Goal: Task Accomplishment & Management: Complete application form

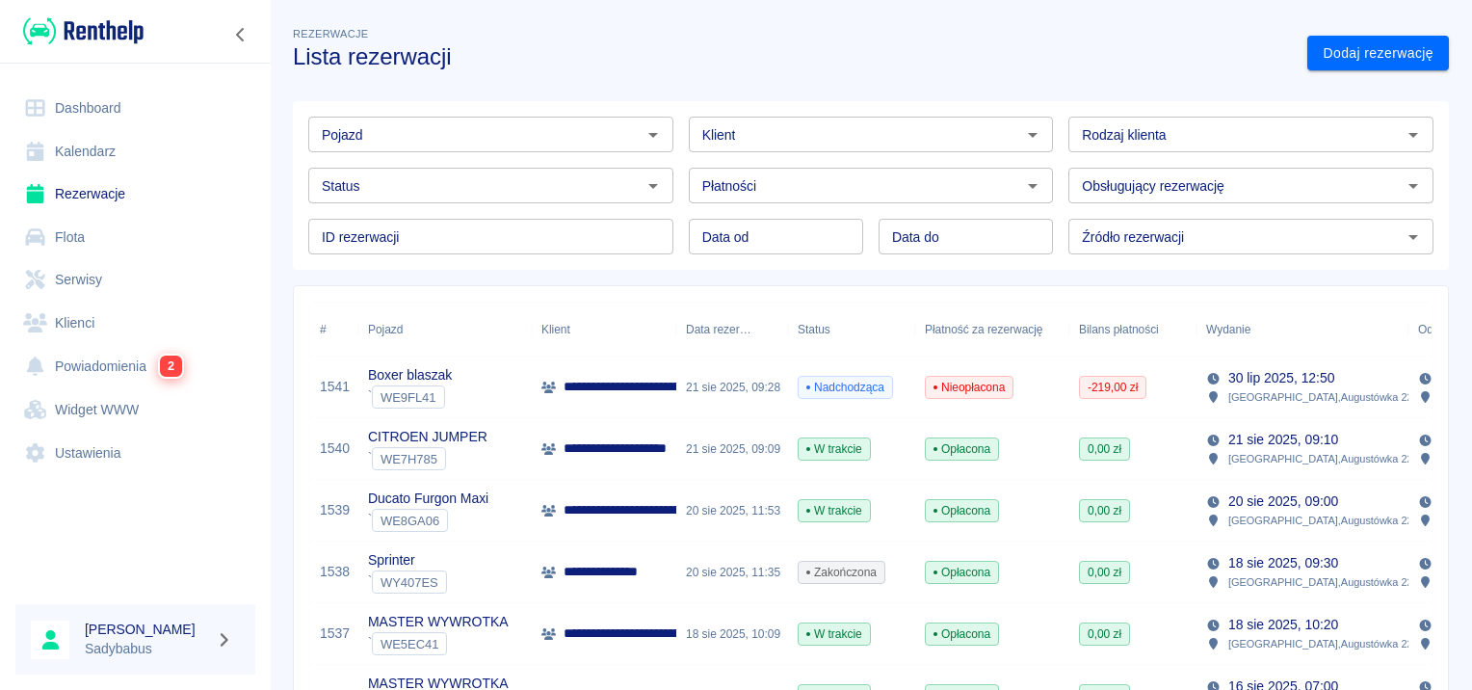
click at [648, 389] on p "**********" at bounding box center [750, 387] width 373 height 20
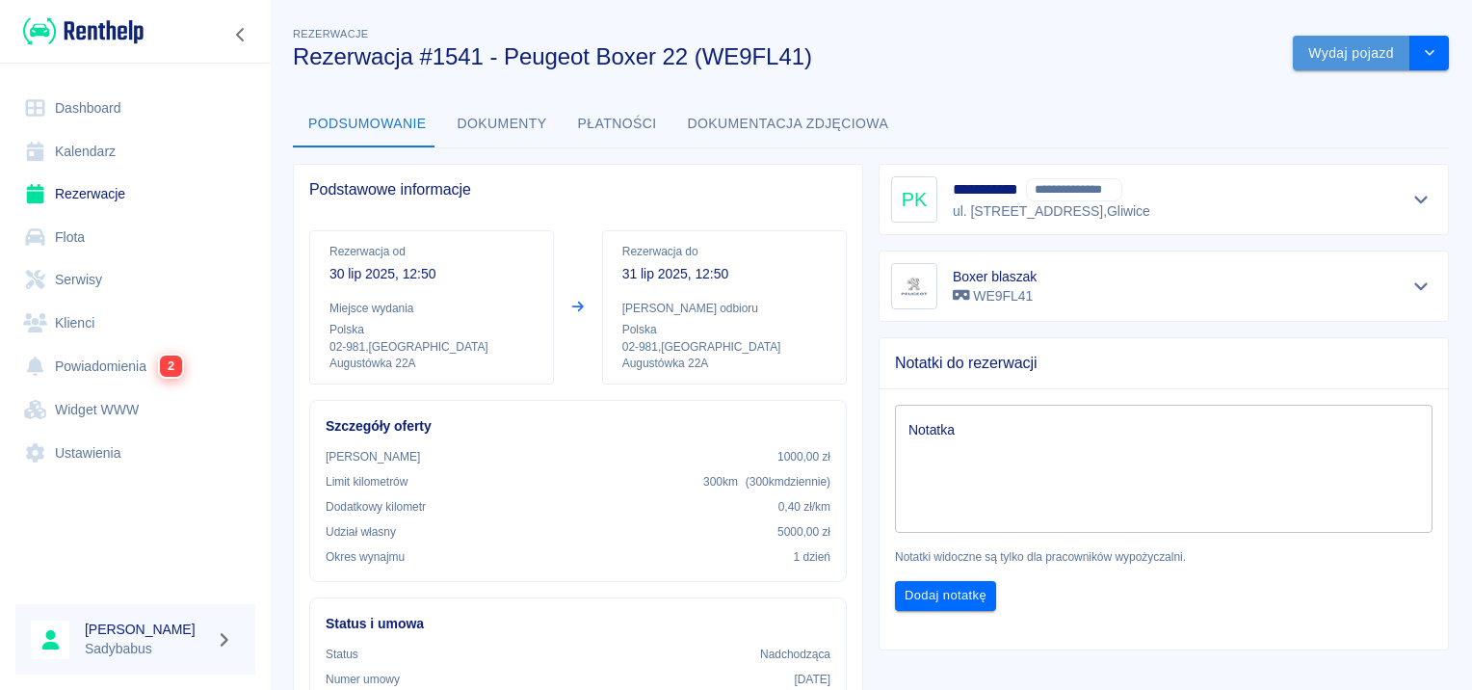
click at [1308, 56] on button "Wydaj pojazd" at bounding box center [1352, 54] width 118 height 36
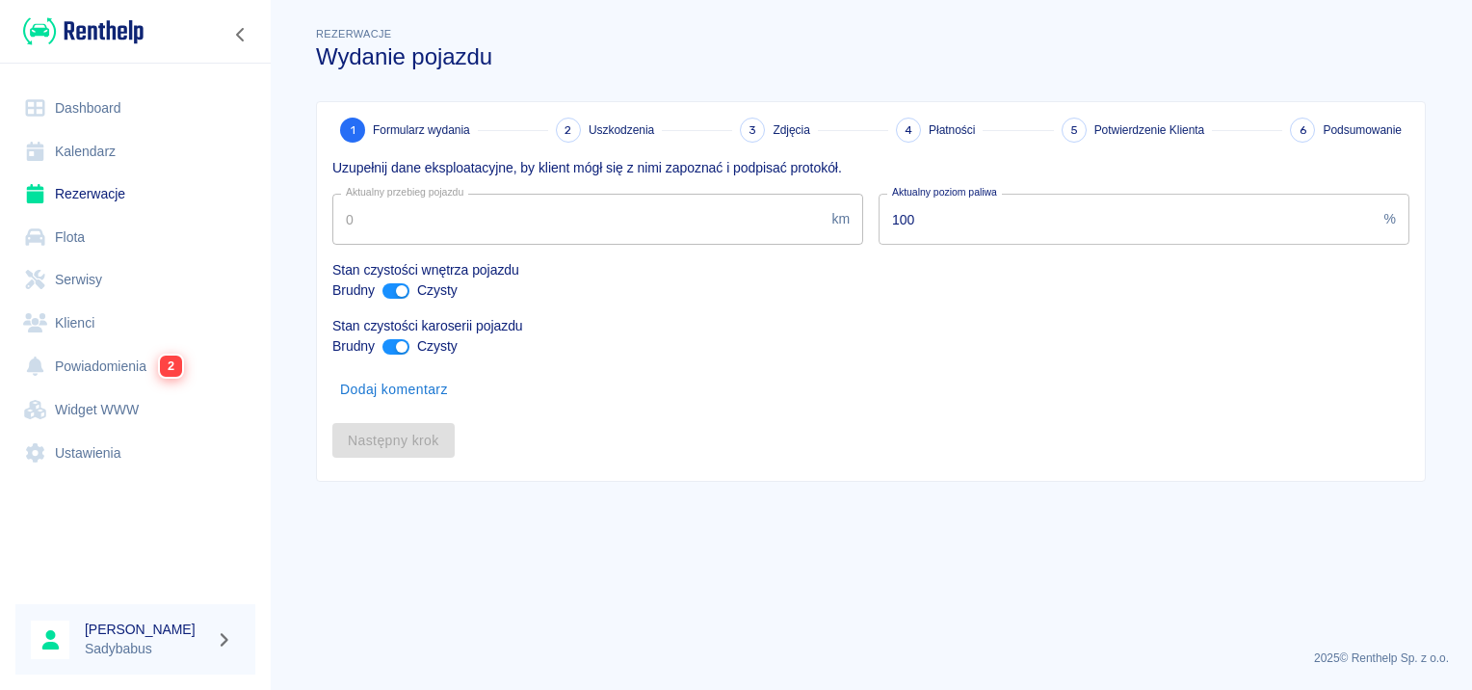
type input "51619"
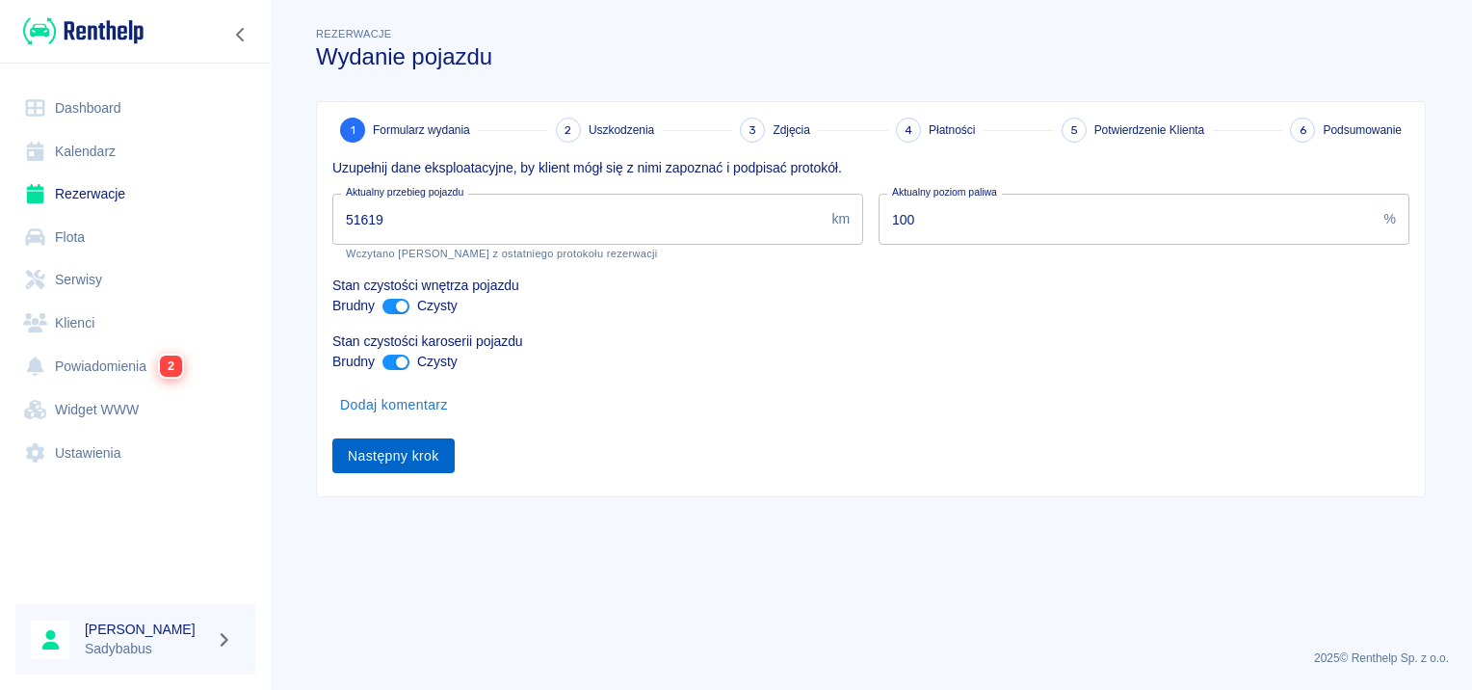
click at [432, 450] on button "Następny krok" at bounding box center [393, 456] width 122 height 36
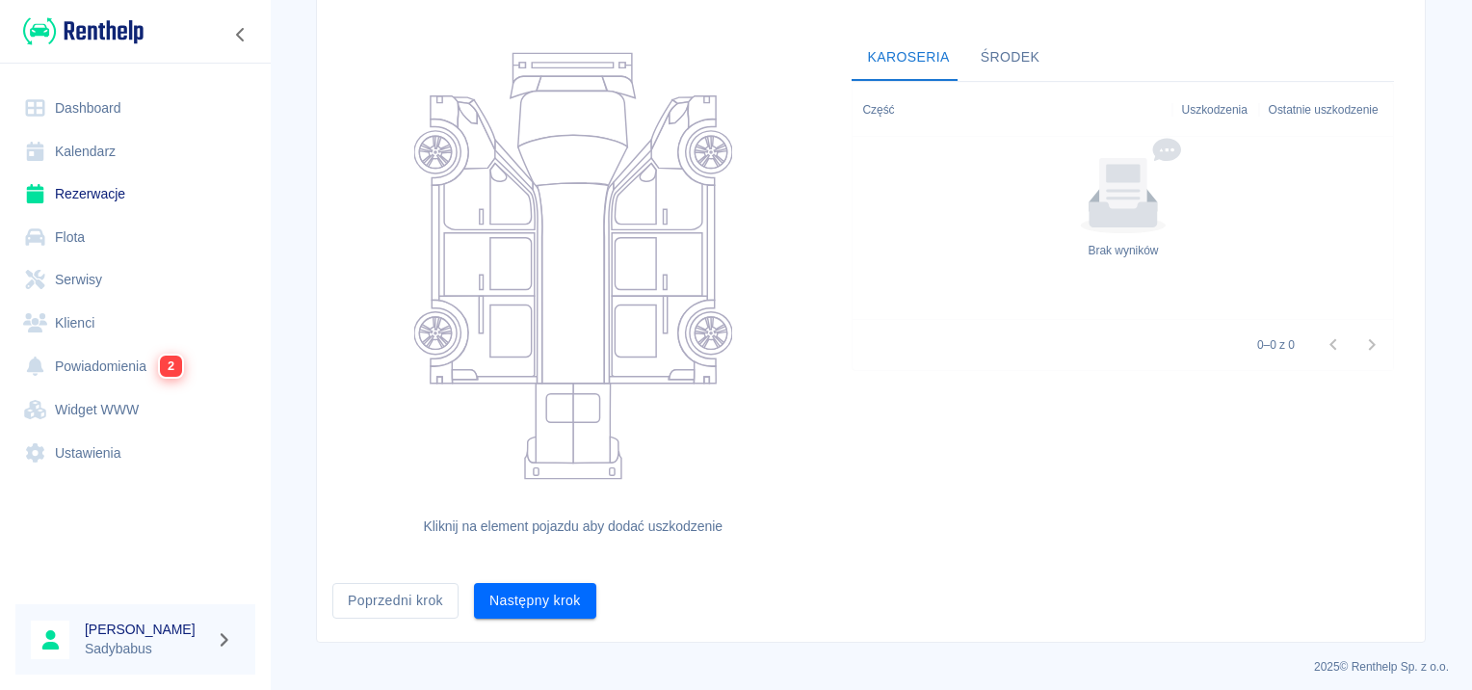
scroll to position [177, 0]
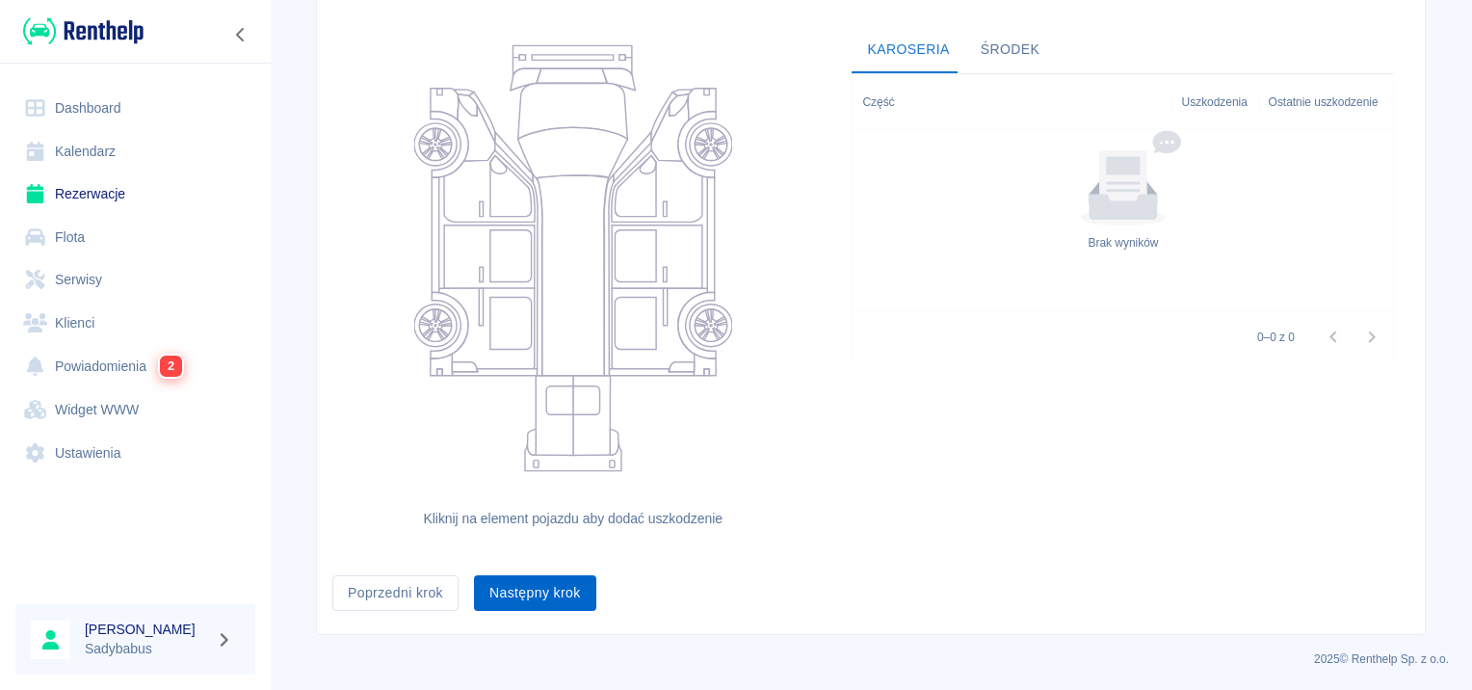
click at [513, 605] on button "Następny krok" at bounding box center [535, 593] width 122 height 36
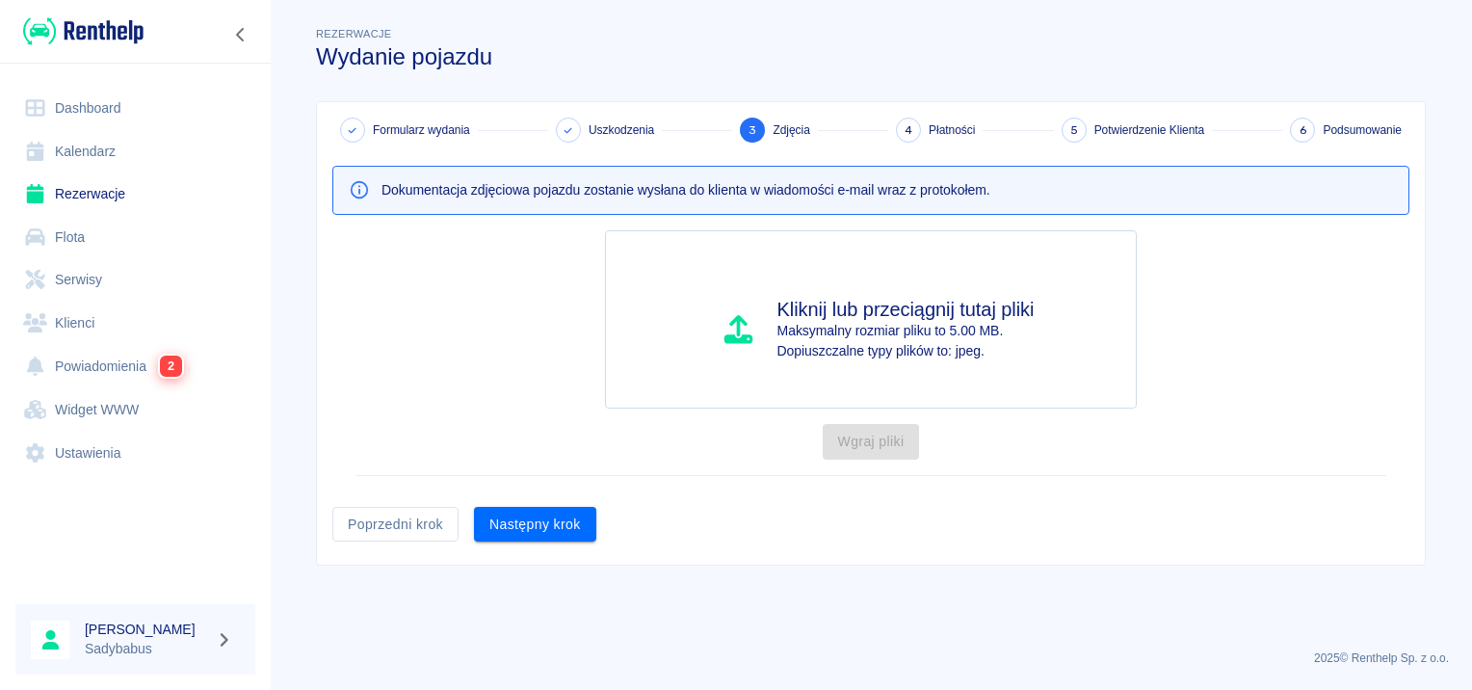
scroll to position [0, 0]
click at [547, 513] on button "Następny krok" at bounding box center [535, 525] width 122 height 36
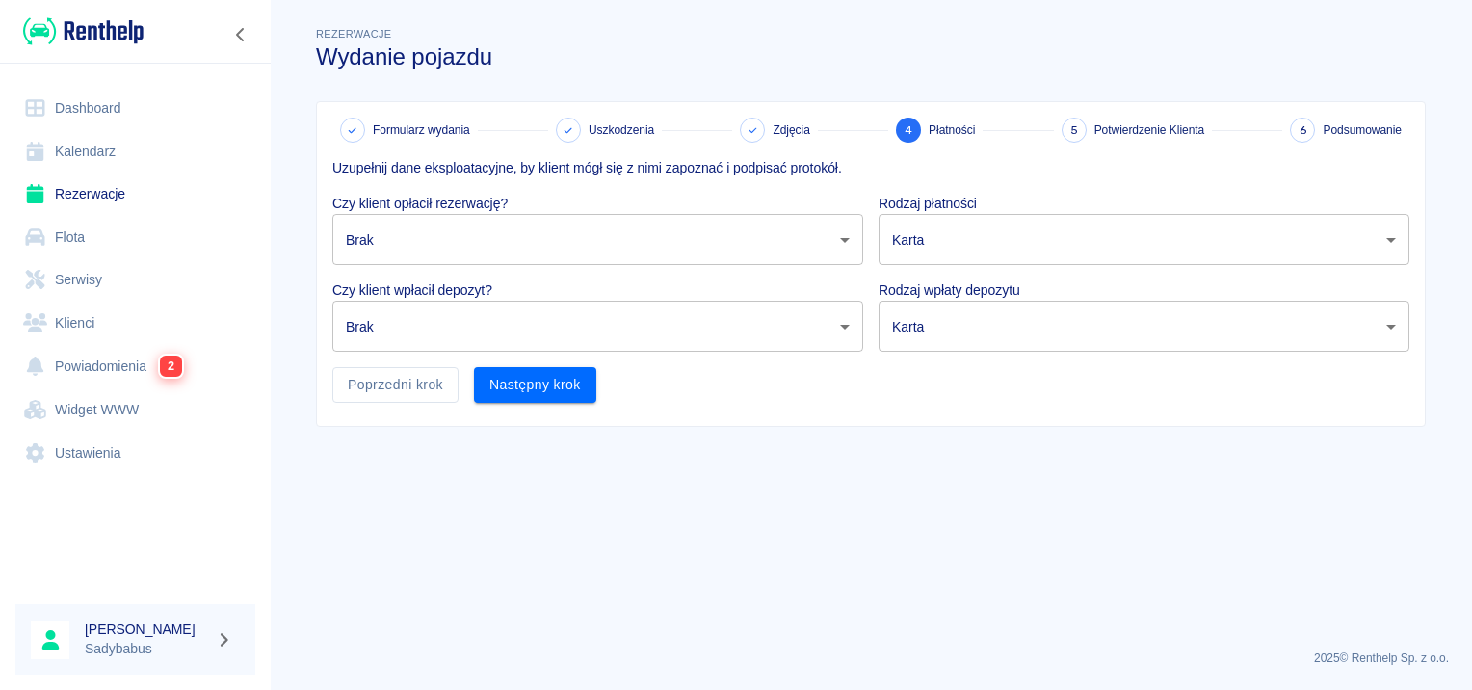
click at [481, 251] on body "Używamy plików Cookies, by zapewnić Ci najlepsze możliwe doświadczenie. Aby dow…" at bounding box center [736, 345] width 1472 height 690
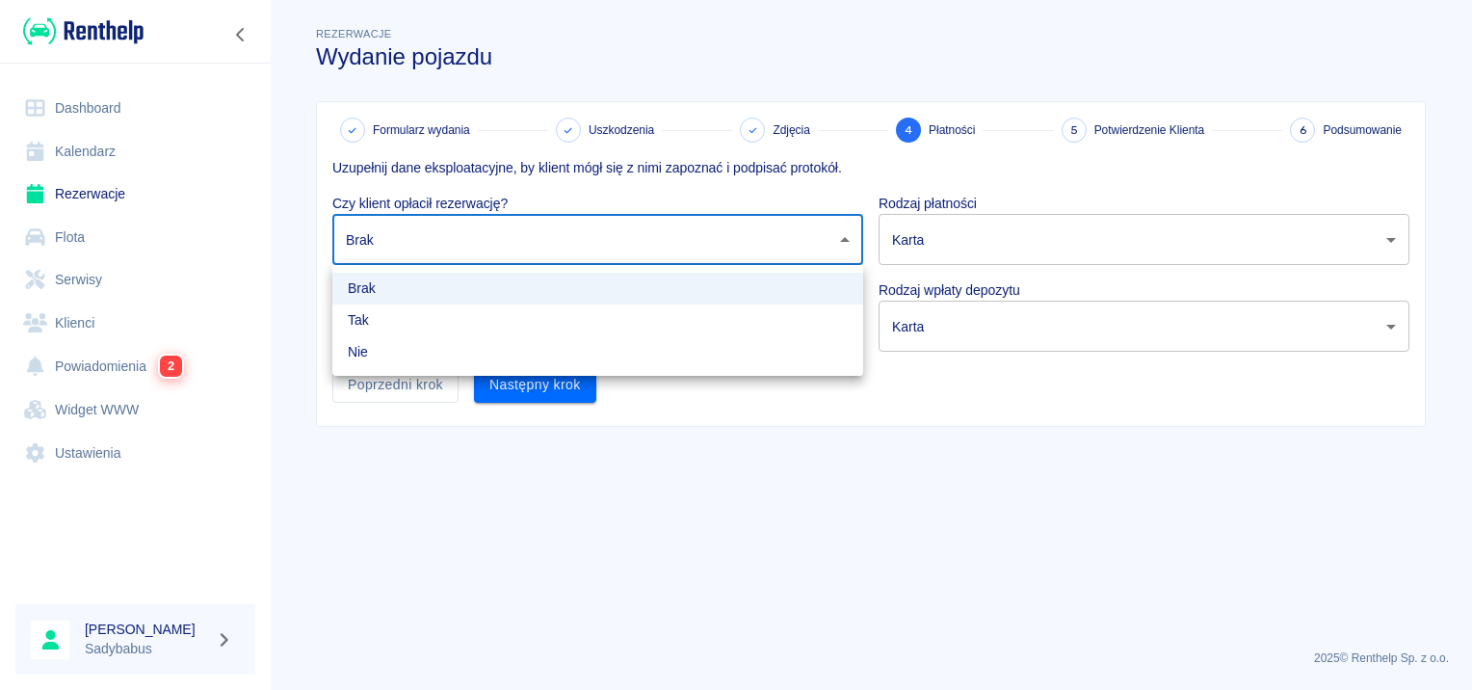
click at [468, 331] on li "Tak" at bounding box center [597, 320] width 531 height 32
type input "true"
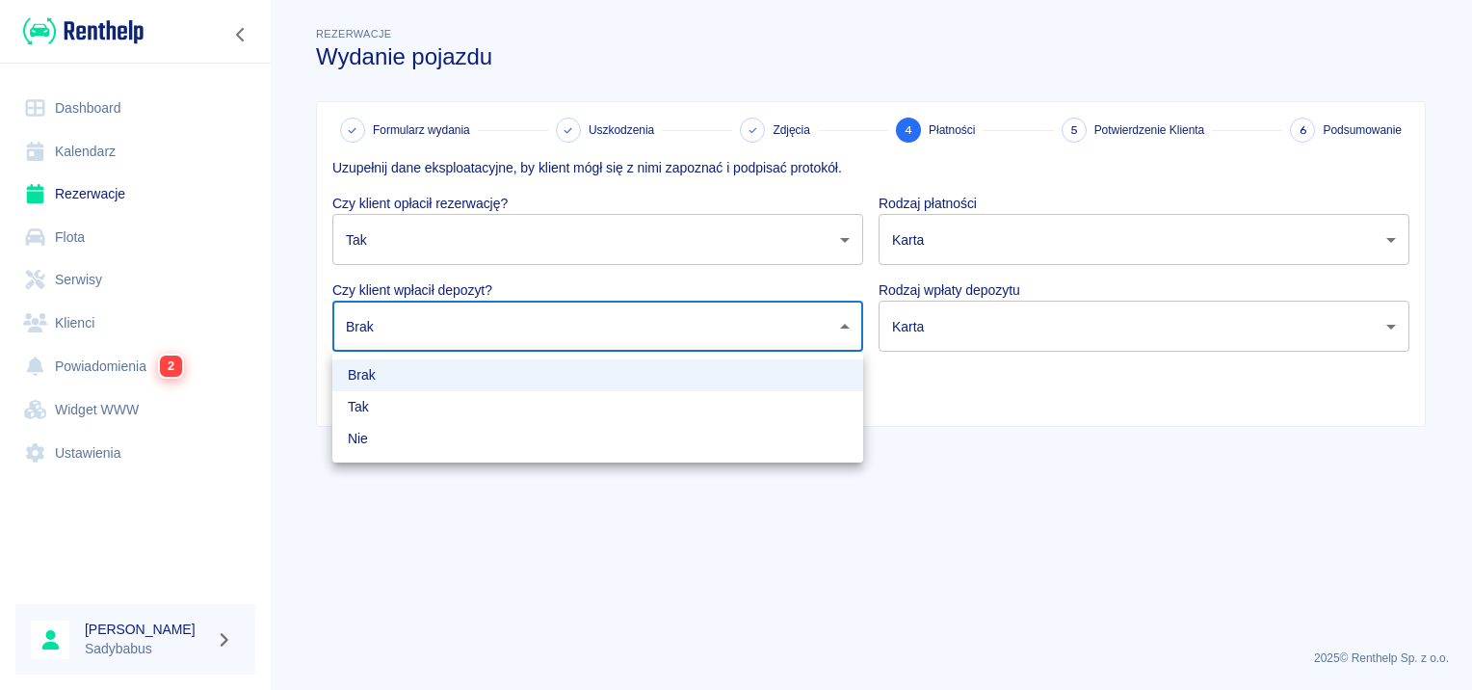
click at [468, 331] on body "Używamy plików Cookies, by zapewnić Ci najlepsze możliwe doświadczenie. Aby dow…" at bounding box center [736, 345] width 1472 height 690
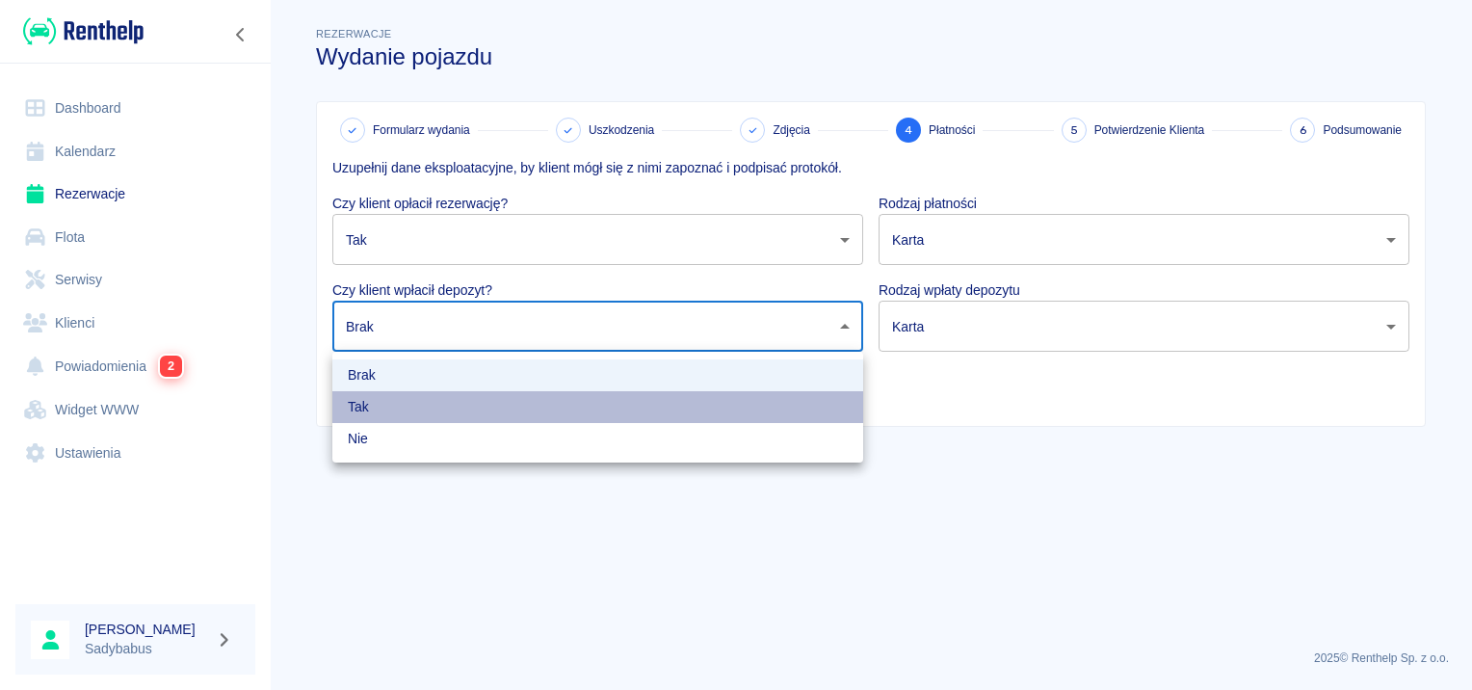
click at [455, 411] on li "Tak" at bounding box center [597, 407] width 531 height 32
type input "true"
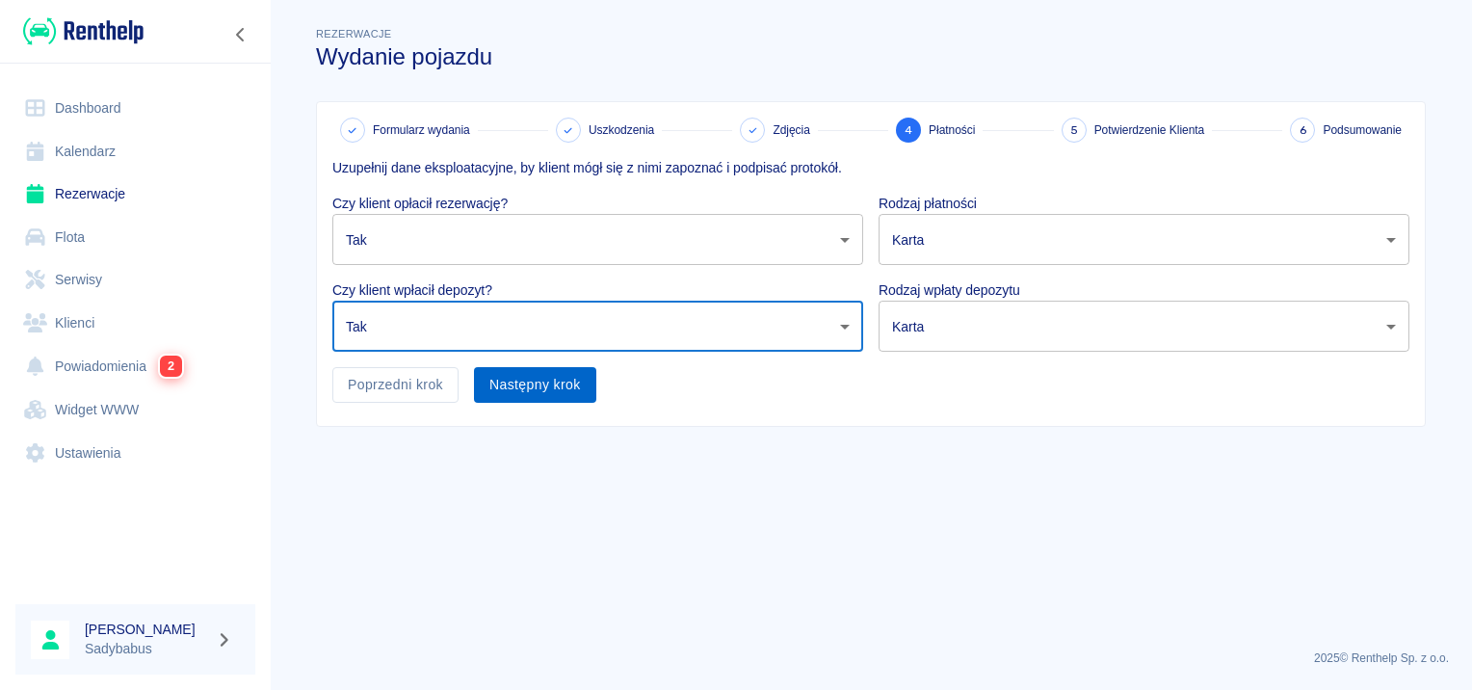
click at [553, 375] on button "Następny krok" at bounding box center [535, 385] width 122 height 36
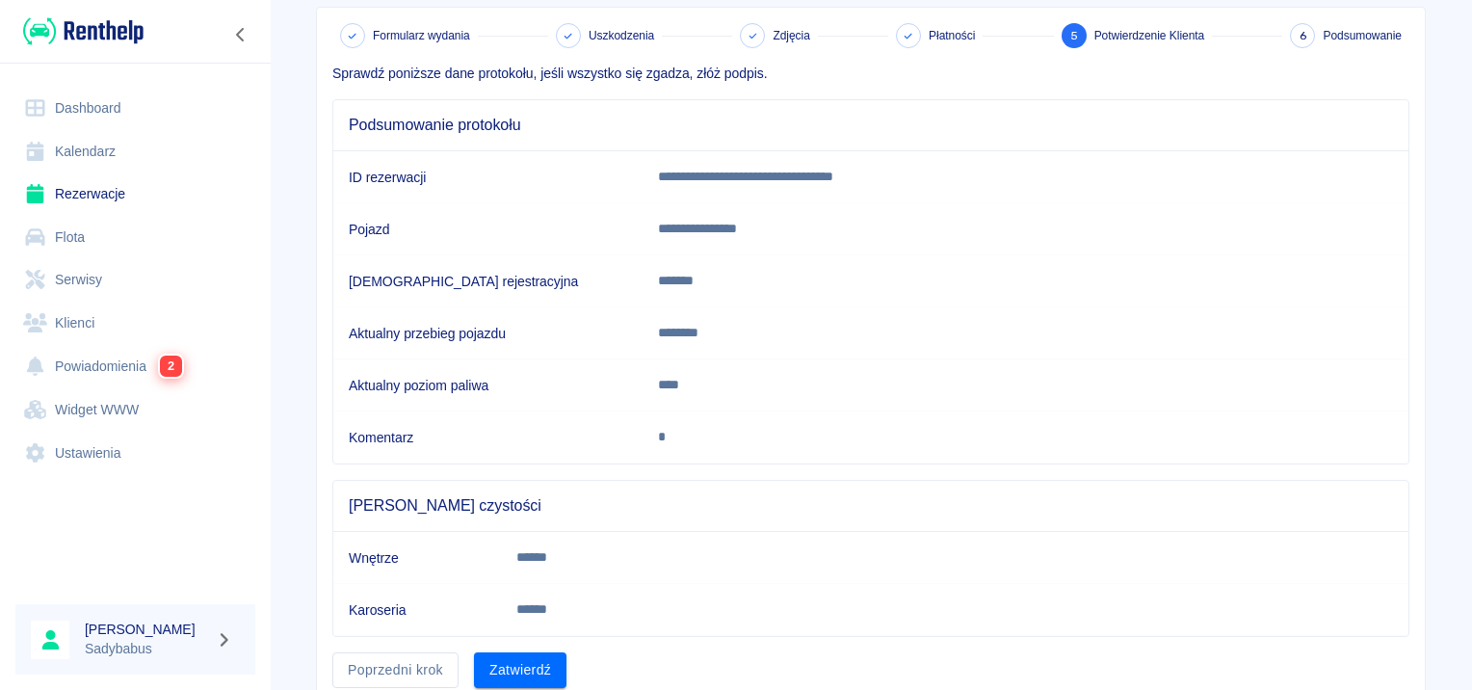
scroll to position [169, 0]
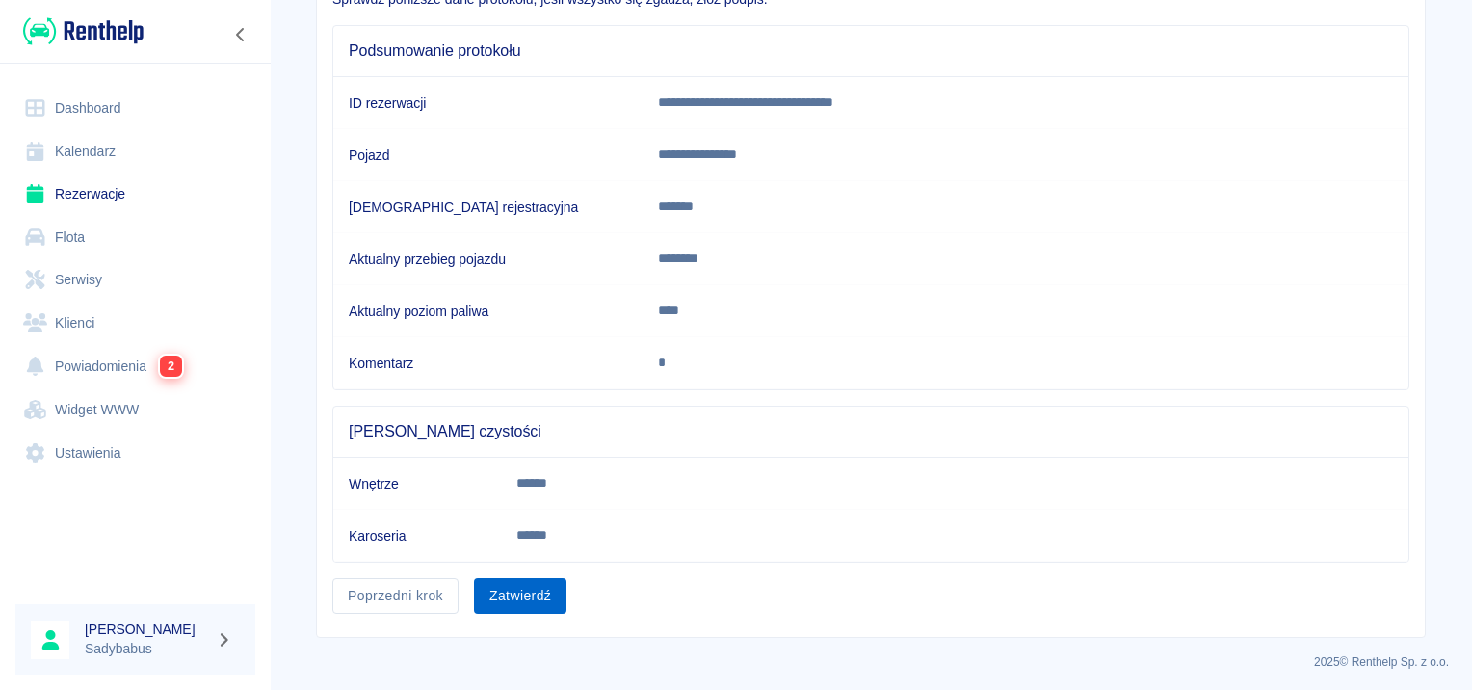
click at [547, 599] on button "Zatwierdź" at bounding box center [520, 596] width 93 height 36
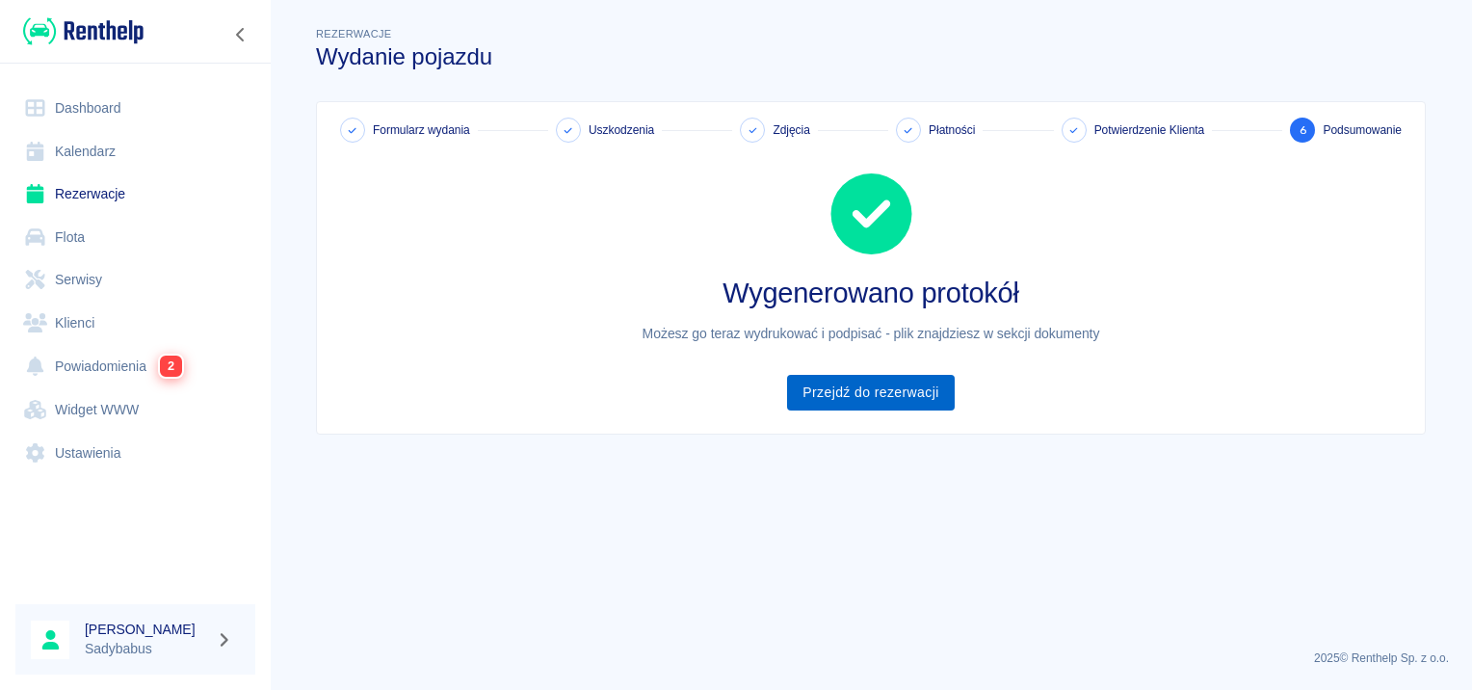
click at [885, 379] on link "Przejdź do rezerwacji" at bounding box center [870, 393] width 167 height 36
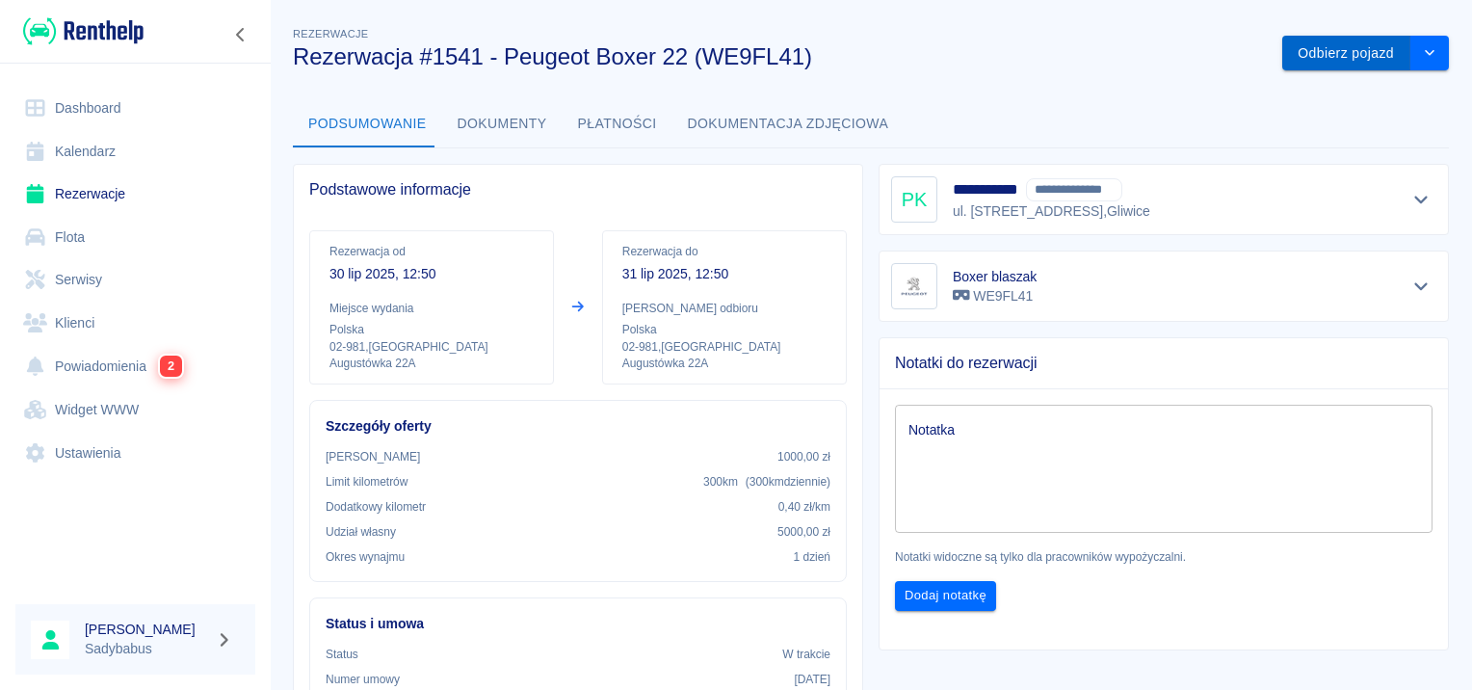
click at [1286, 56] on button "Odbierz pojazd" at bounding box center [1346, 54] width 128 height 36
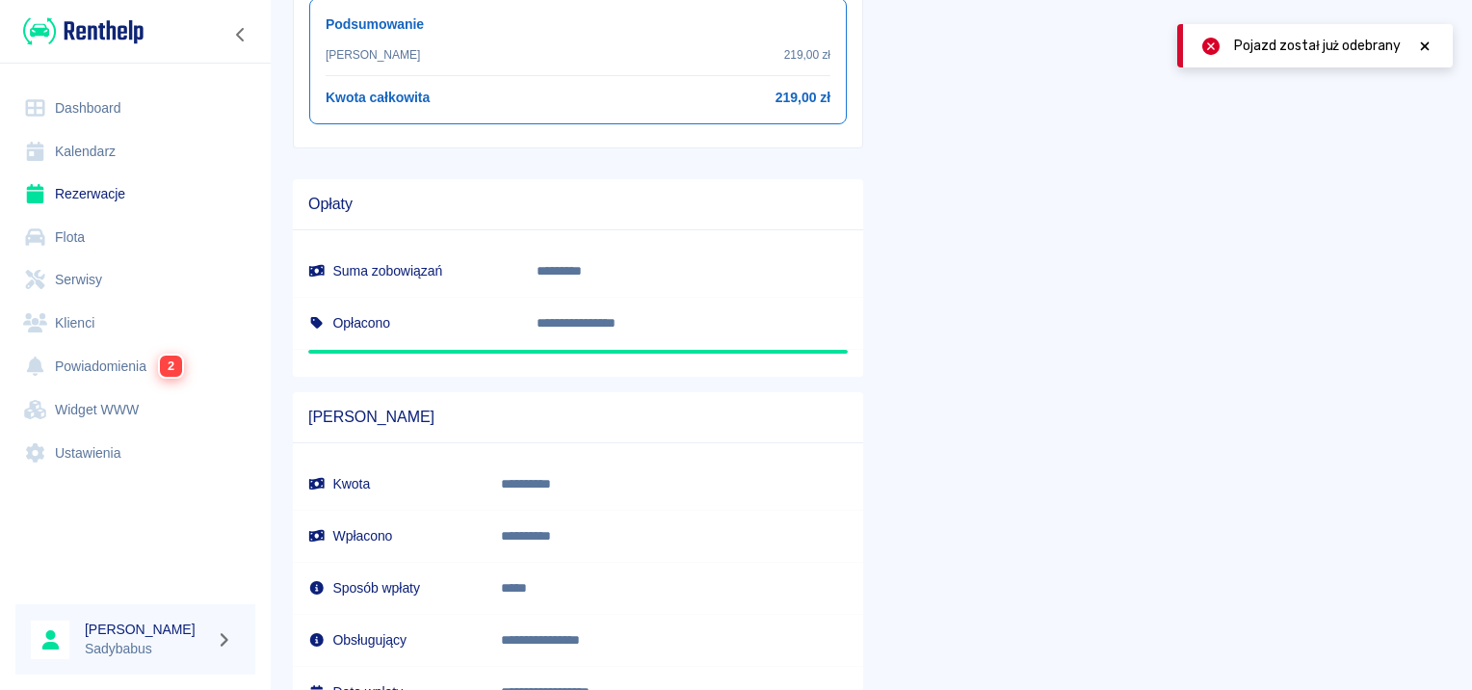
scroll to position [937, 0]
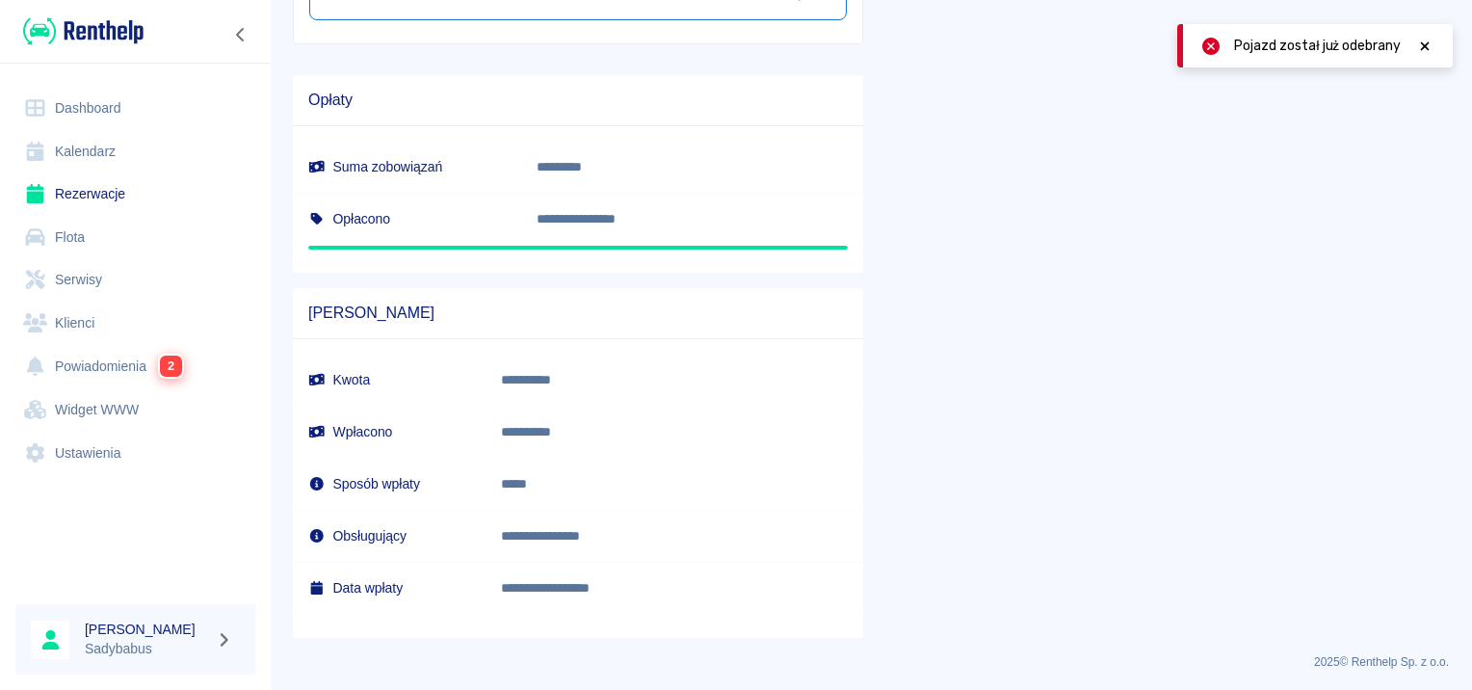
click at [1429, 46] on icon at bounding box center [1424, 46] width 17 height 13
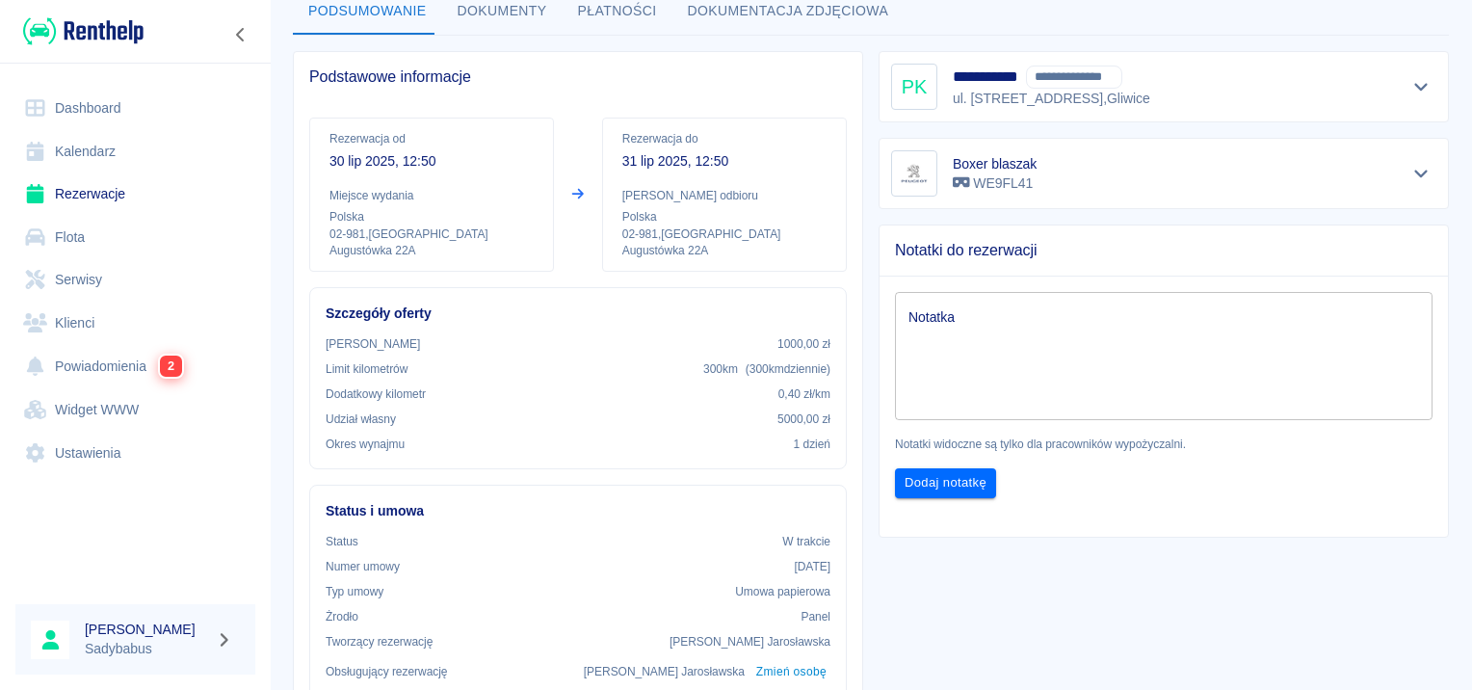
scroll to position [0, 0]
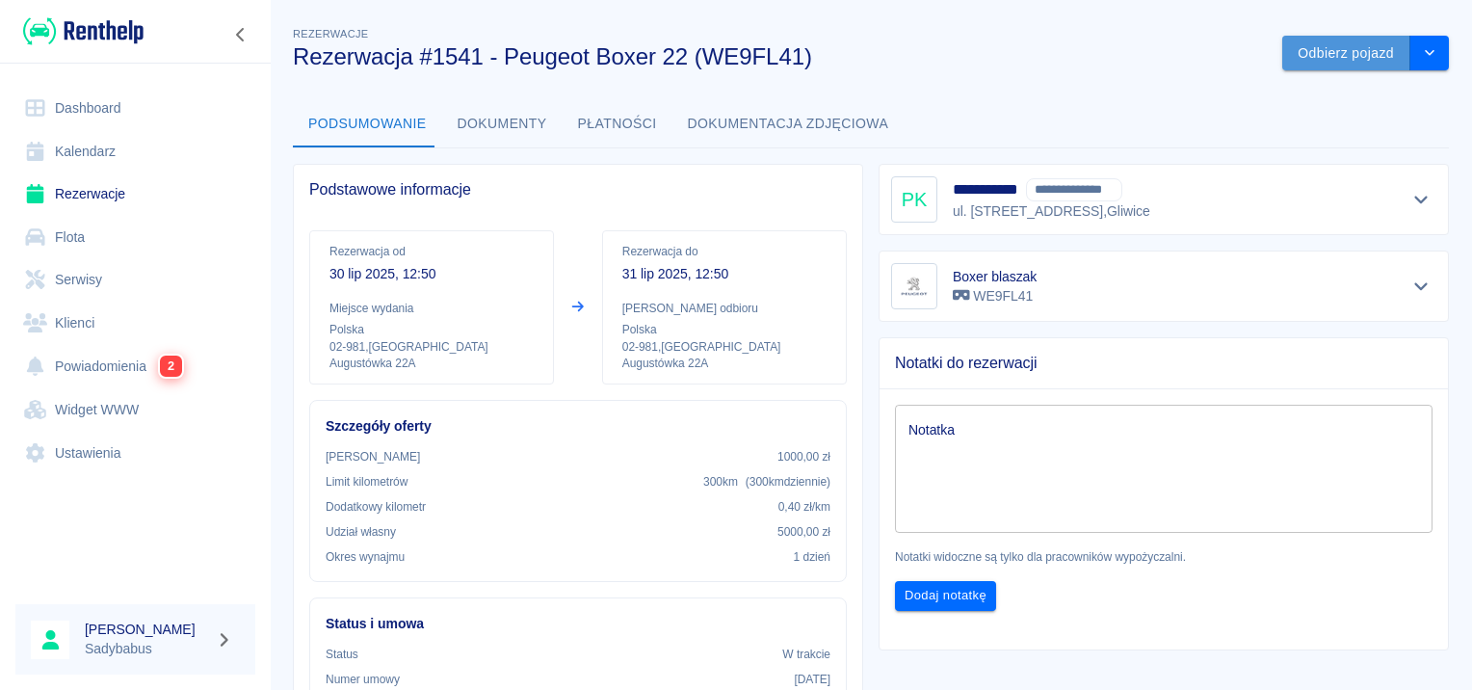
click at [1334, 66] on button "Odbierz pojazd" at bounding box center [1346, 54] width 128 height 36
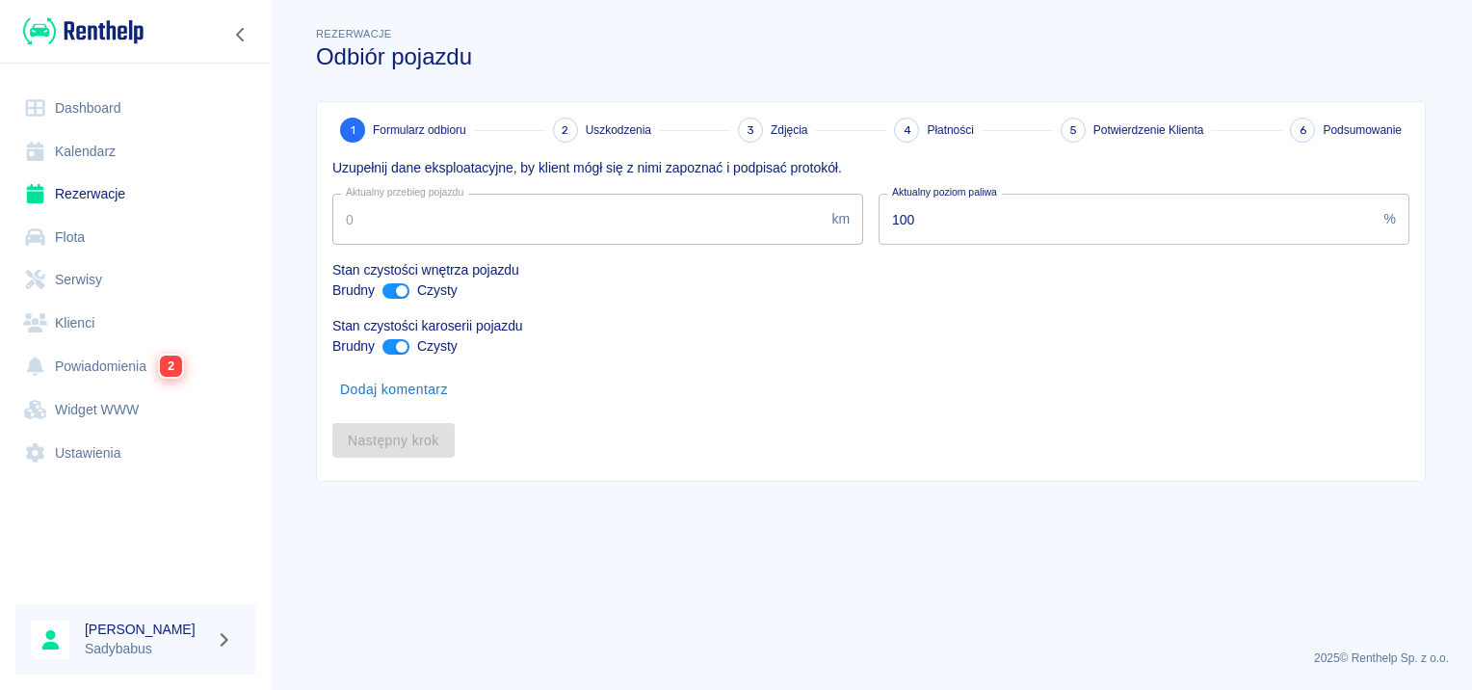
type input "51619"
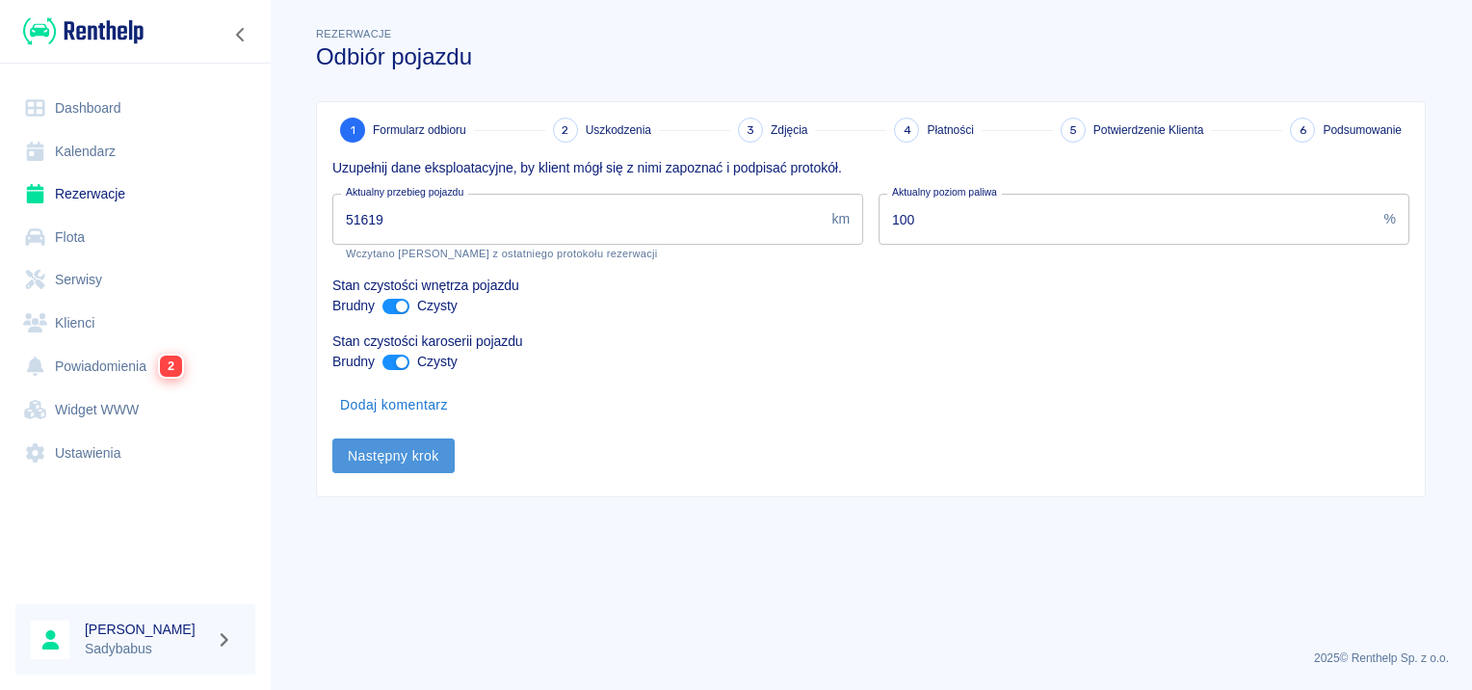
click at [386, 455] on button "Następny krok" at bounding box center [393, 456] width 122 height 36
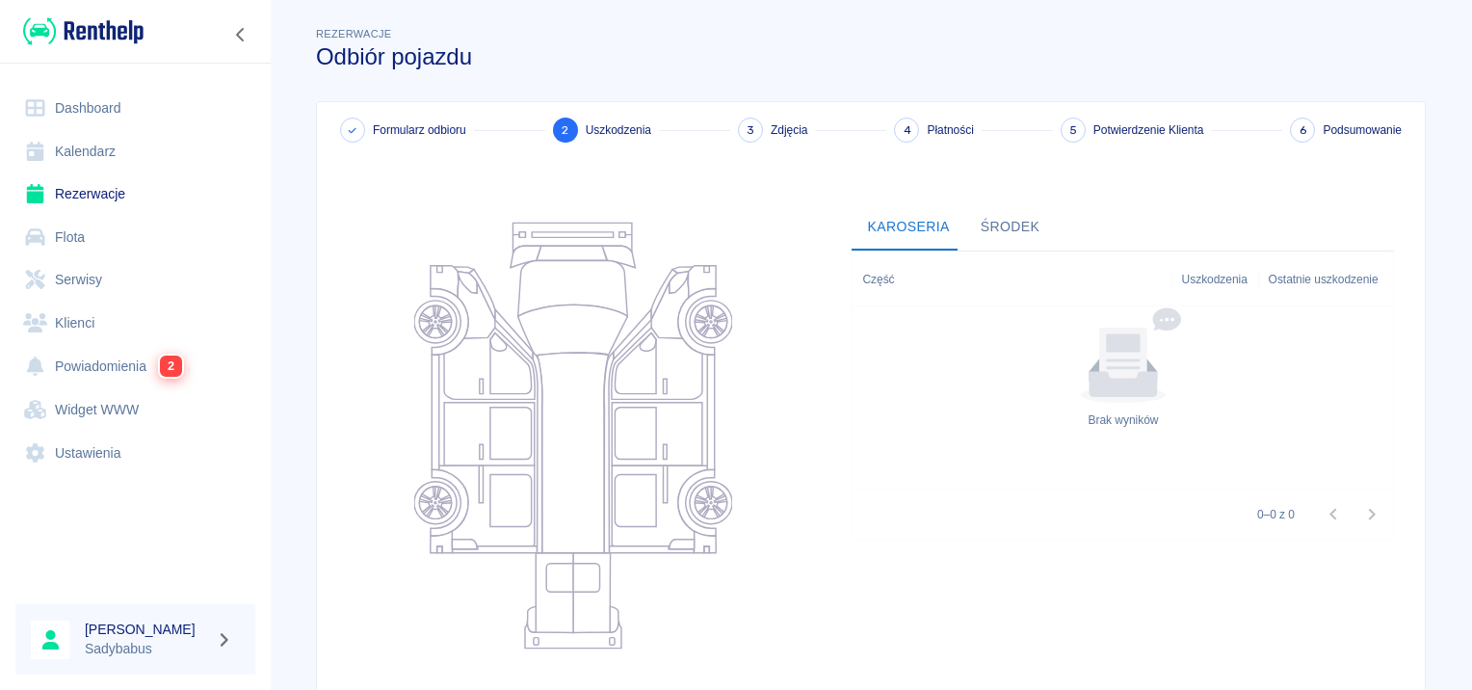
scroll to position [229, 0]
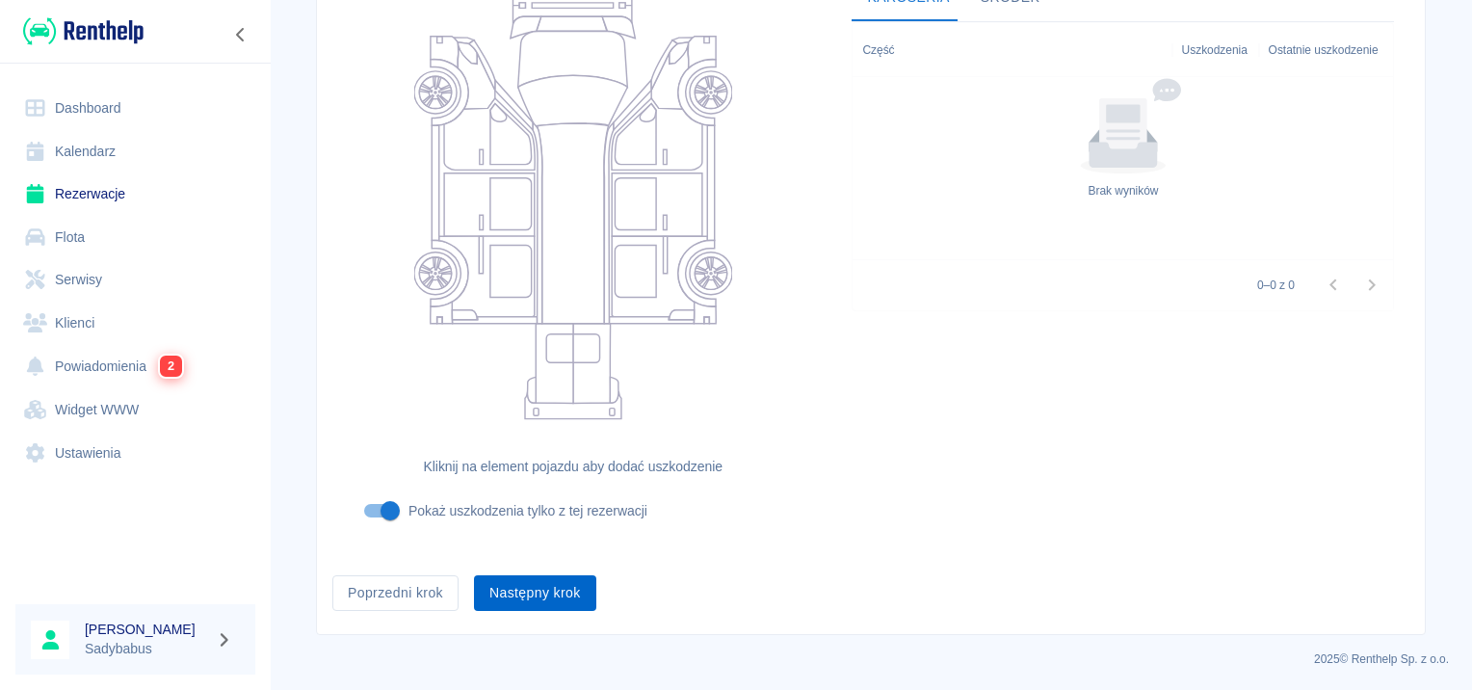
click at [560, 600] on button "Następny krok" at bounding box center [535, 593] width 122 height 36
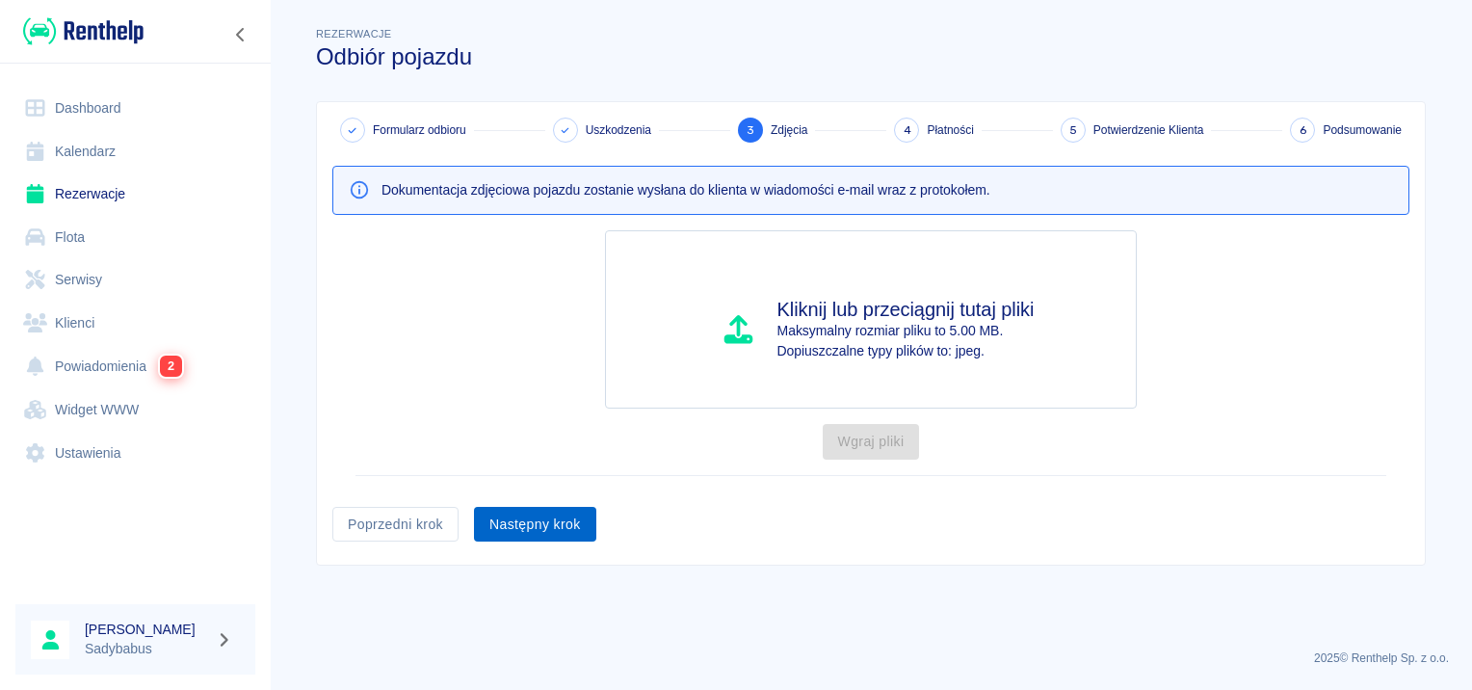
click at [538, 526] on button "Następny krok" at bounding box center [535, 525] width 122 height 36
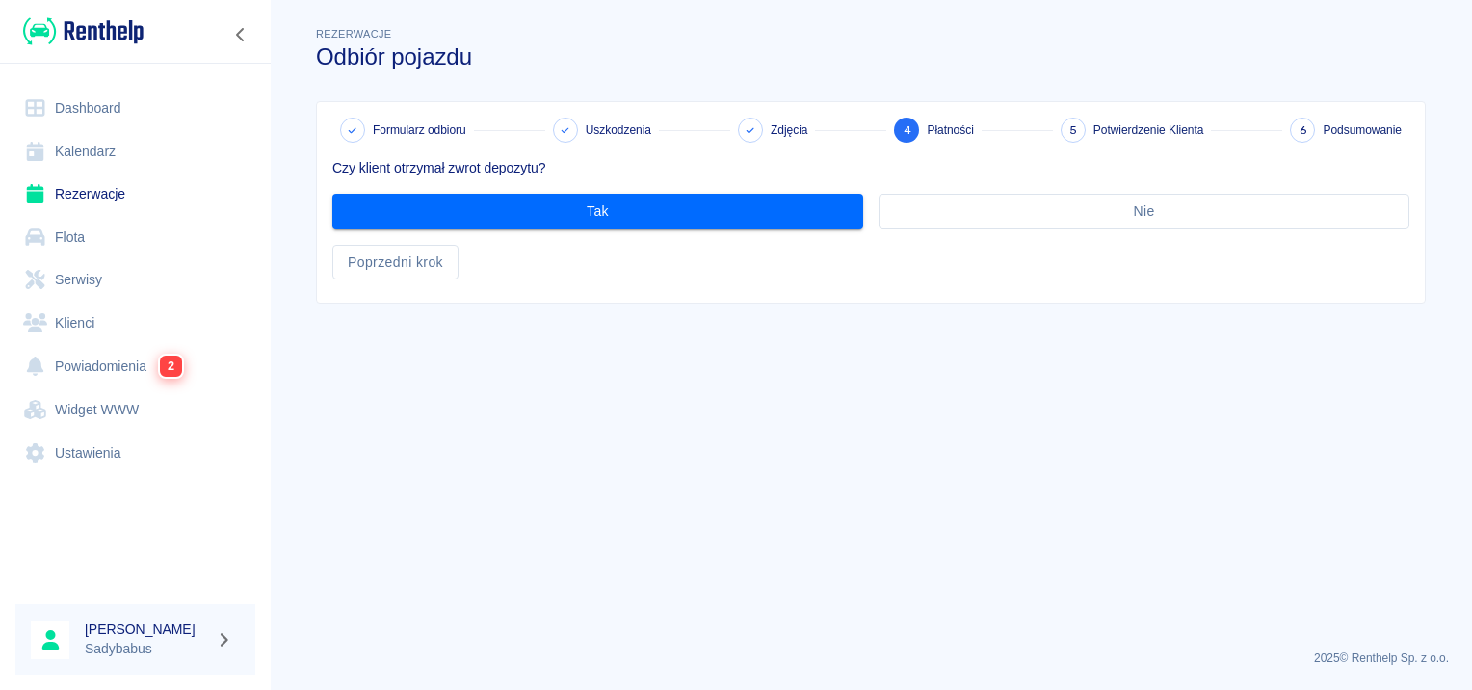
click at [517, 236] on div "Czy klient otrzymał zwrot depozytu? Tak Nie Poprzedni krok" at bounding box center [863, 211] width 1093 height 137
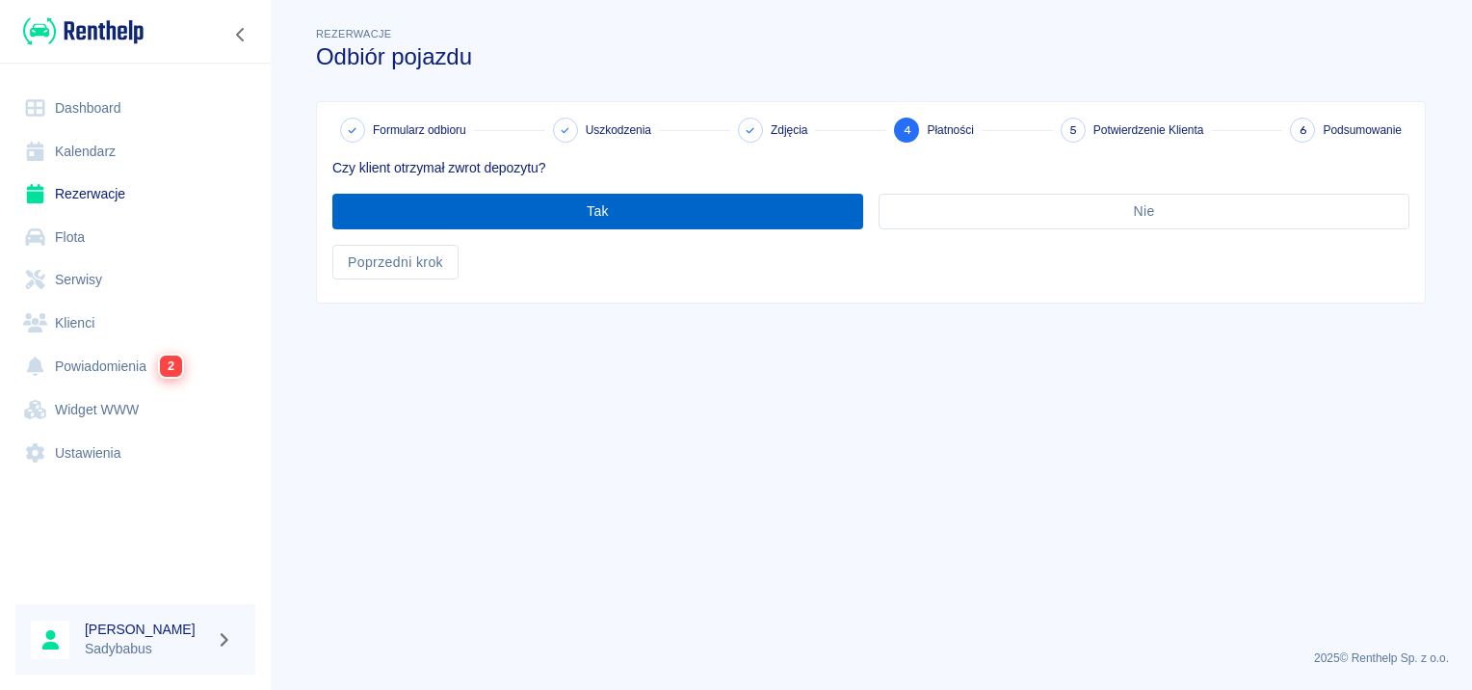
click at [522, 216] on button "Tak" at bounding box center [597, 212] width 531 height 36
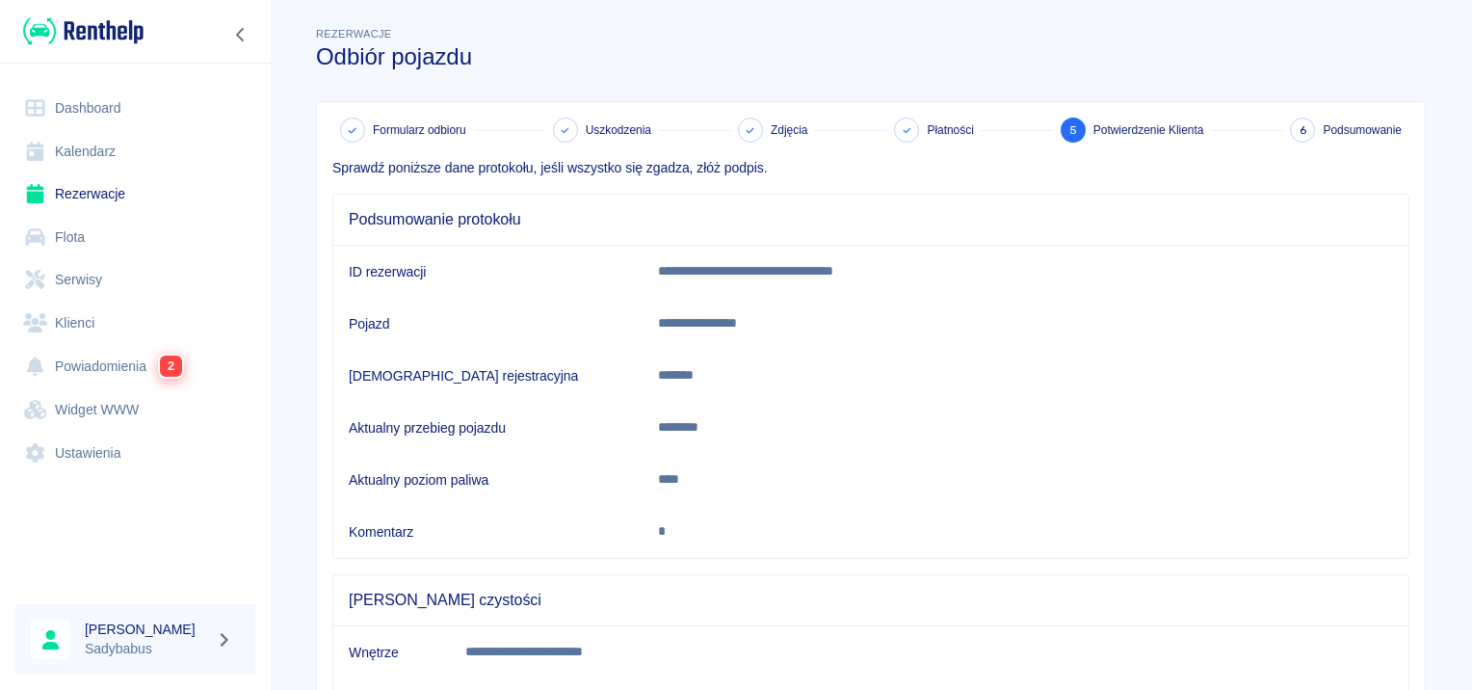
scroll to position [340, 0]
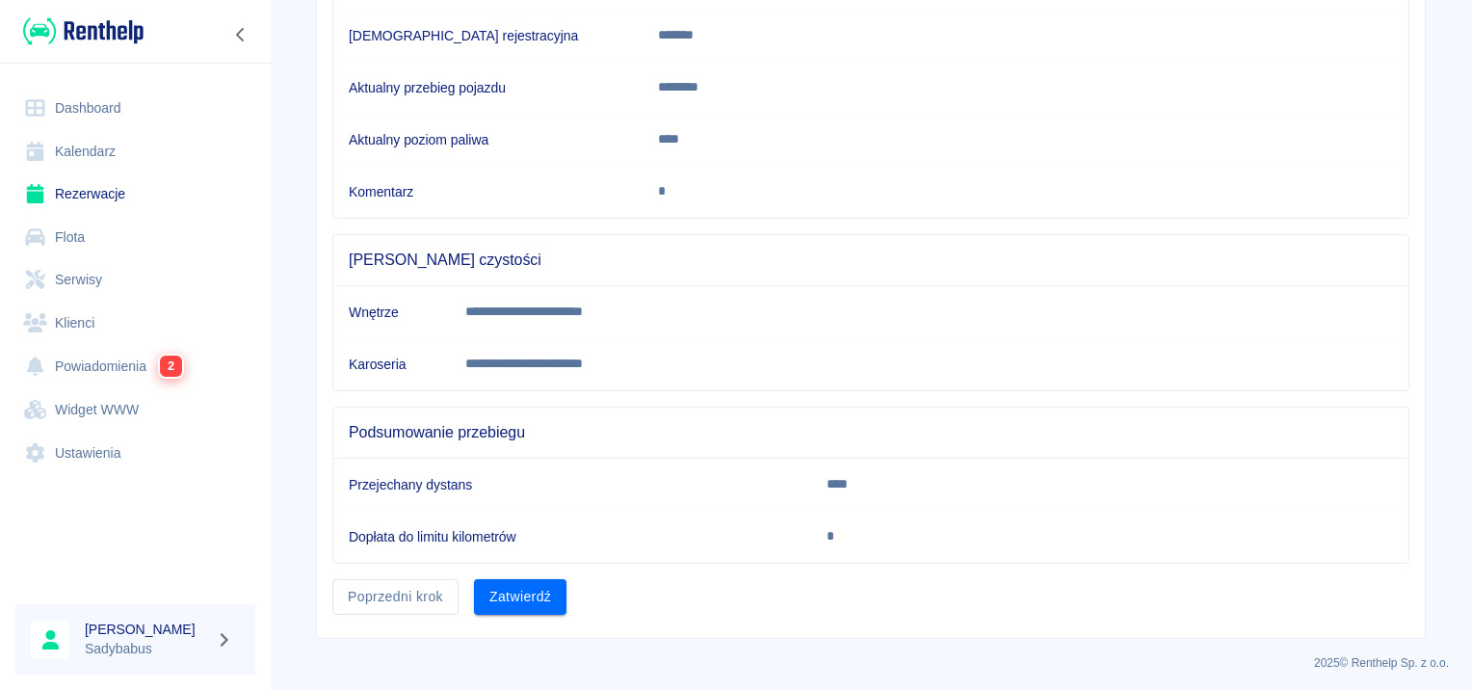
click at [505, 613] on div "**********" at bounding box center [871, 200] width 1108 height 876
click at [513, 579] on button "Zatwierdź" at bounding box center [520, 597] width 93 height 36
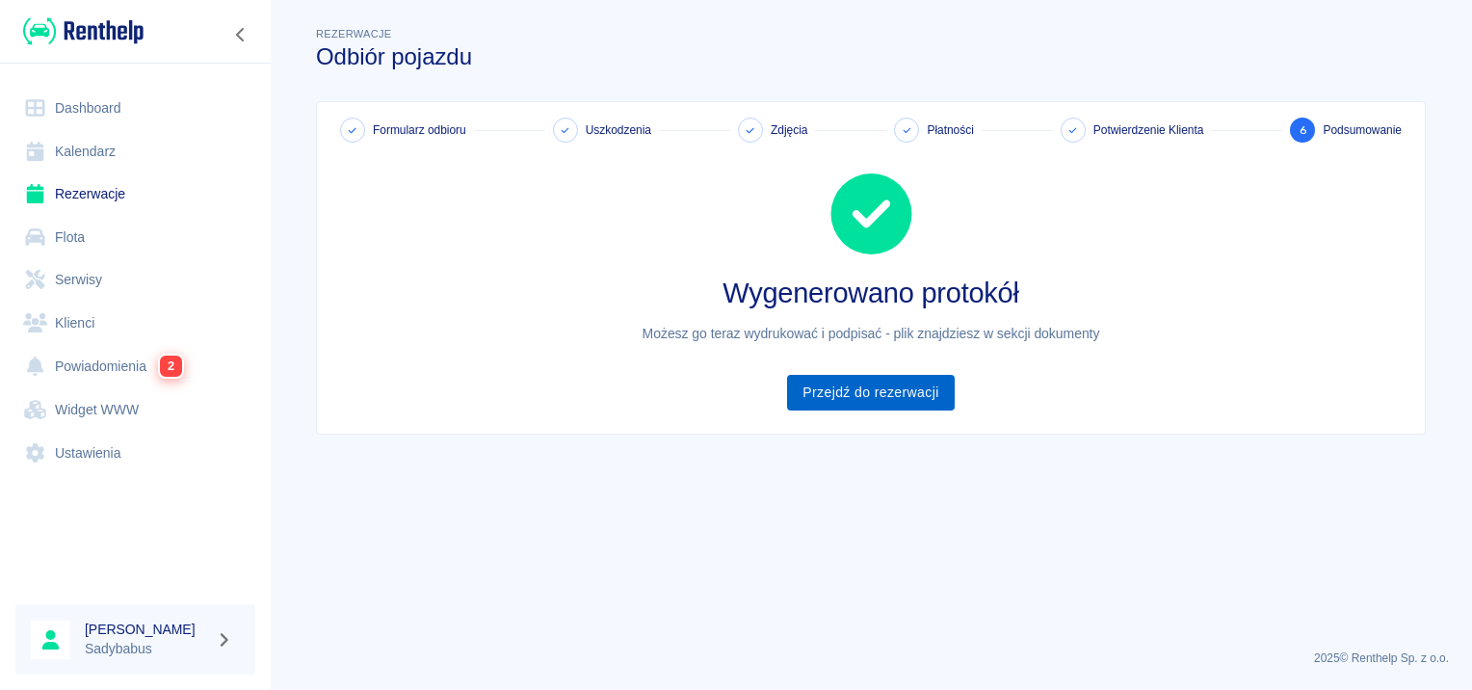
click at [861, 385] on link "Przejdź do rezerwacji" at bounding box center [870, 393] width 167 height 36
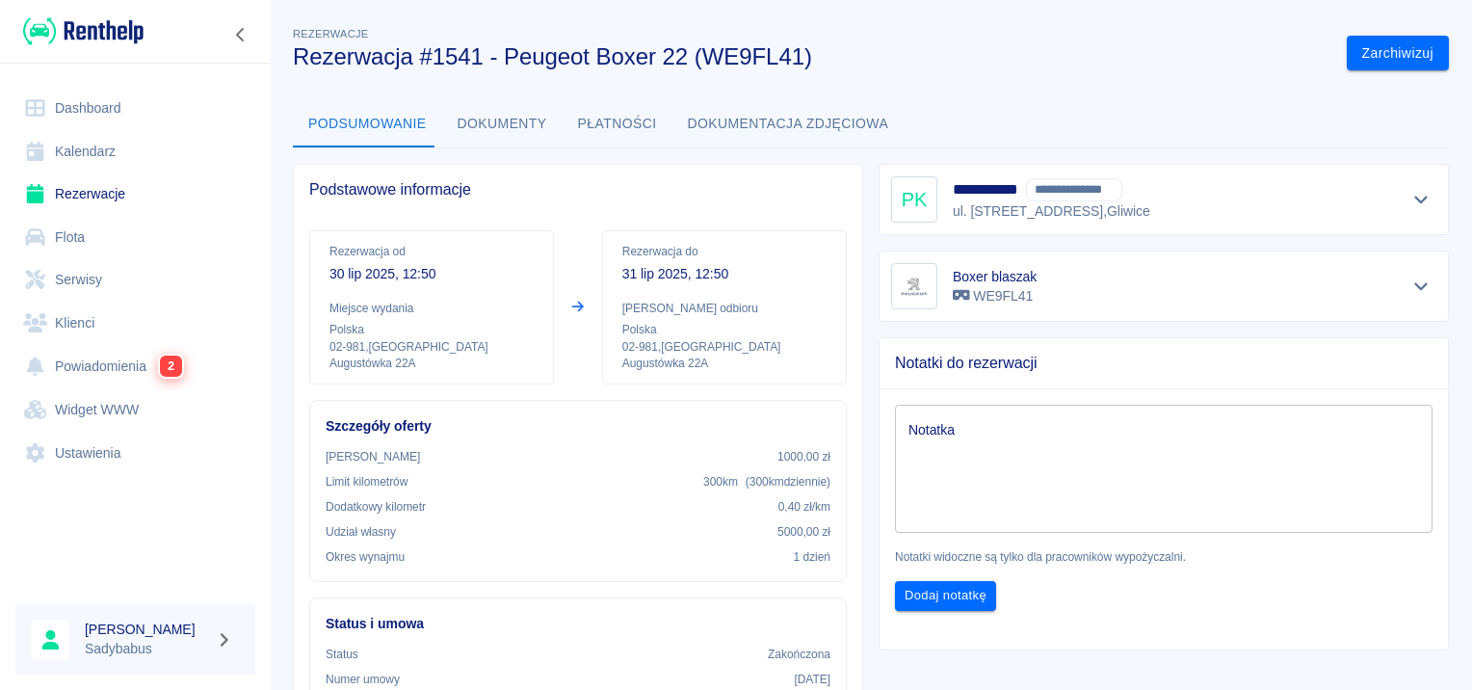
click at [505, 123] on button "Dokumenty" at bounding box center [502, 124] width 120 height 46
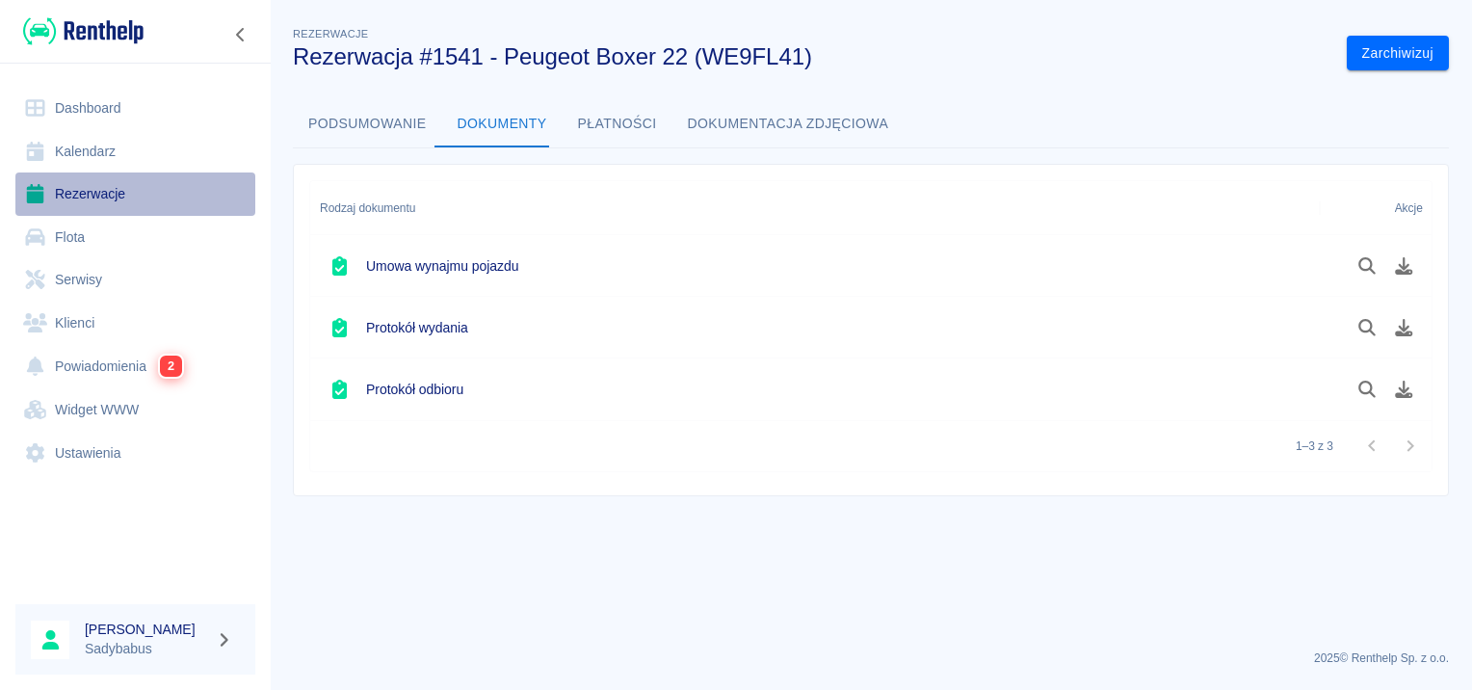
click at [68, 189] on link "Rezerwacje" at bounding box center [135, 193] width 240 height 43
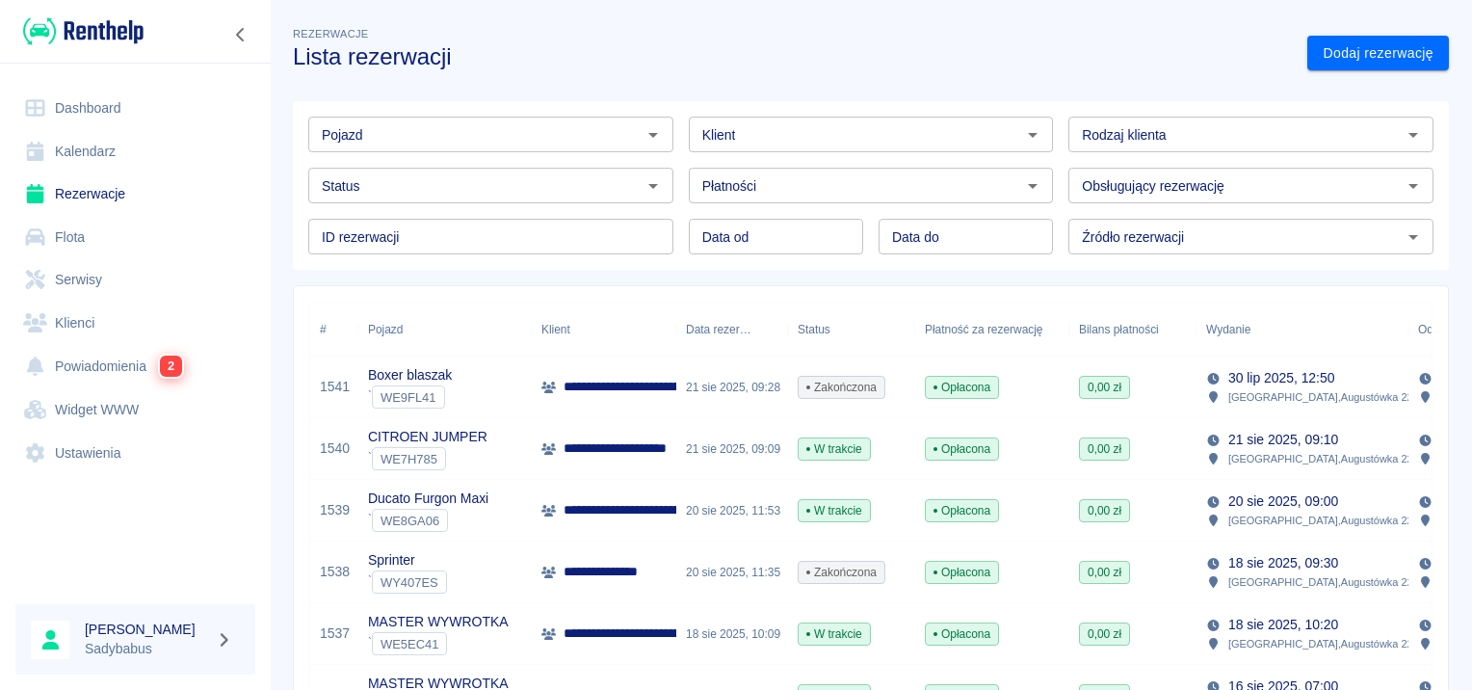
scroll to position [193, 0]
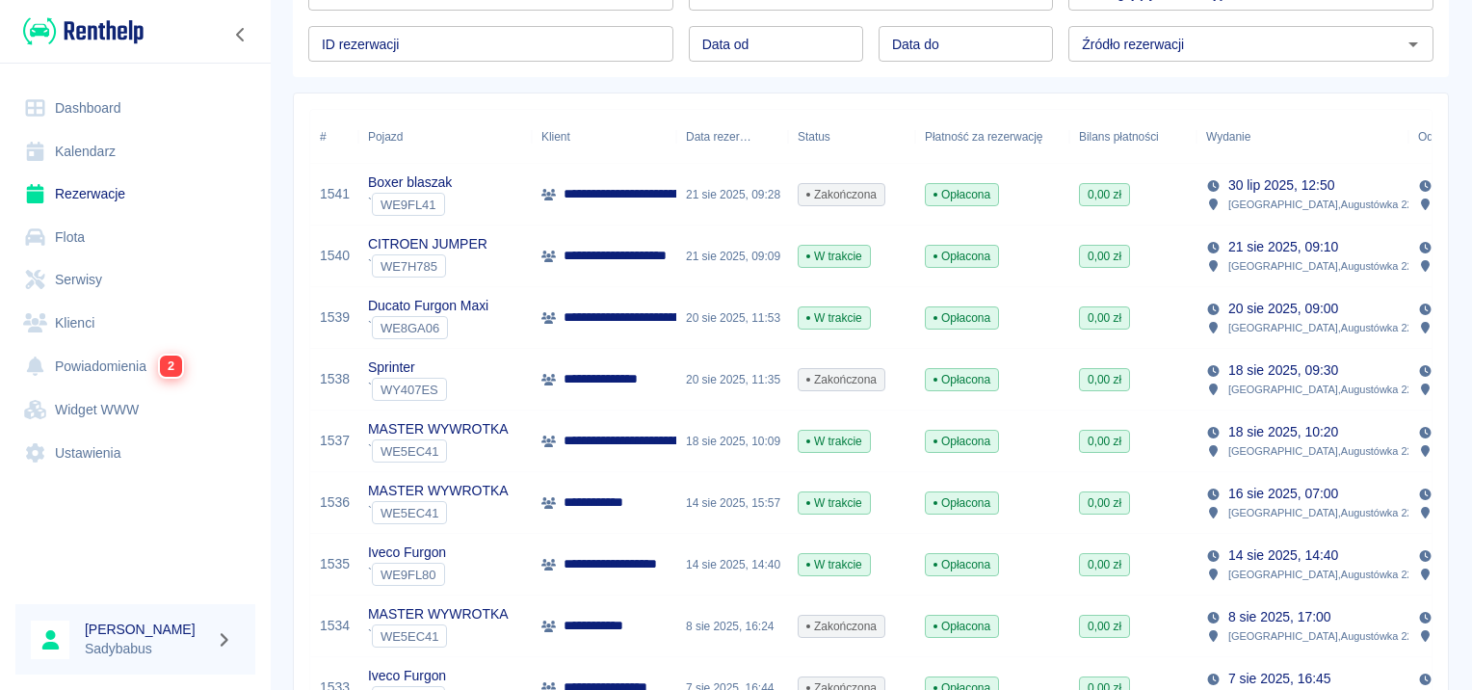
click at [648, 323] on p "**********" at bounding box center [739, 317] width 351 height 20
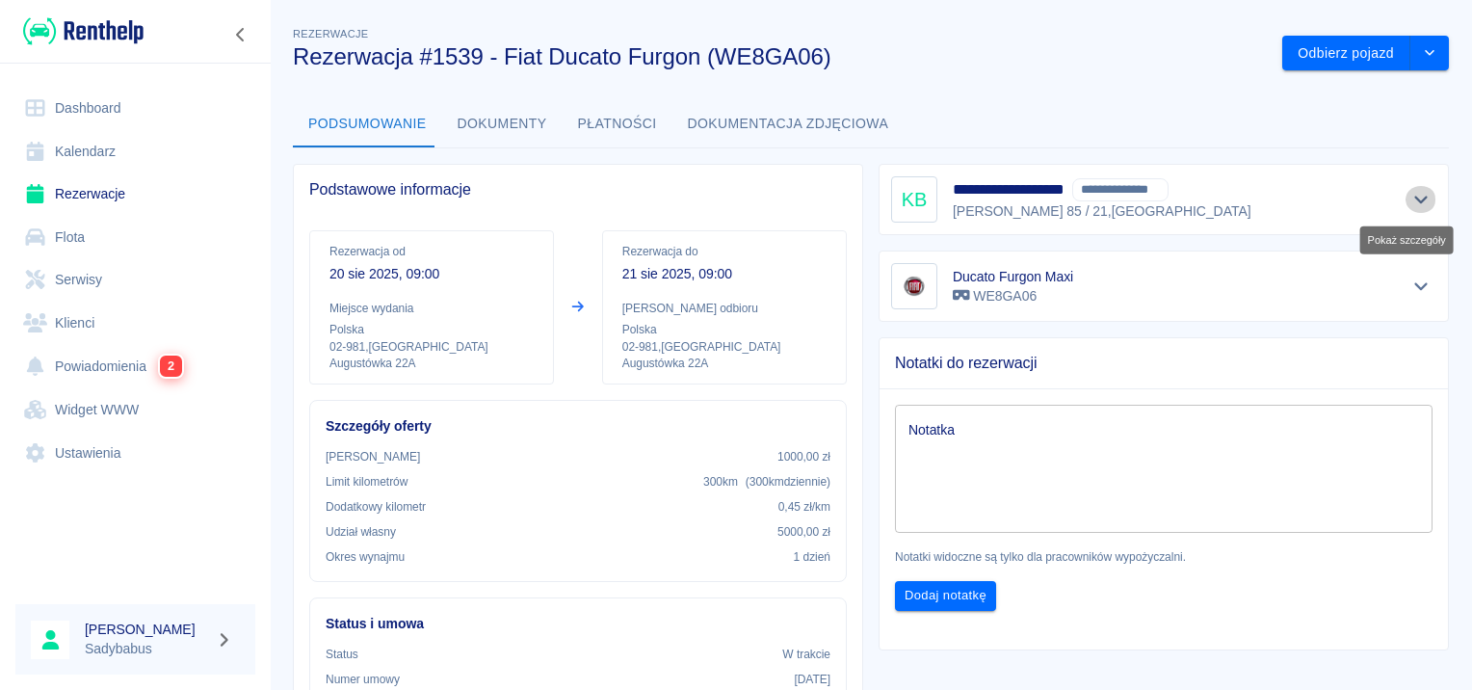
click at [1411, 195] on icon "Pokaż szczegóły" at bounding box center [1422, 199] width 22 height 17
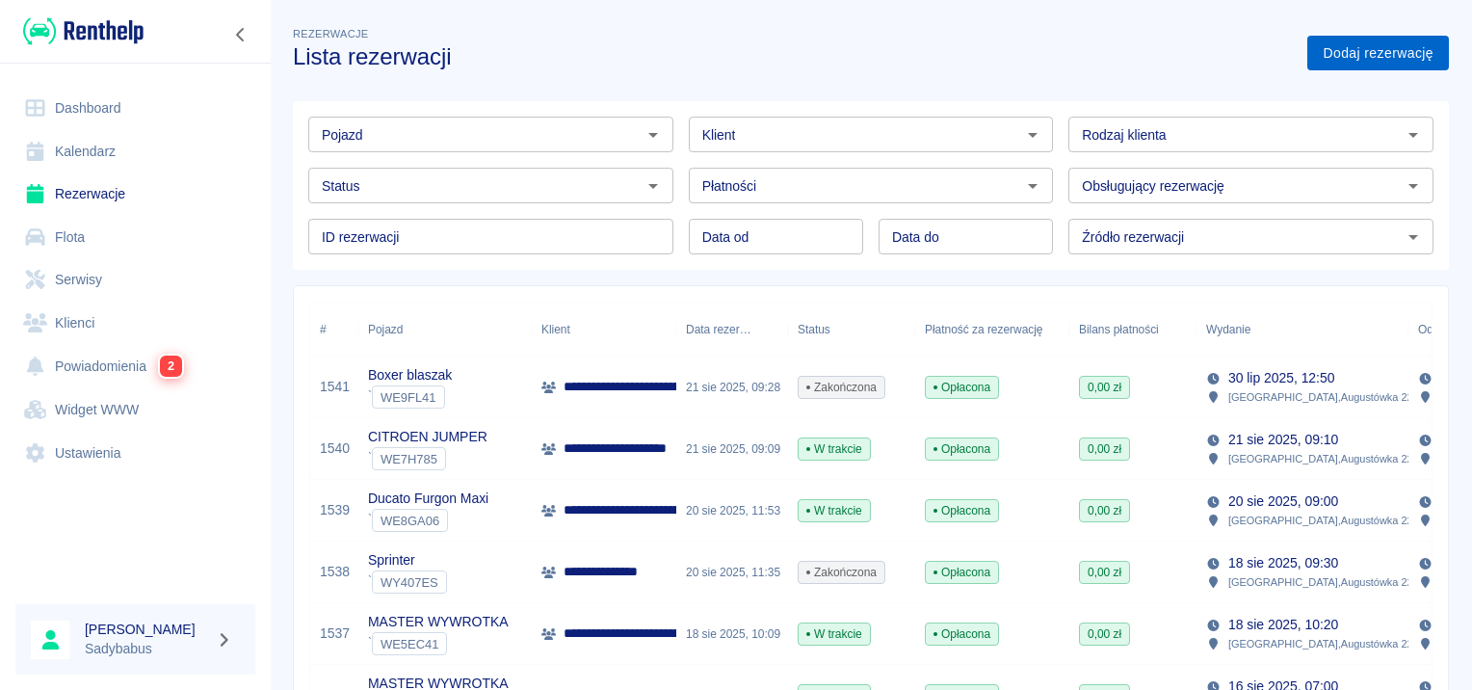
click at [1412, 44] on link "Dodaj rezerwację" at bounding box center [1379, 54] width 142 height 36
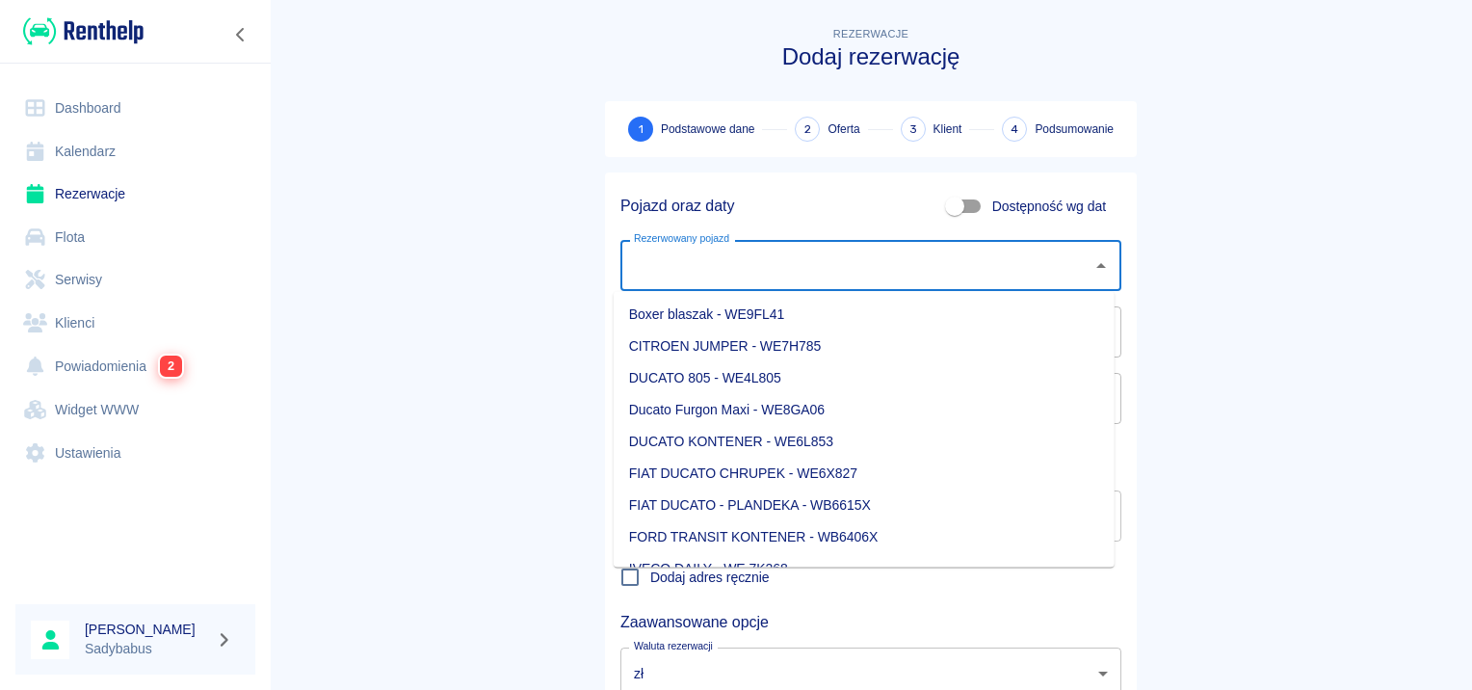
click at [666, 252] on div "Rezerwowany pojazd Rezerwowany pojazd" at bounding box center [871, 265] width 501 height 51
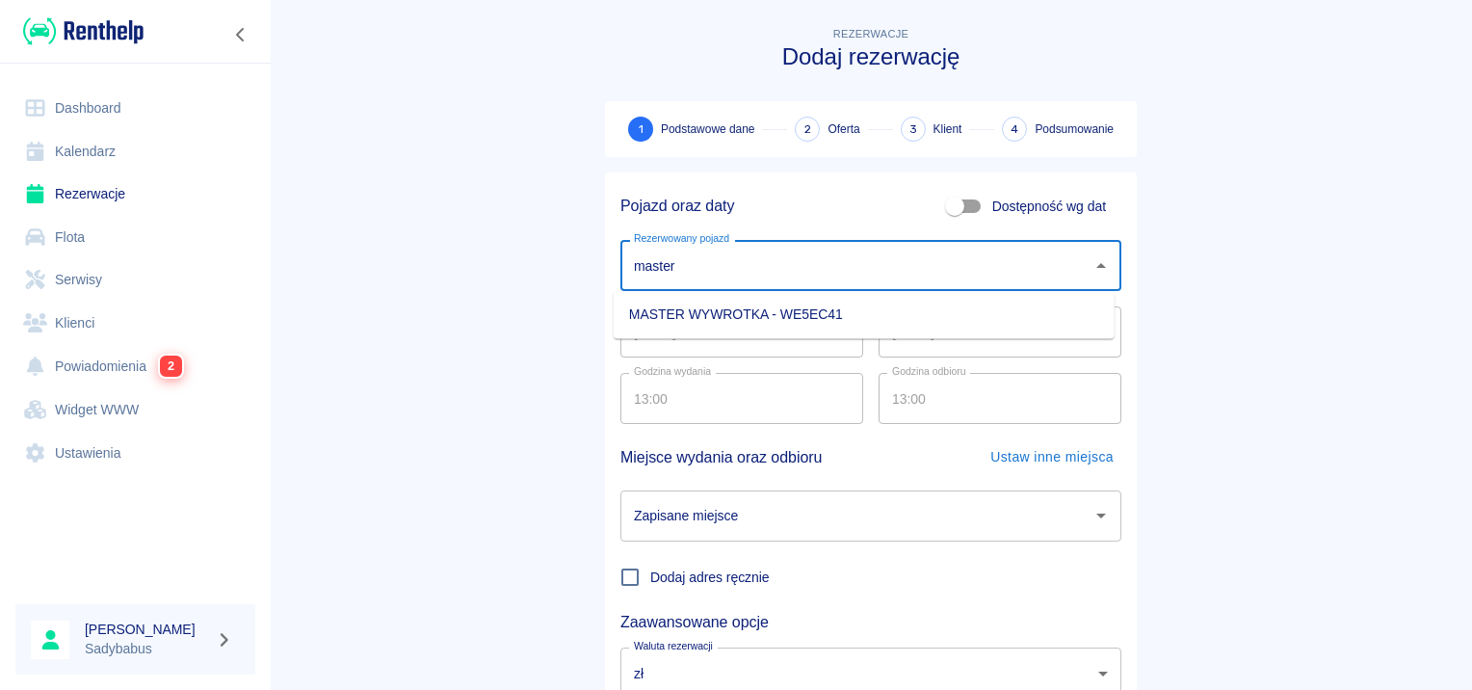
click at [695, 324] on li "MASTER WYWROTKA - WE5EC41" at bounding box center [864, 315] width 501 height 32
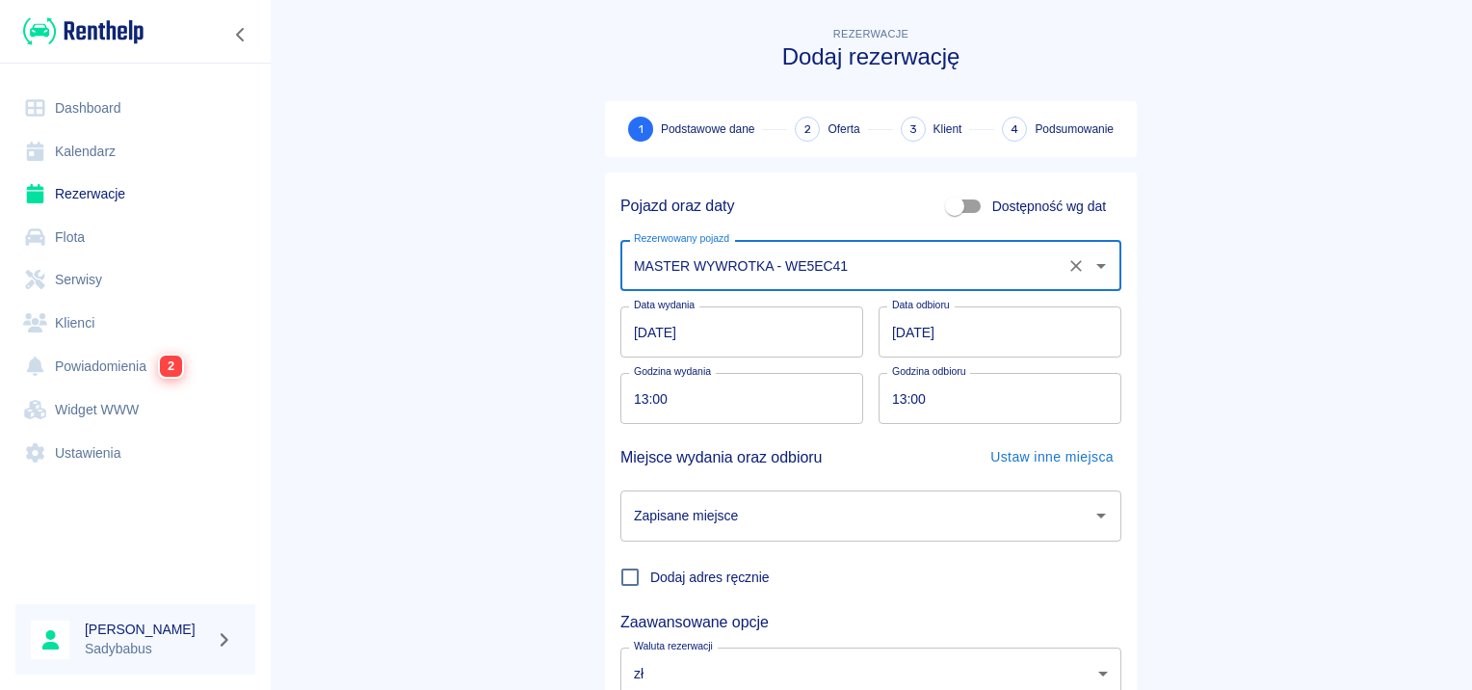
type input "MASTER WYWROTKA - WE5EC41"
click at [648, 328] on input "[DATE]" at bounding box center [742, 331] width 243 height 51
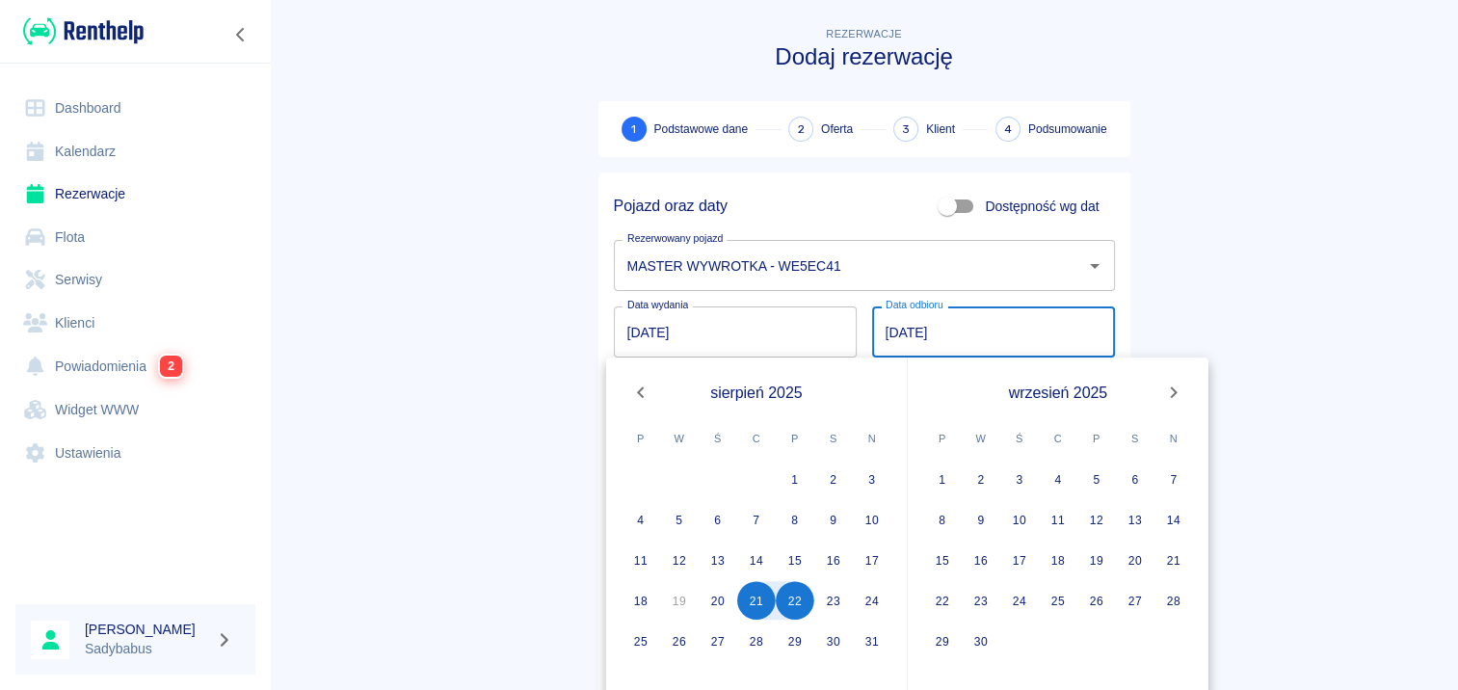
click at [875, 327] on input "[DATE]" at bounding box center [993, 331] width 243 height 51
click at [878, 327] on input "[DATE]" at bounding box center [993, 331] width 243 height 51
click at [870, 589] on button "24" at bounding box center [872, 600] width 39 height 39
type input "[DATE]"
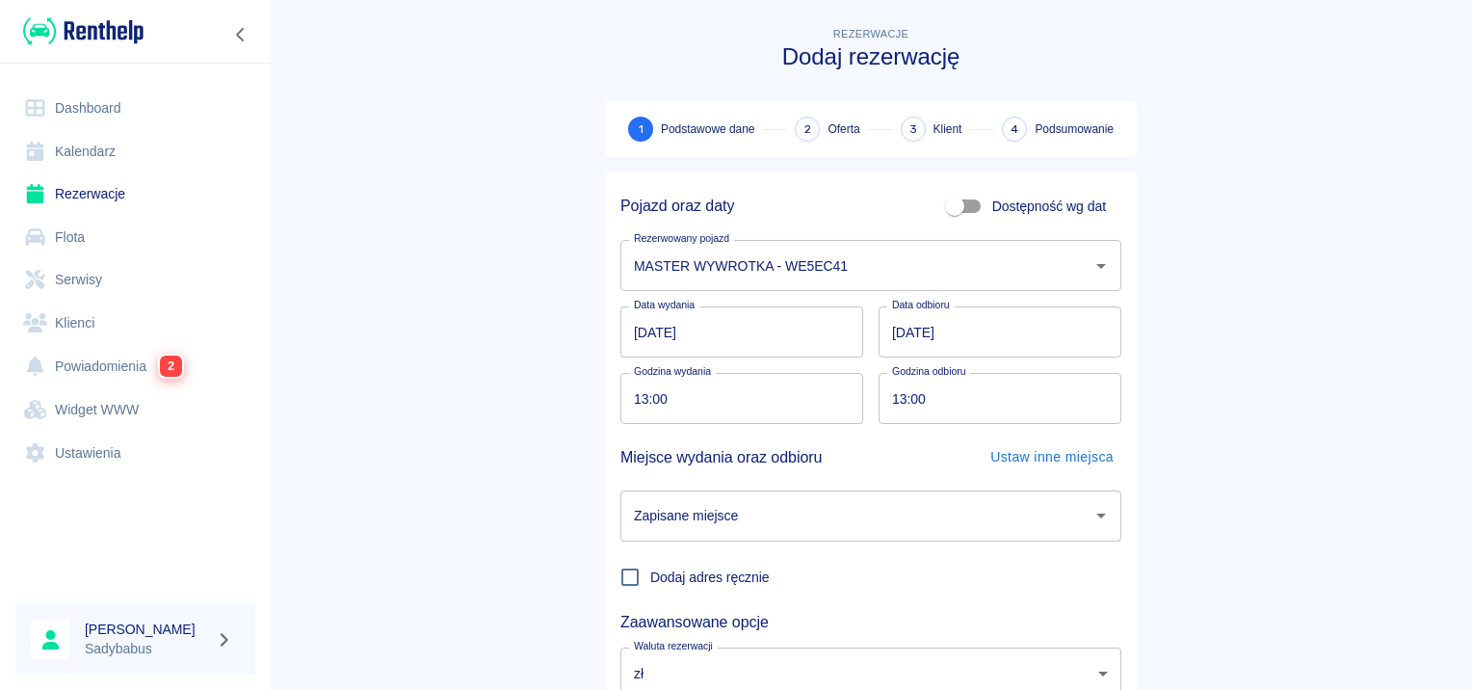
click at [1226, 278] on main "Rezerwacje Dodaj rezerwację 1 Podstawowe dane 2 Oferta 3 Klient 4 Podsumowanie …" at bounding box center [871, 401] width 1203 height 757
click at [631, 399] on input "13:00" at bounding box center [735, 398] width 229 height 51
type input "12:15"
click at [897, 394] on input "13:00" at bounding box center [993, 398] width 229 height 51
type input "12:15"
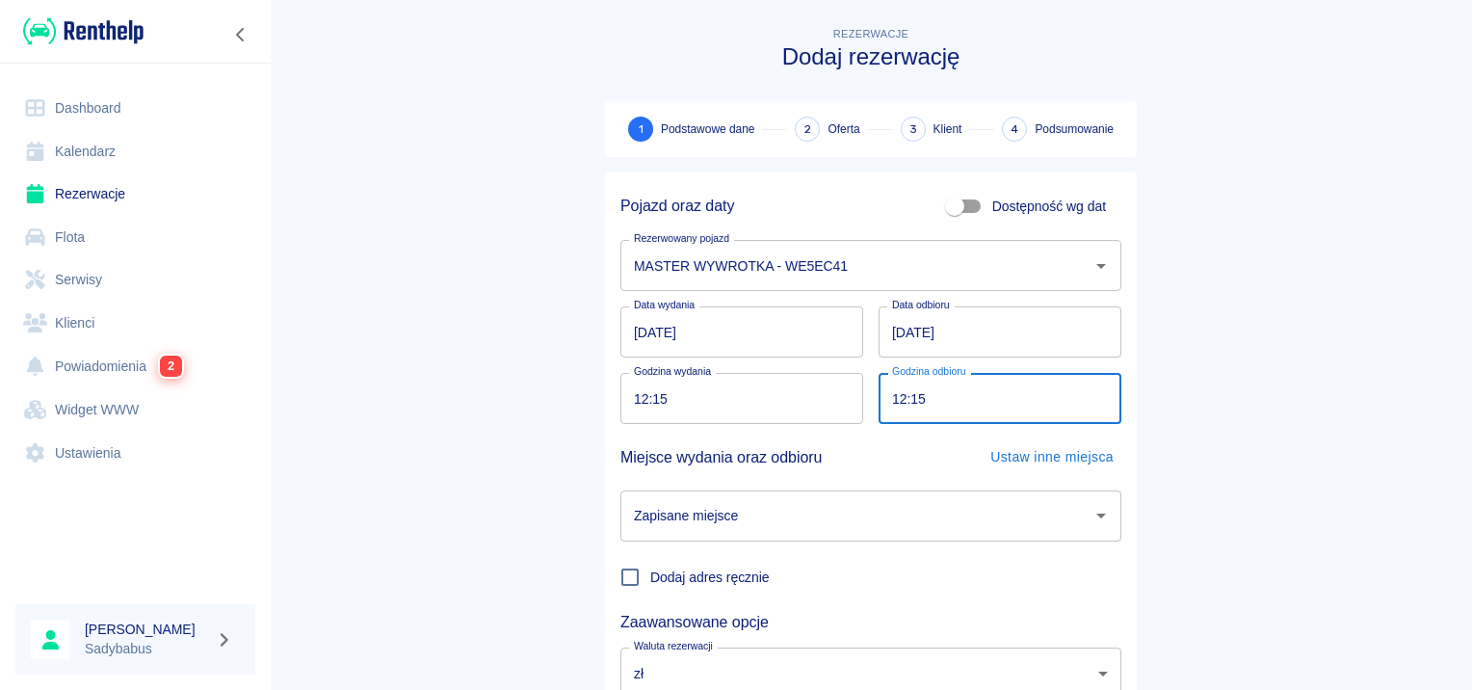
click at [378, 320] on main "Rezerwacje Dodaj rezerwację 1 Podstawowe dane 2 Oferta 3 Klient 4 Podsumowanie …" at bounding box center [871, 401] width 1203 height 757
click at [836, 540] on div "Zapisane miejsce" at bounding box center [871, 515] width 501 height 51
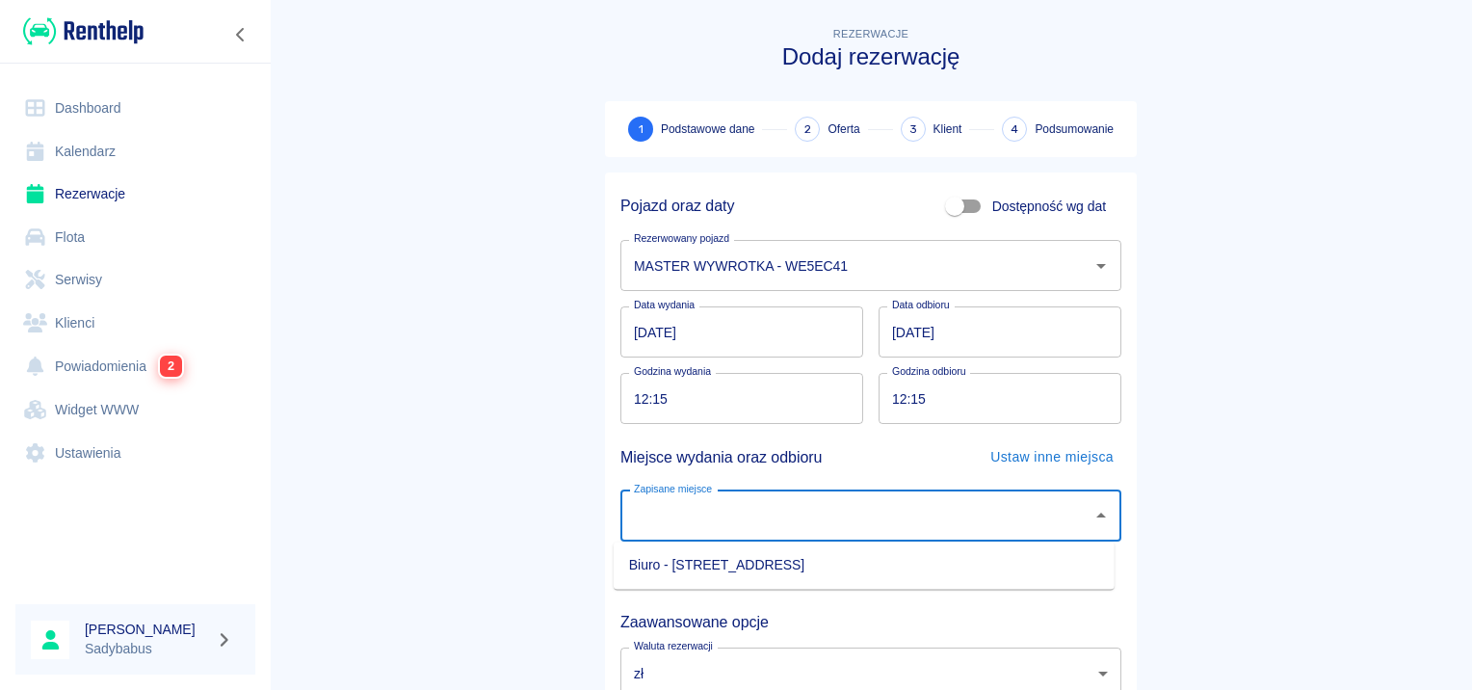
click at [835, 570] on li "Biuro - [STREET_ADDRESS]" at bounding box center [864, 565] width 501 height 32
type input "Biuro - [STREET_ADDRESS]"
click at [1289, 304] on main "Rezerwacje Dodaj rezerwację 1 Podstawowe dane 2 Oferta 3 Klient 4 Podsumowanie …" at bounding box center [871, 401] width 1203 height 757
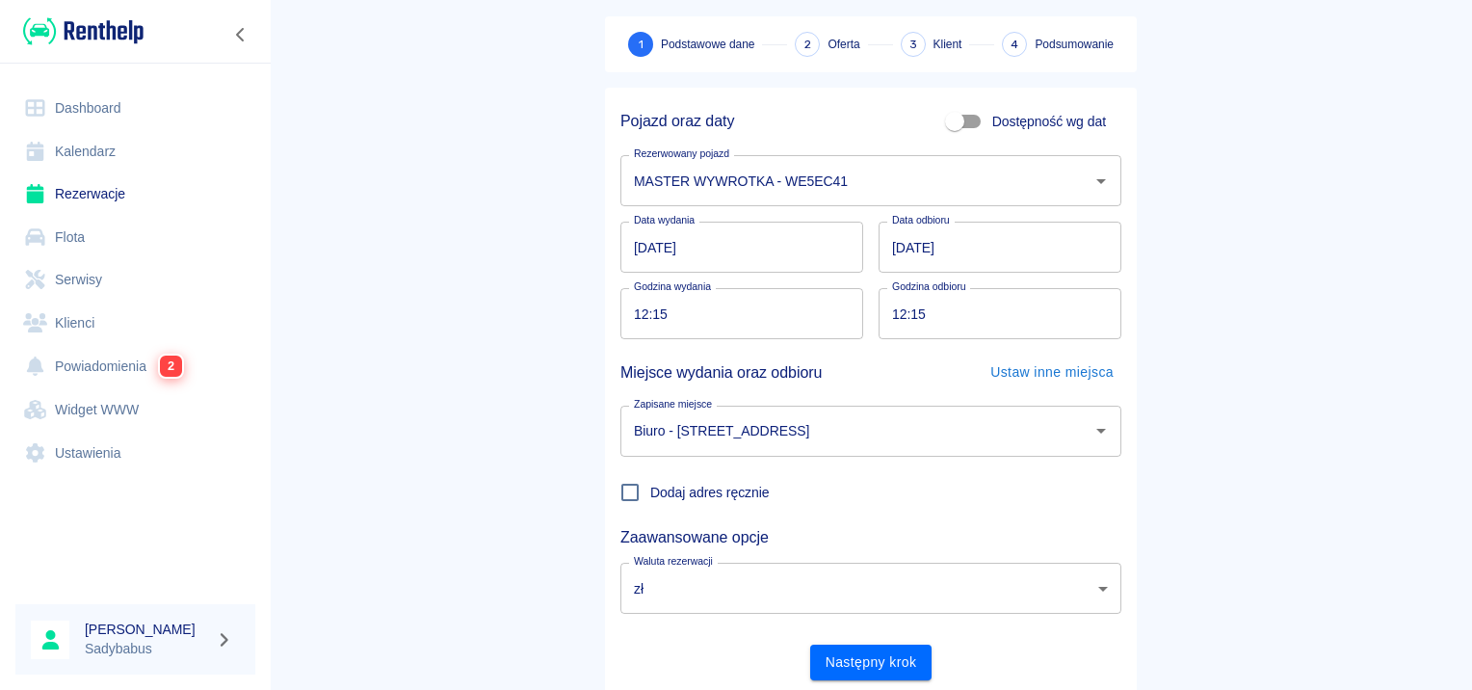
scroll to position [146, 0]
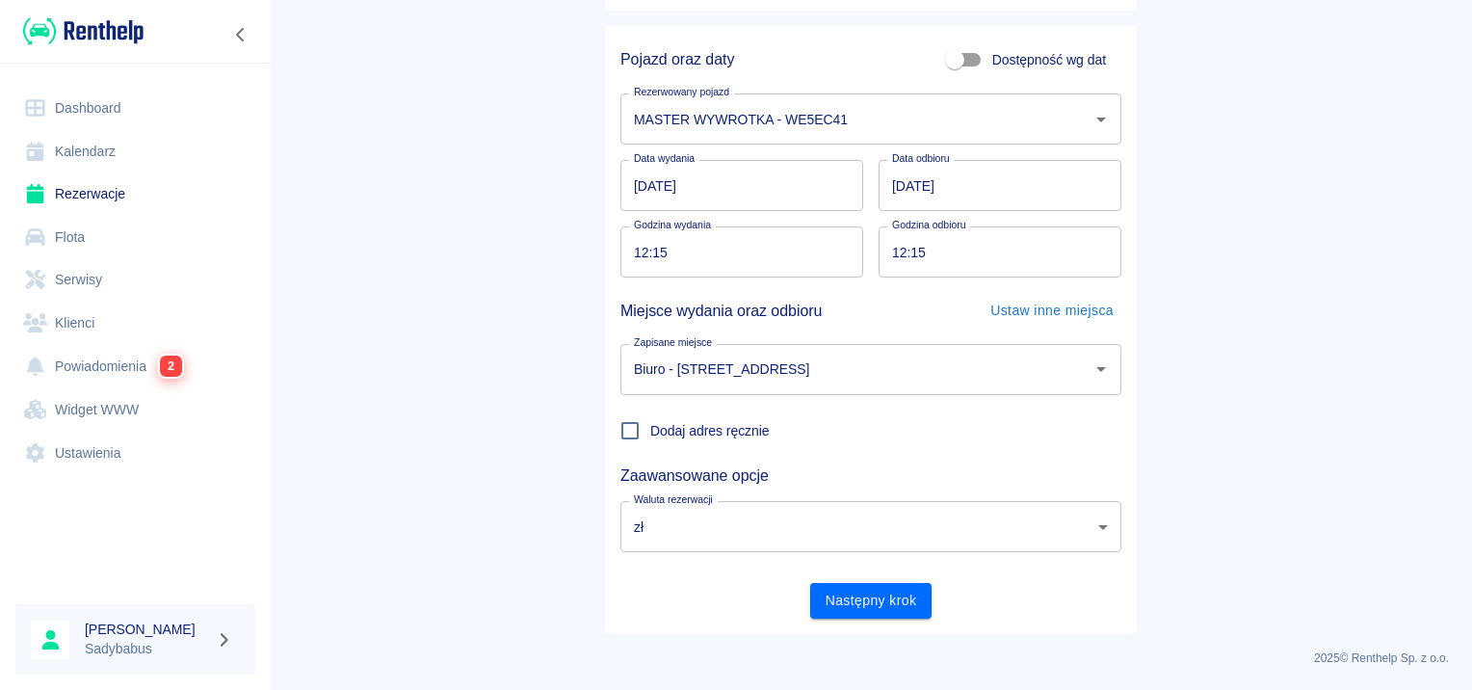
drag, startPoint x: 1122, startPoint y: 548, endPoint x: 1065, endPoint y: 595, distance: 73.3
click at [1074, 595] on div "Następny krok" at bounding box center [863, 593] width 516 height 51
click at [878, 604] on button "Następny krok" at bounding box center [871, 601] width 122 height 36
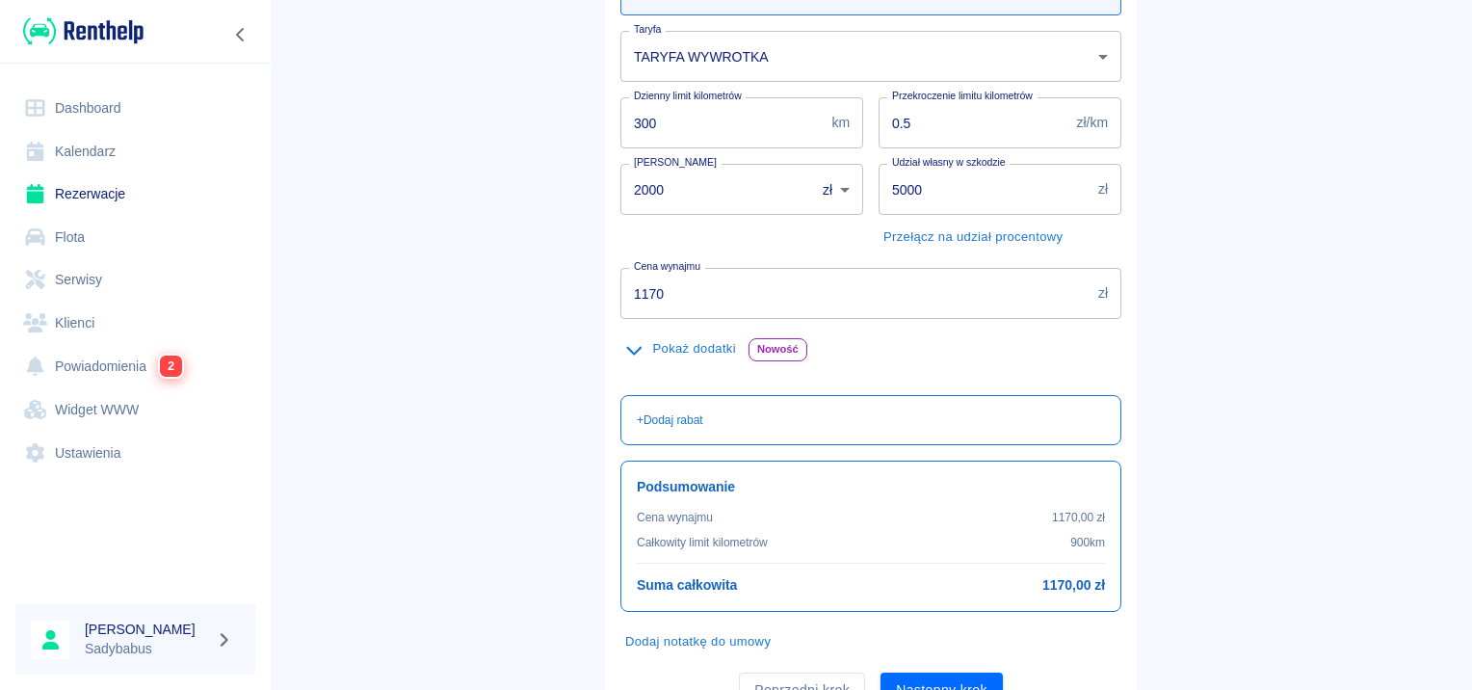
scroll to position [289, 0]
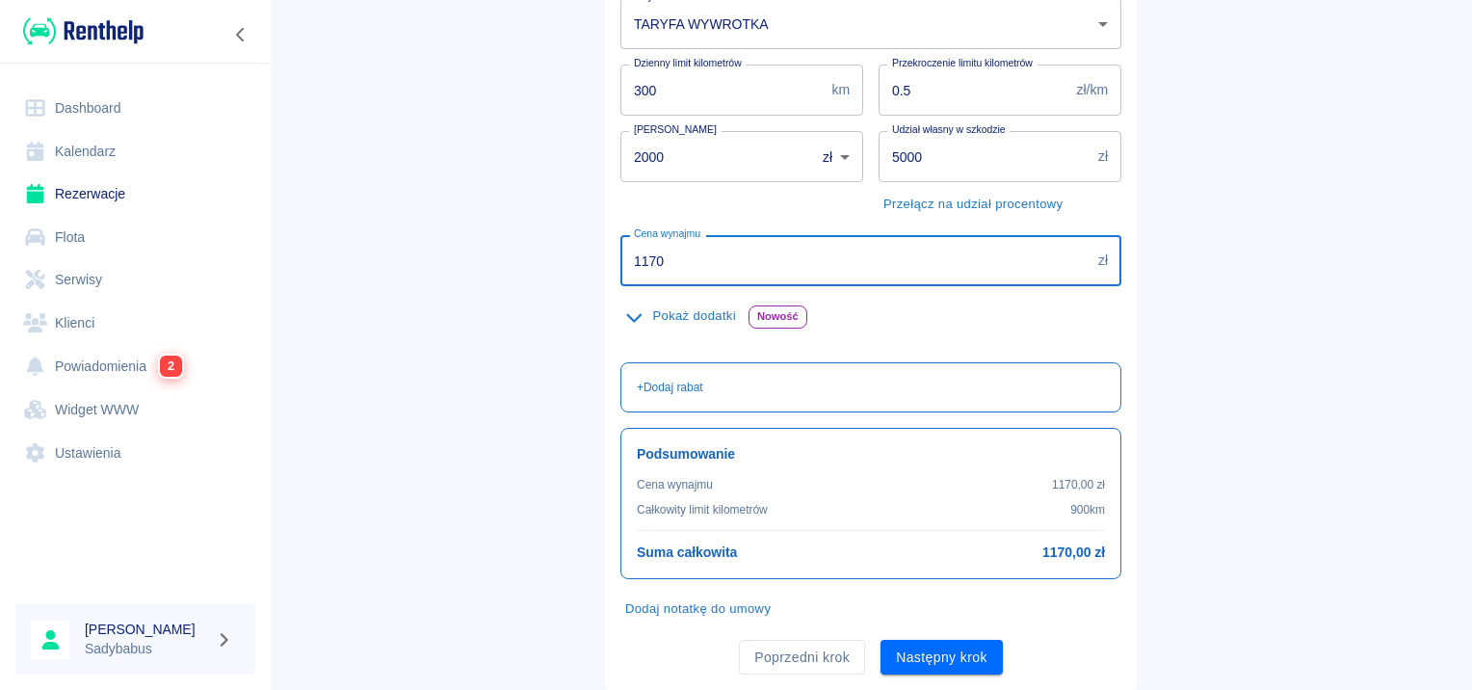
drag, startPoint x: 685, startPoint y: 264, endPoint x: 249, endPoint y: 293, distance: 437.4
click at [264, 305] on div "Dashboard Kalendarz Rezerwacje Flota Serwisy Klienci Powiadomienia 2 Widget WWW…" at bounding box center [736, 345] width 1472 height 690
type input "650"
drag, startPoint x: 395, startPoint y: 259, endPoint x: 406, endPoint y: 340, distance: 81.6
click at [395, 259] on main "Rezerwacje Dodaj rezerwację Podstawowe dane 2 Oferta 3 Klient 4 Podsumowanie Of…" at bounding box center [871, 212] width 1203 height 956
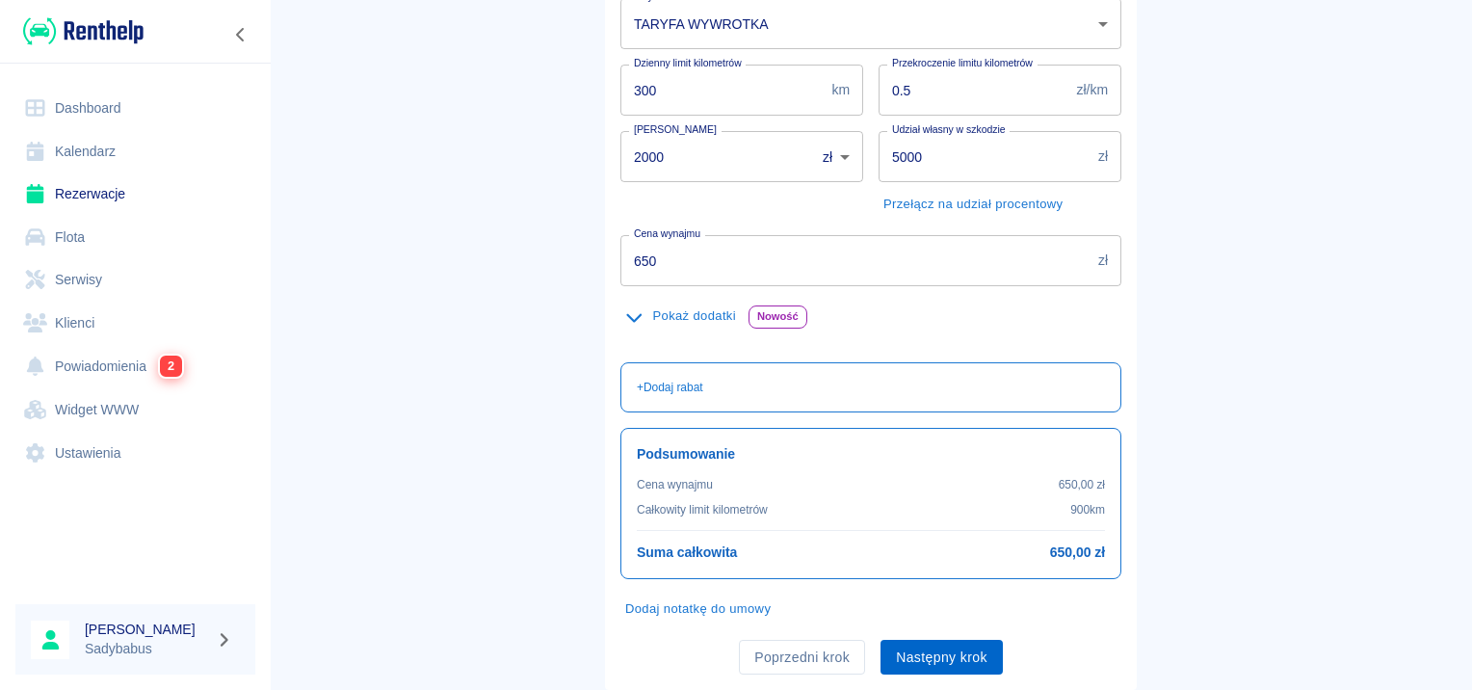
click at [900, 656] on button "Następny krok" at bounding box center [942, 658] width 122 height 36
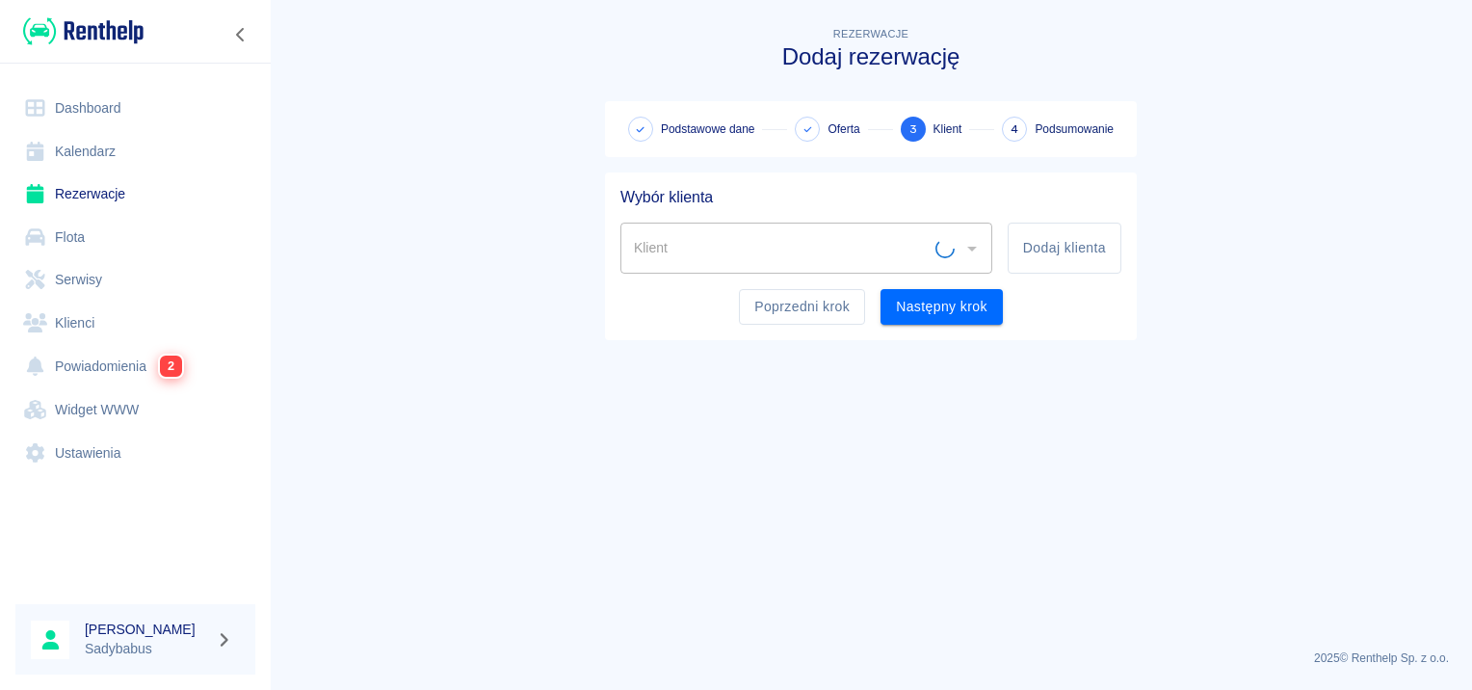
scroll to position [0, 0]
click at [867, 256] on input "Klient" at bounding box center [792, 248] width 326 height 34
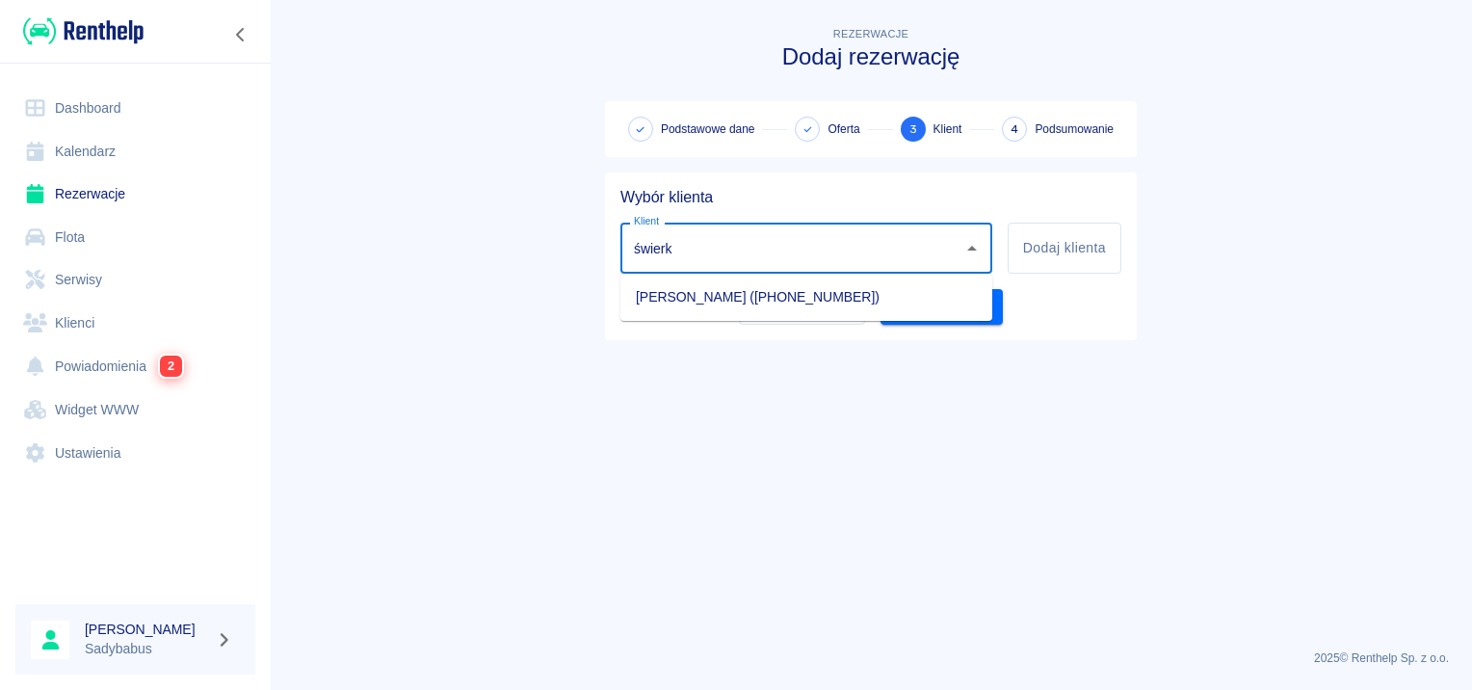
click at [851, 283] on li "[PERSON_NAME] ([PHONE_NUMBER])" at bounding box center [807, 297] width 372 height 32
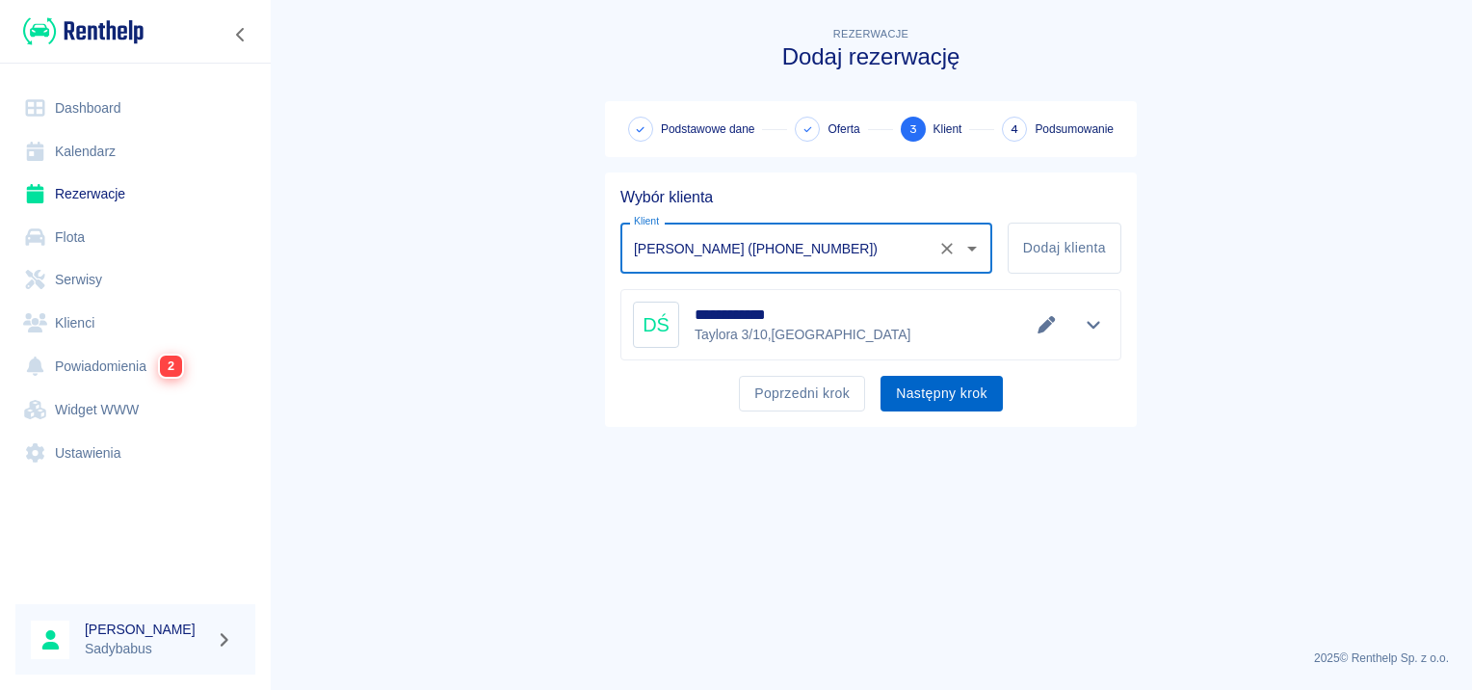
type input "[PERSON_NAME] ([PHONE_NUMBER])"
click at [905, 380] on button "Następny krok" at bounding box center [942, 394] width 122 height 36
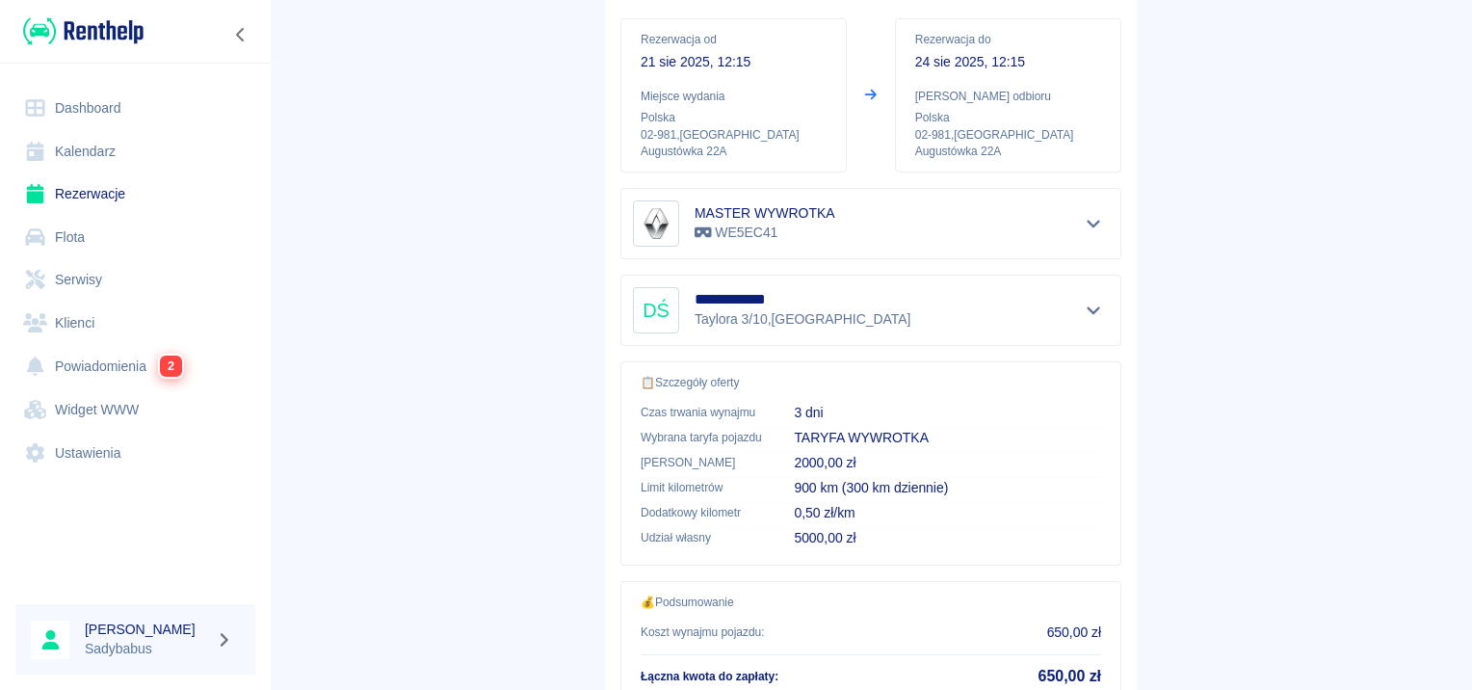
scroll to position [347, 0]
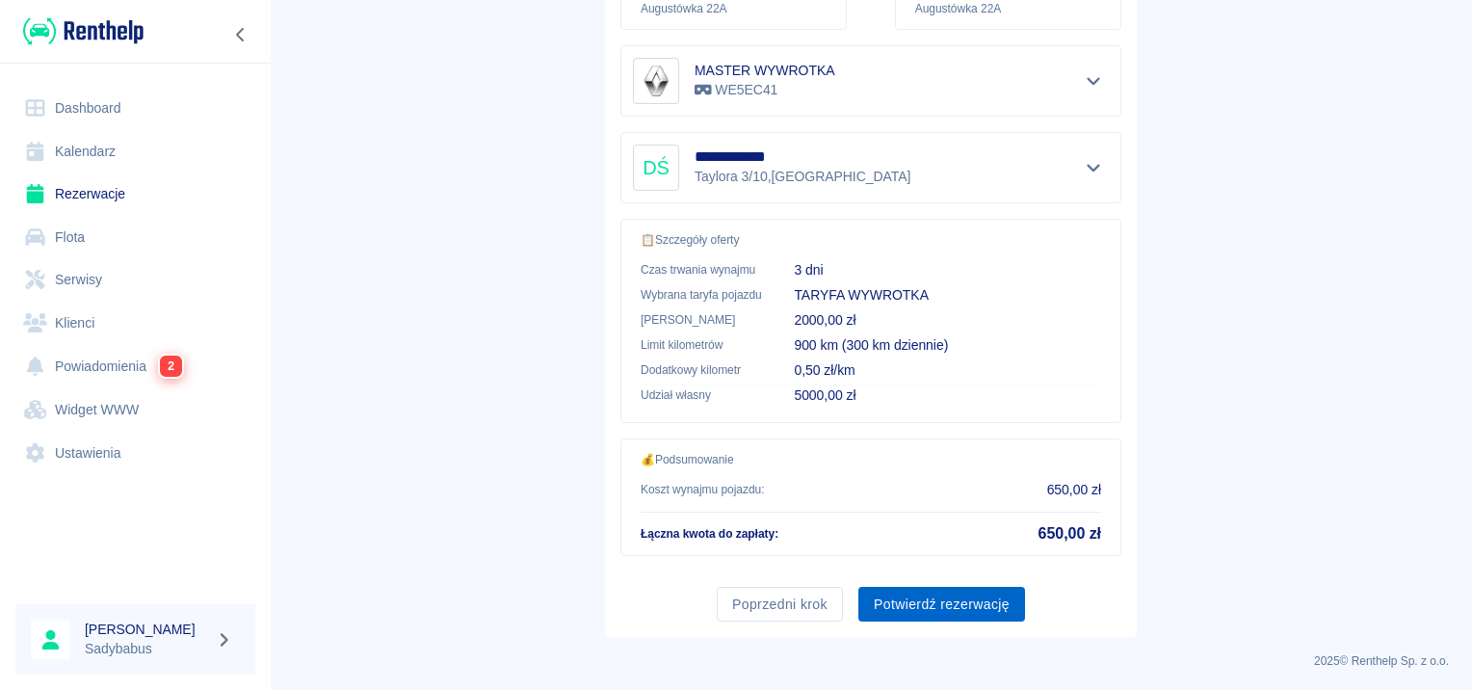
click at [988, 597] on button "Potwierdź rezerwację" at bounding box center [942, 605] width 167 height 36
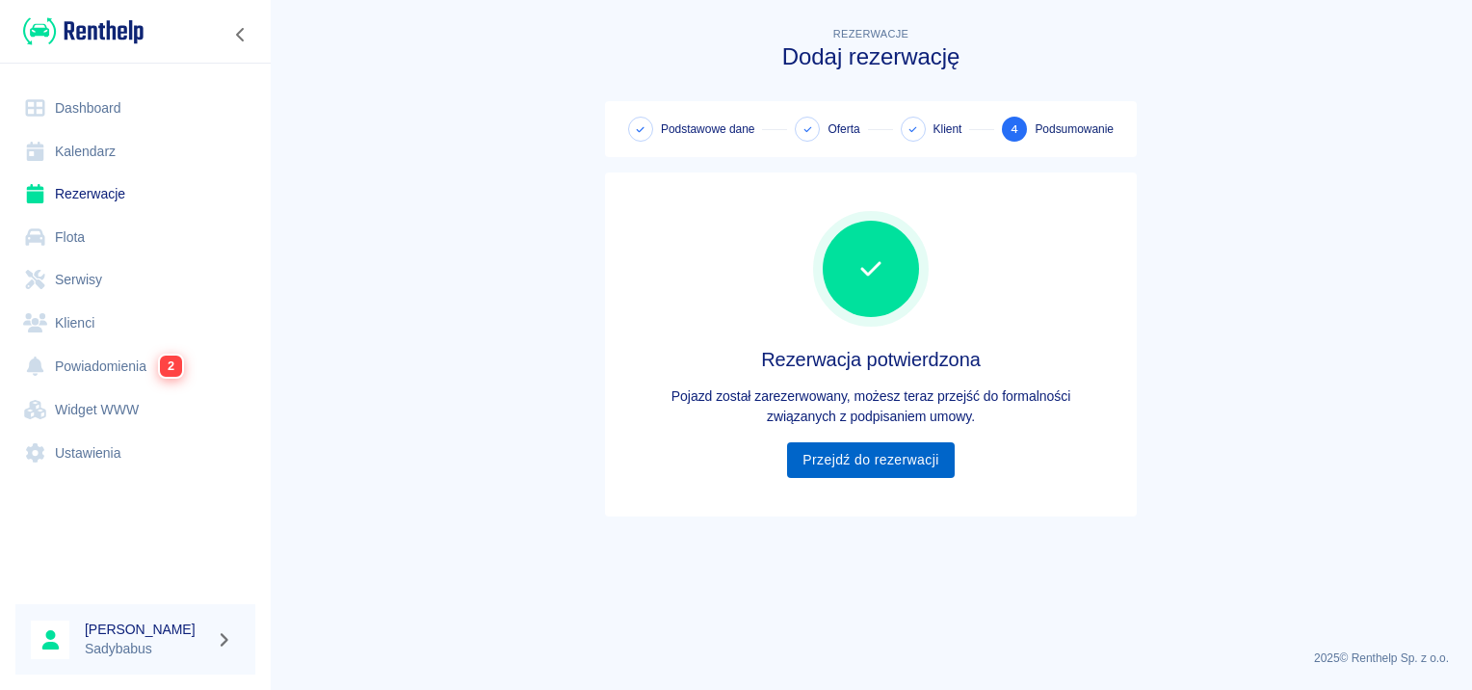
click at [907, 444] on link "Przejdź do rezerwacji" at bounding box center [870, 460] width 167 height 36
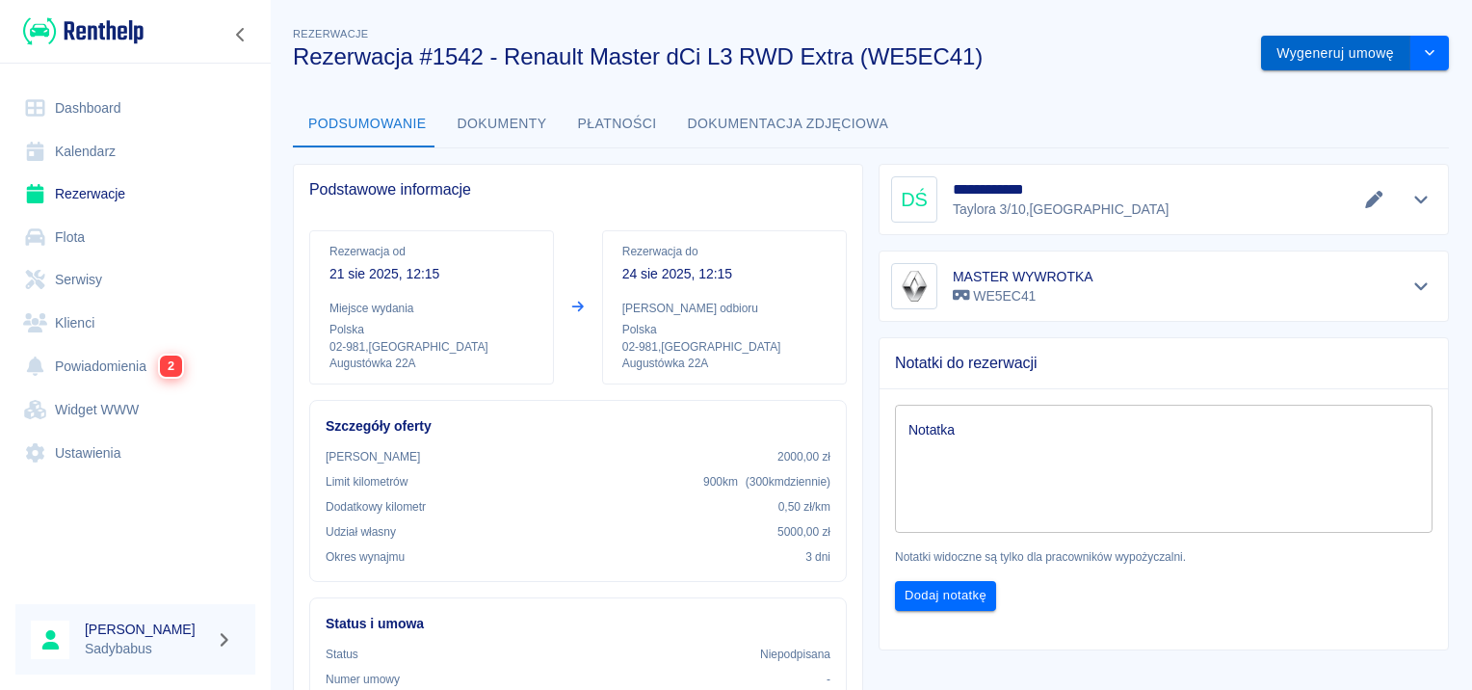
click at [1330, 39] on button "Wygeneruj umowę" at bounding box center [1335, 54] width 149 height 36
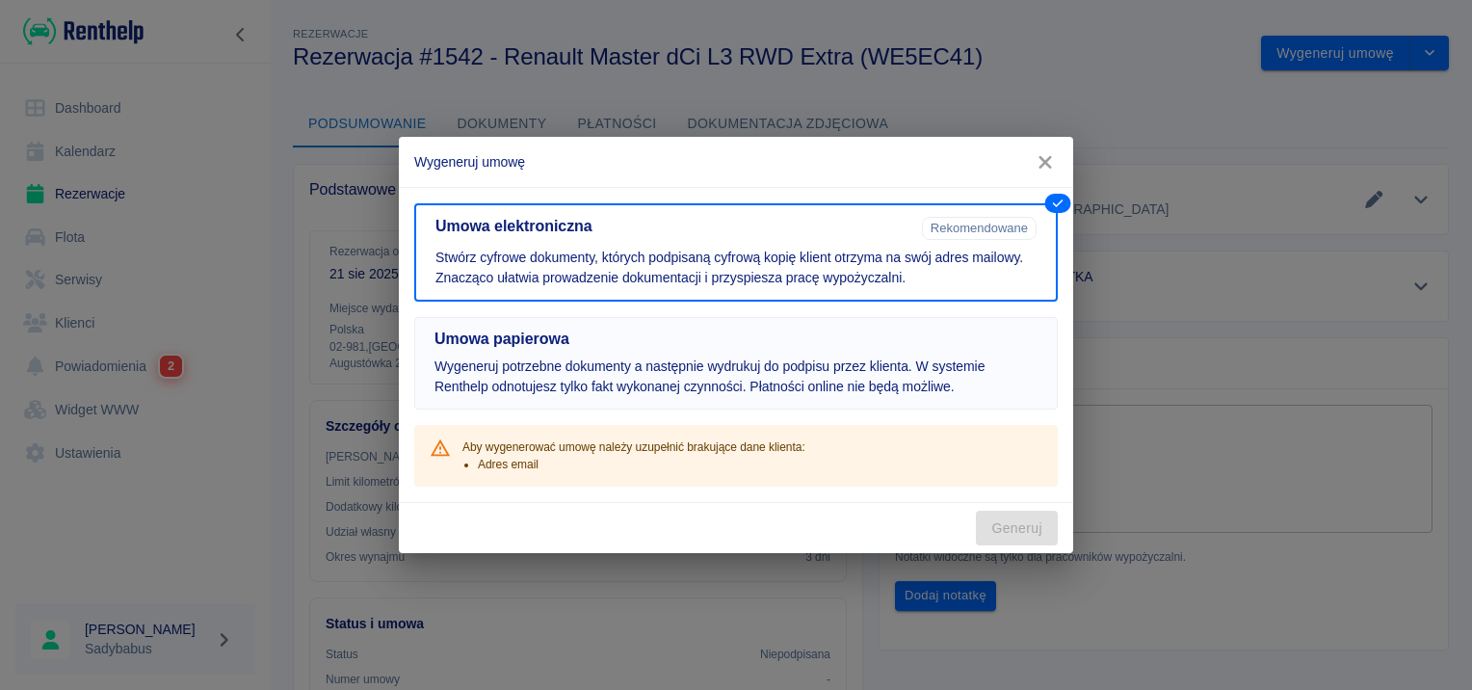
click at [649, 330] on h5 "Umowa papierowa" at bounding box center [736, 339] width 603 height 19
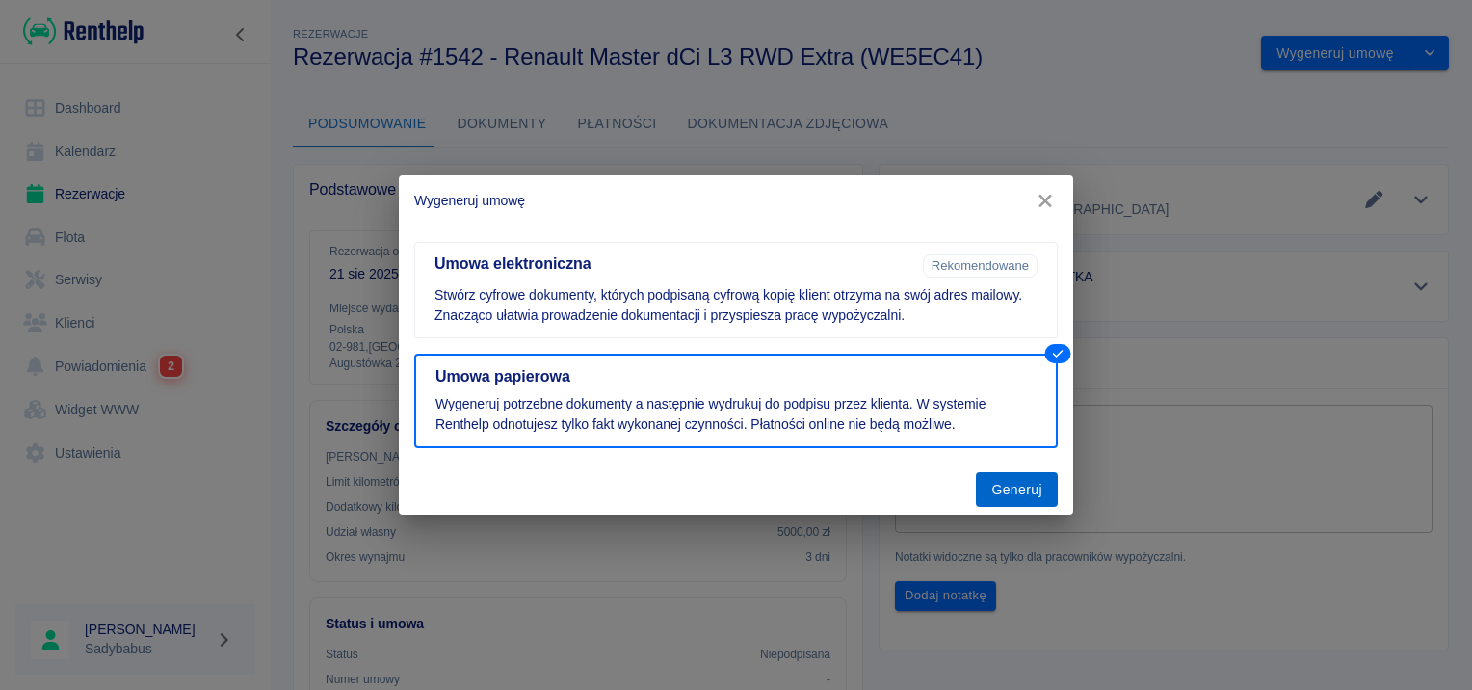
click at [1026, 483] on button "Generuj" at bounding box center [1017, 490] width 82 height 36
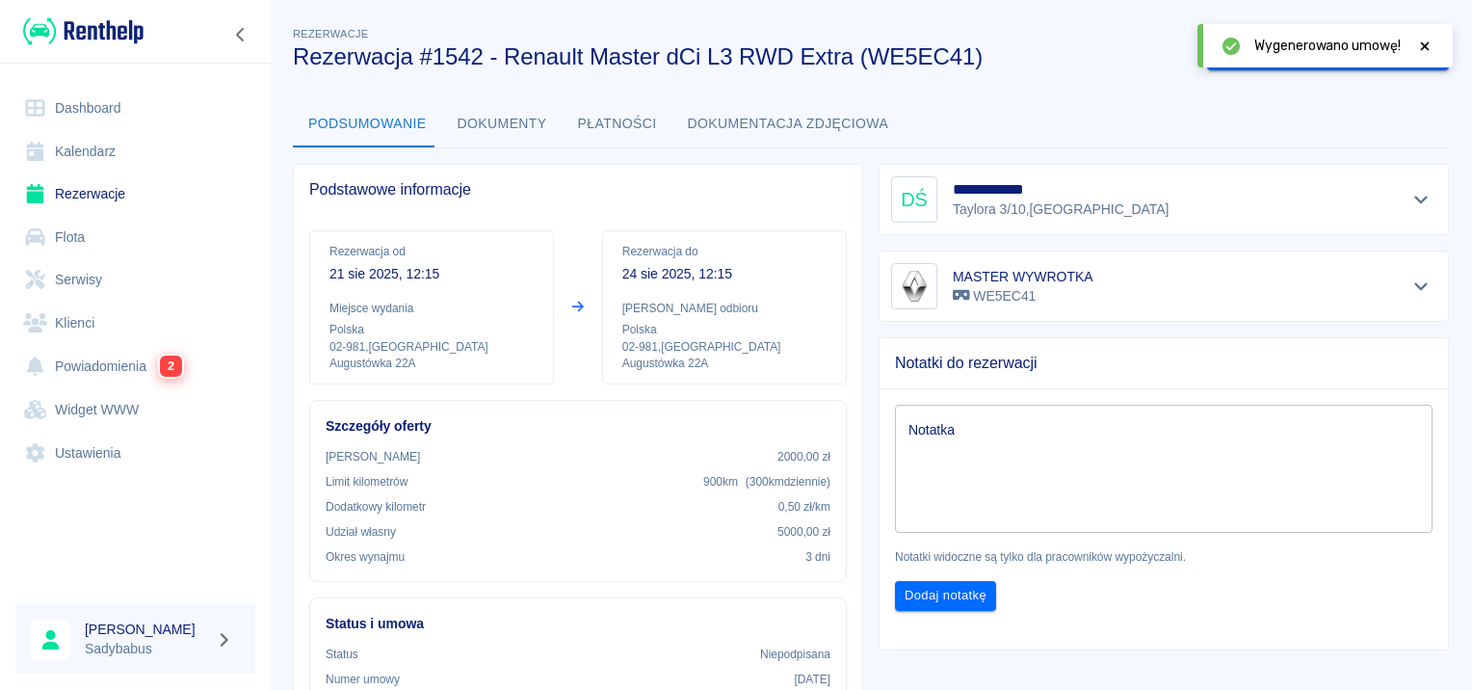
click at [497, 129] on button "Dokumenty" at bounding box center [502, 124] width 120 height 46
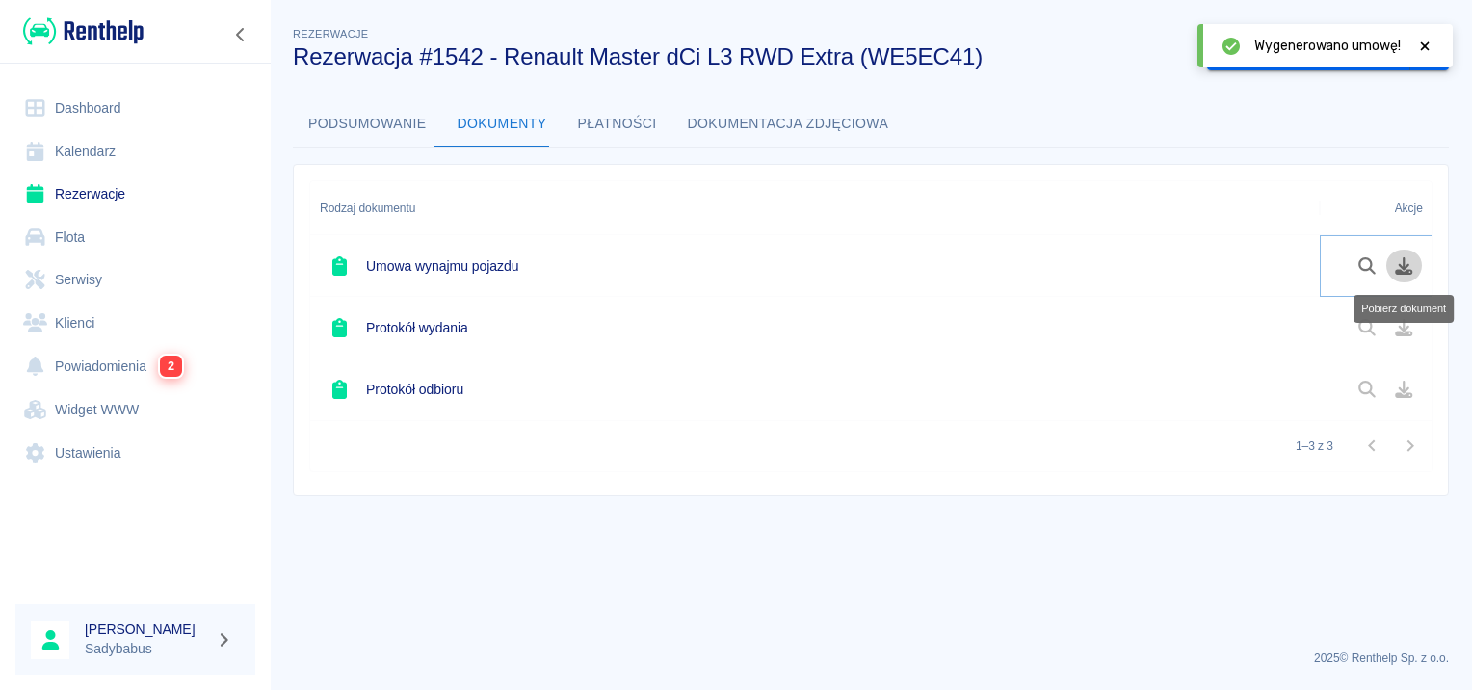
click at [1414, 265] on icon "Pobierz dokument" at bounding box center [1404, 265] width 22 height 17
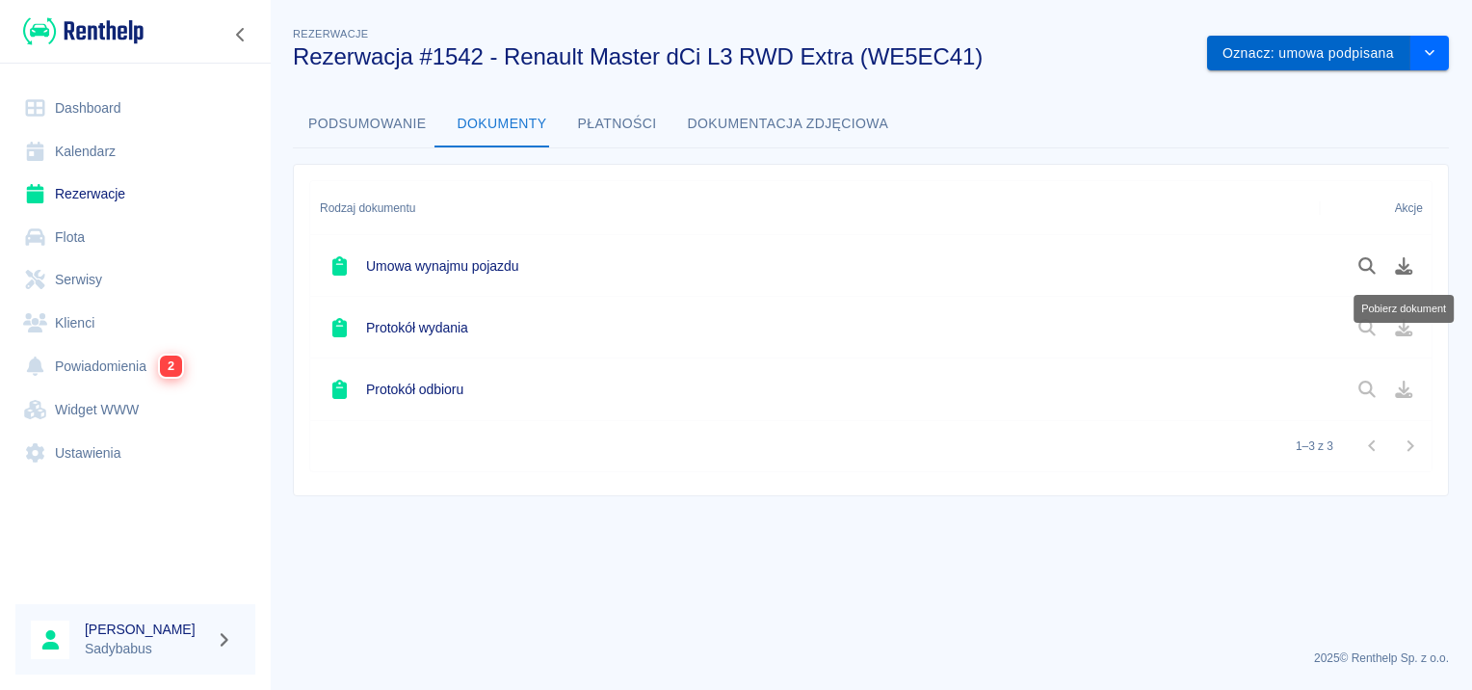
click at [1318, 48] on button "Oznacz: umowa podpisana" at bounding box center [1308, 54] width 203 height 36
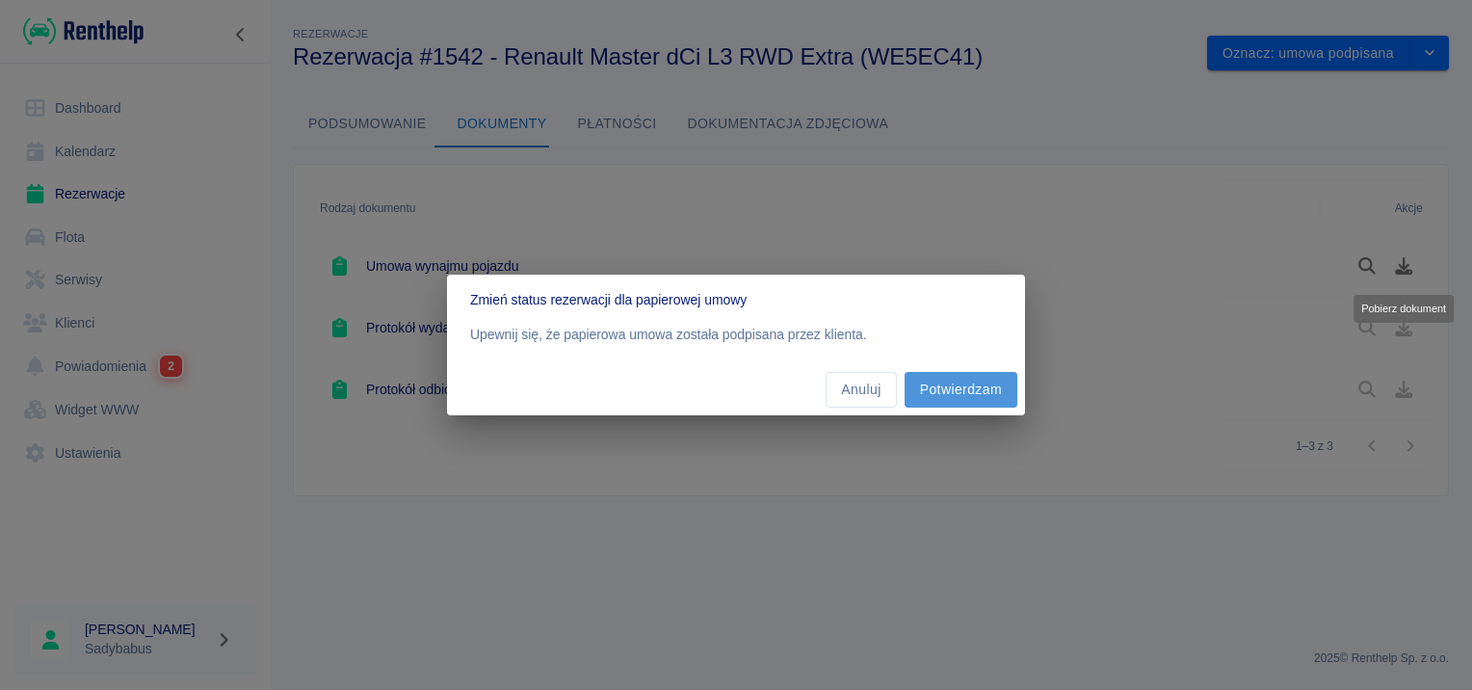
click at [1000, 382] on button "Potwierdzam" at bounding box center [961, 390] width 113 height 36
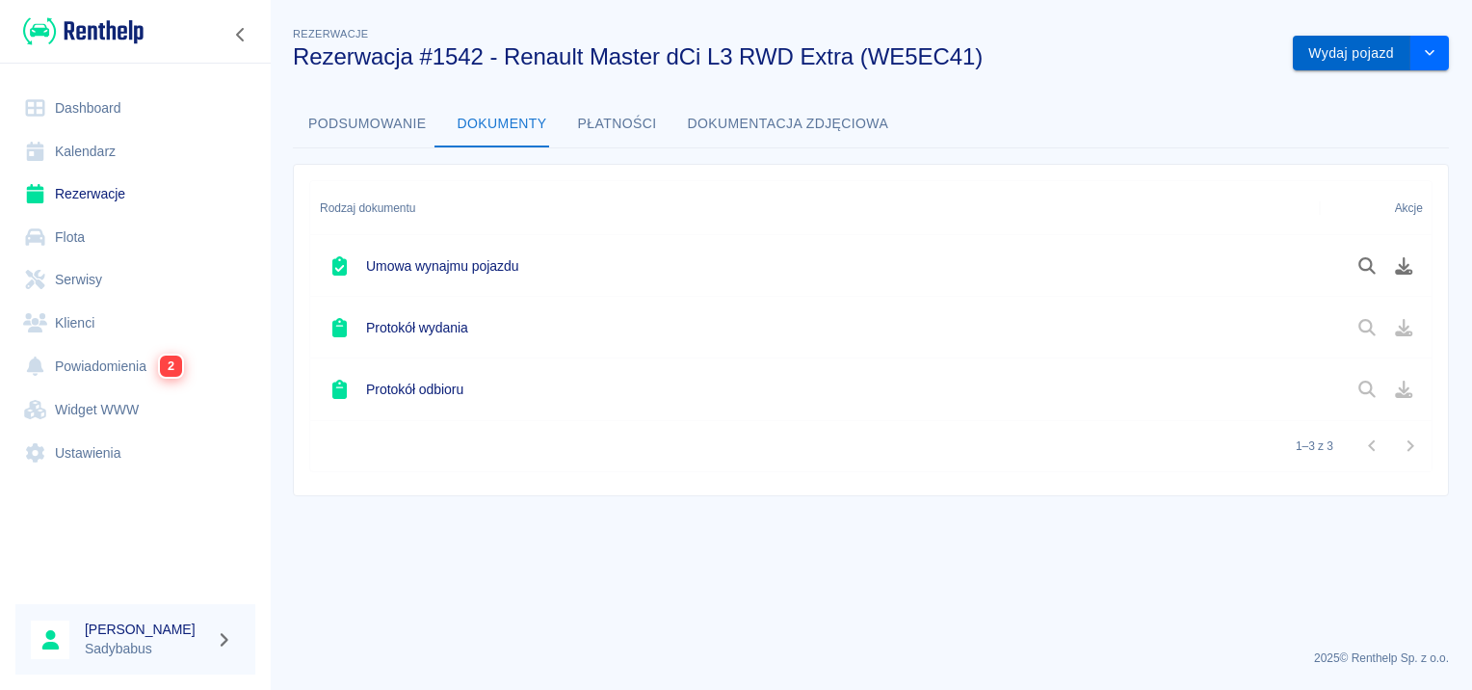
click at [1358, 57] on button "Wydaj pojazd" at bounding box center [1352, 54] width 118 height 36
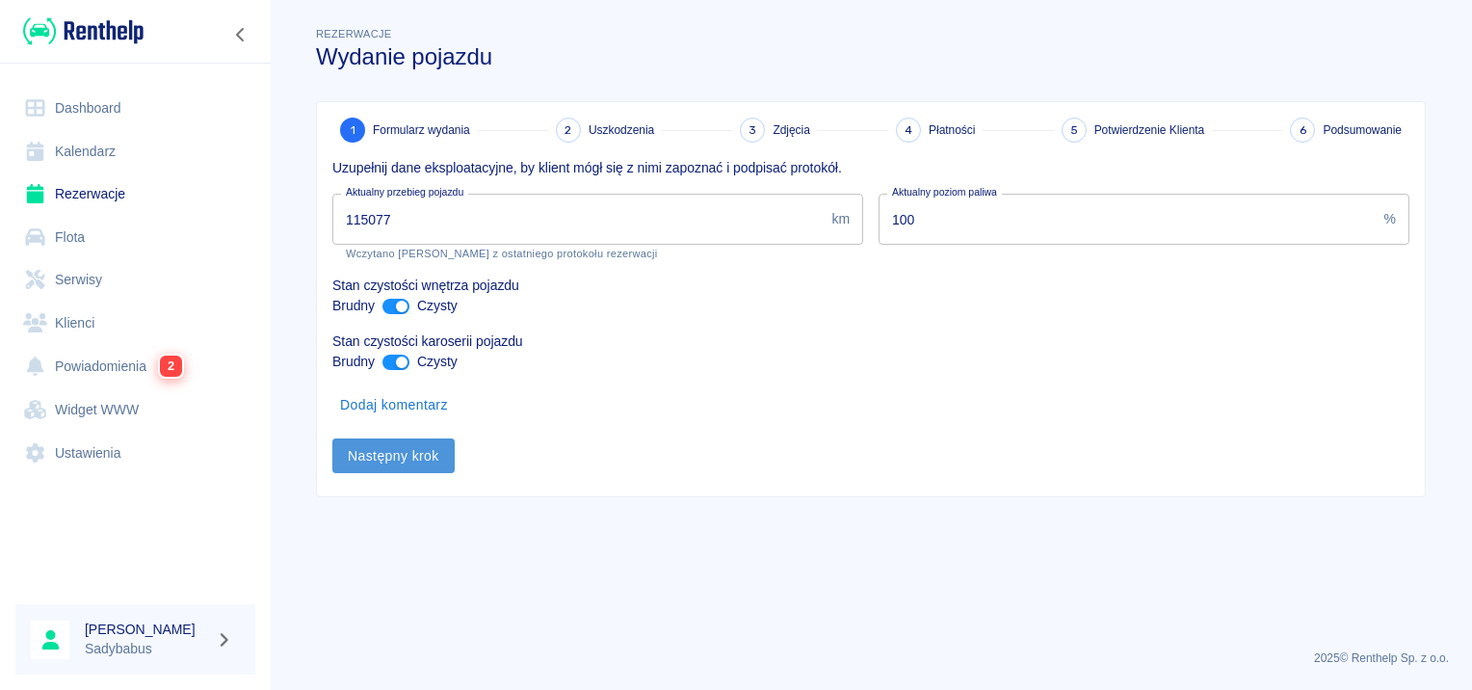
click at [389, 456] on button "Następny krok" at bounding box center [393, 456] width 122 height 36
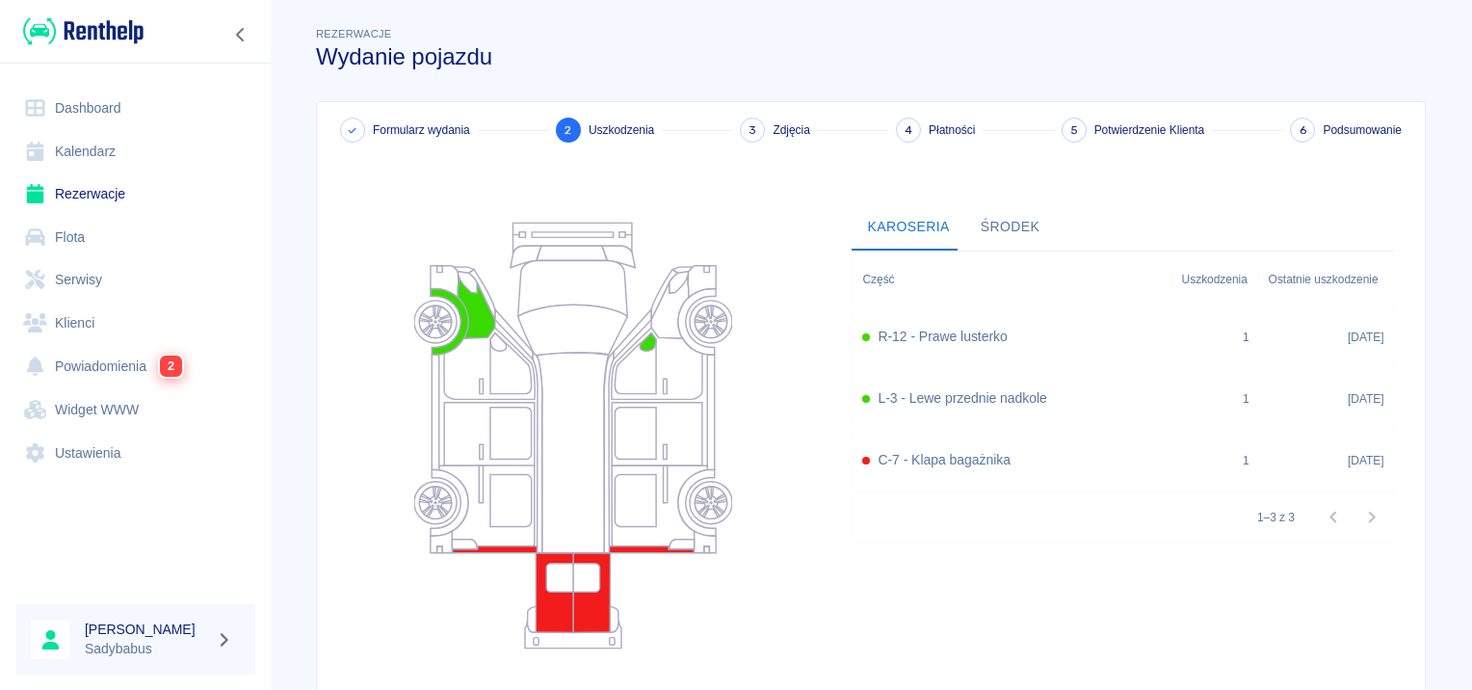
scroll to position [177, 0]
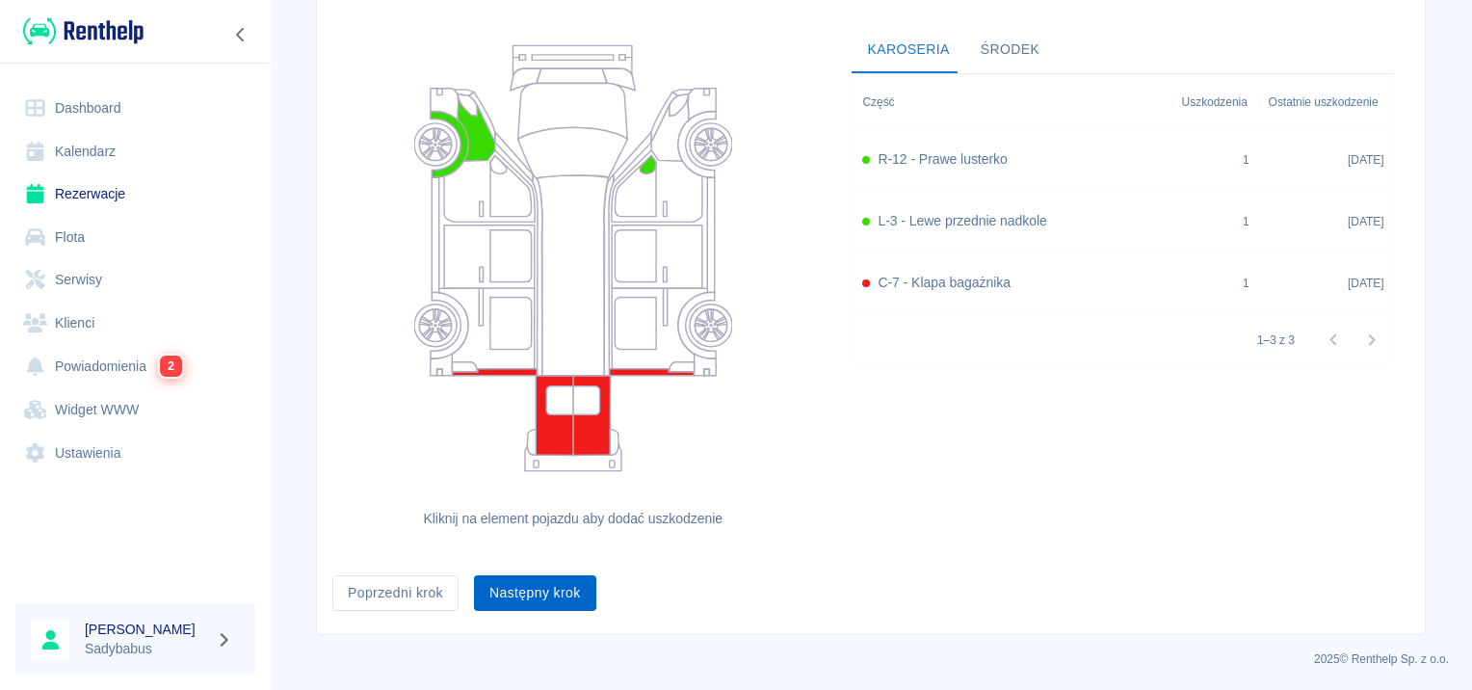
click at [561, 579] on button "Następny krok" at bounding box center [535, 593] width 122 height 36
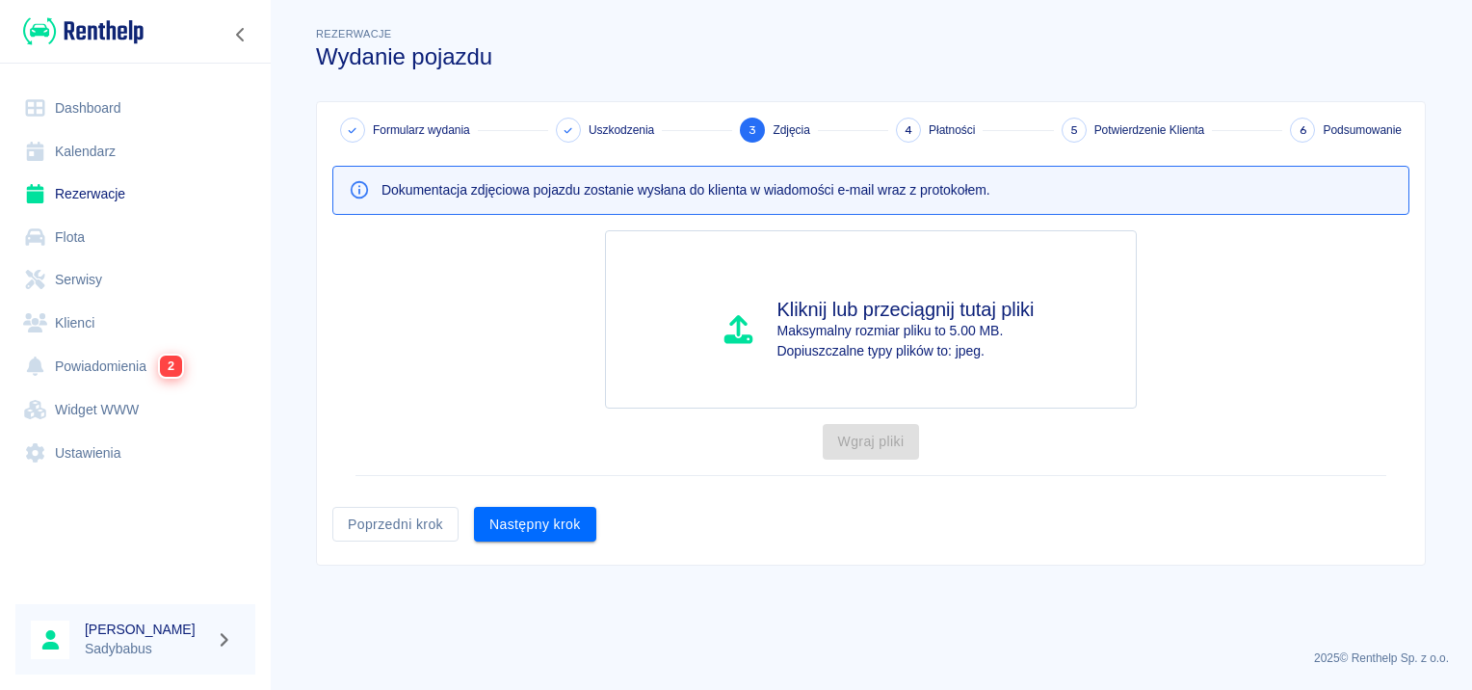
click at [541, 543] on div "Formularz wydania Uszkodzenia 3 Zdjęcia 4 Płatności 5 Potwierdzenie Klienta 6 P…" at bounding box center [871, 333] width 1108 height 463
click at [540, 532] on button "Następny krok" at bounding box center [535, 525] width 122 height 36
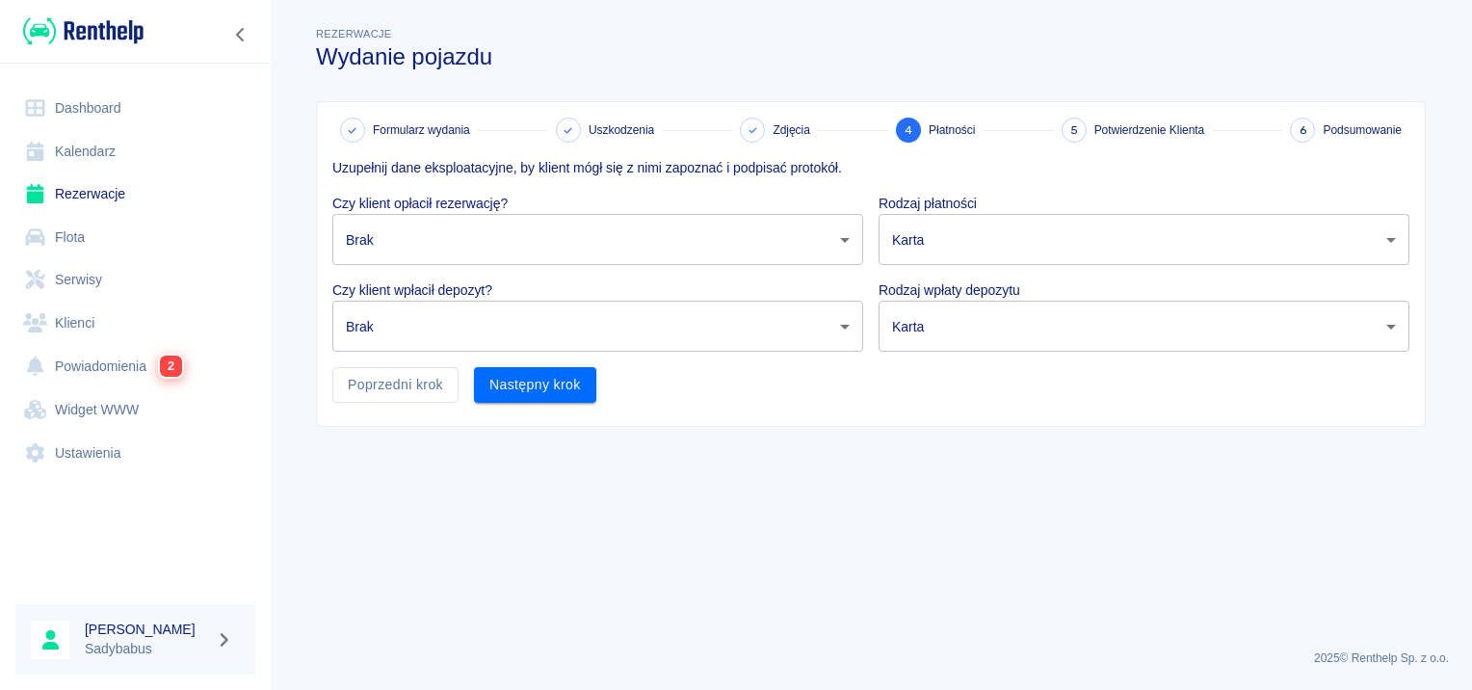
click at [499, 233] on body "Używamy plików Cookies, by zapewnić Ci najlepsze możliwe doświadczenie. Aby dow…" at bounding box center [736, 345] width 1472 height 690
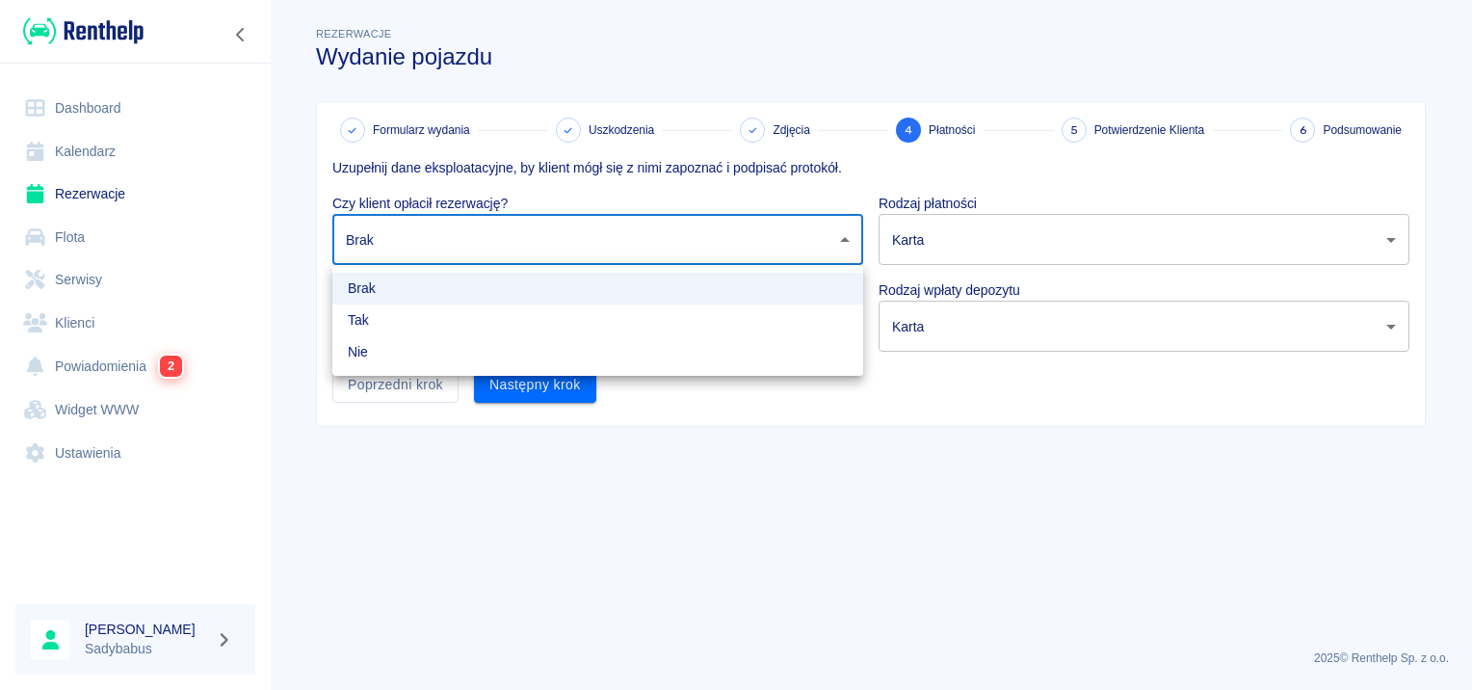
click at [444, 325] on li "Tak" at bounding box center [597, 320] width 531 height 32
type input "true"
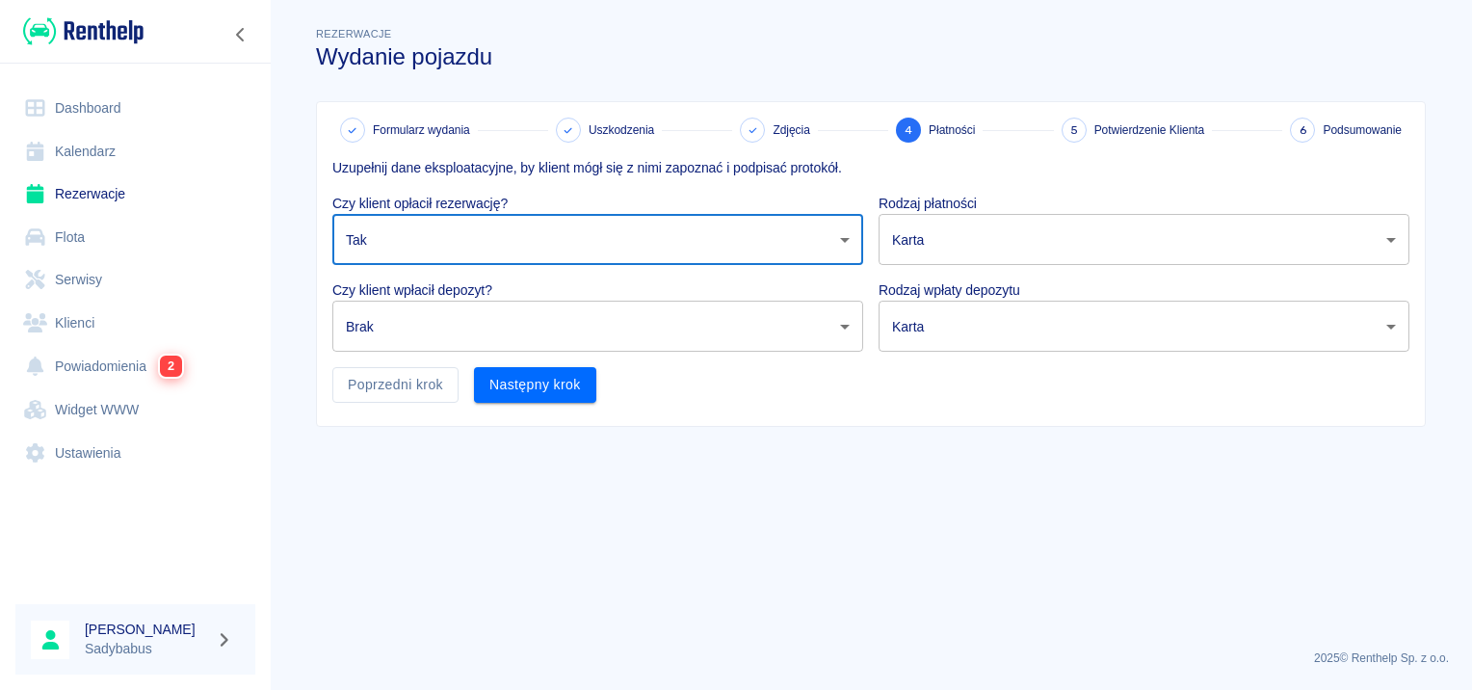
click at [446, 321] on body "Używamy plików Cookies, by zapewnić Ci najlepsze możliwe doświadczenie. Aby dow…" at bounding box center [736, 345] width 1472 height 690
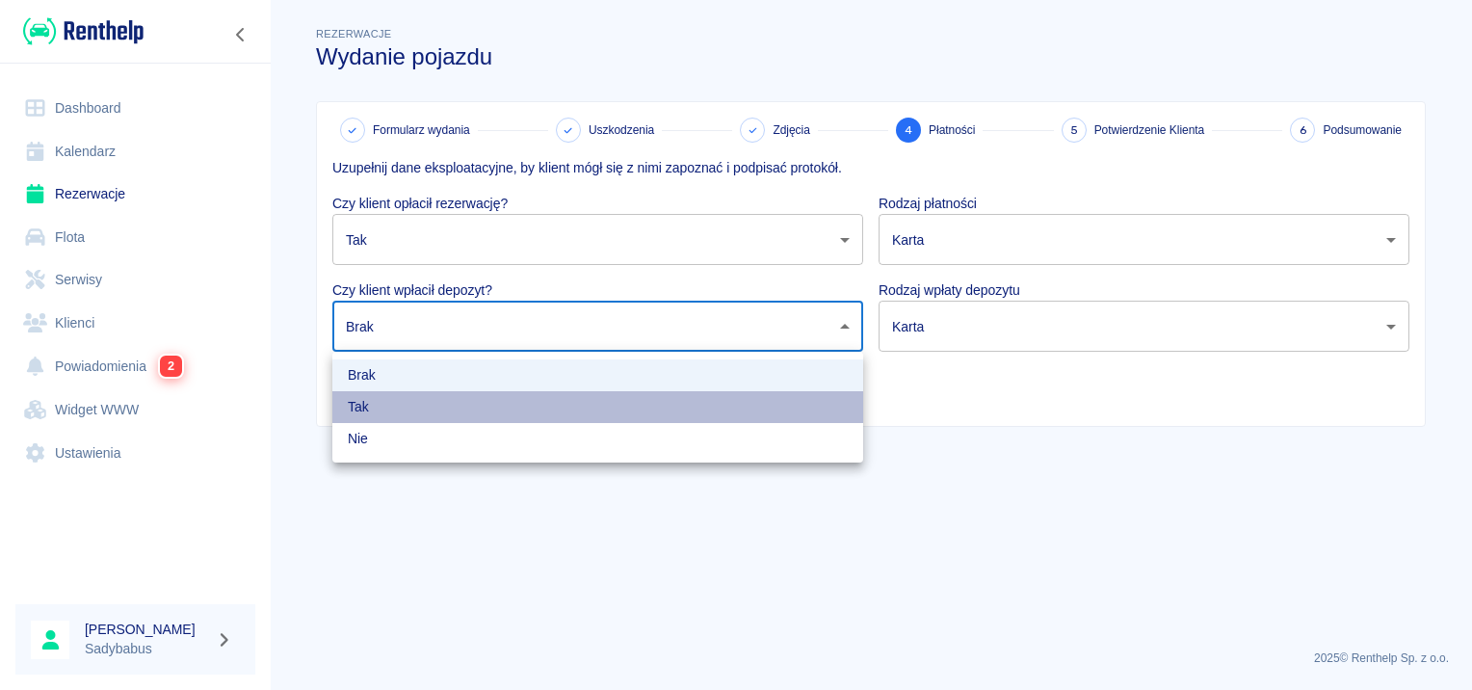
click at [418, 410] on li "Tak" at bounding box center [597, 407] width 531 height 32
type input "true"
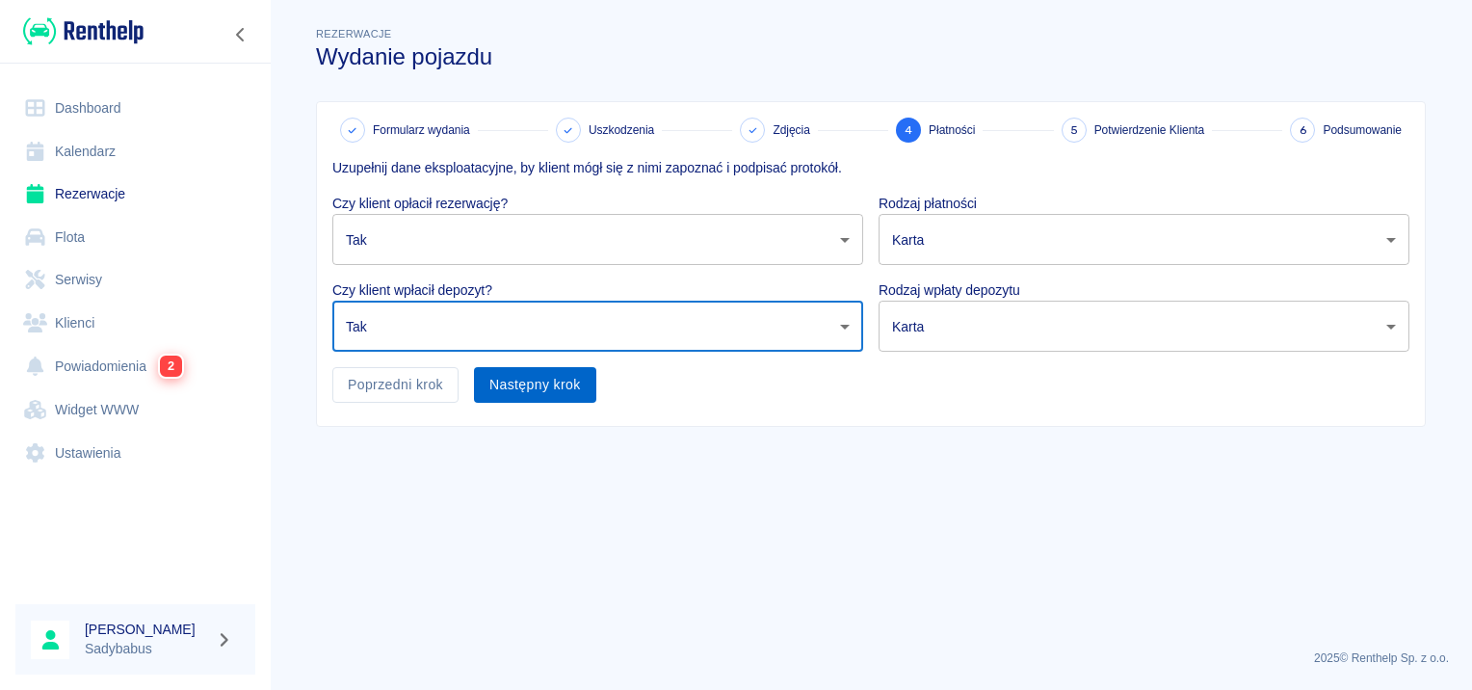
click at [516, 367] on button "Następny krok" at bounding box center [535, 385] width 122 height 36
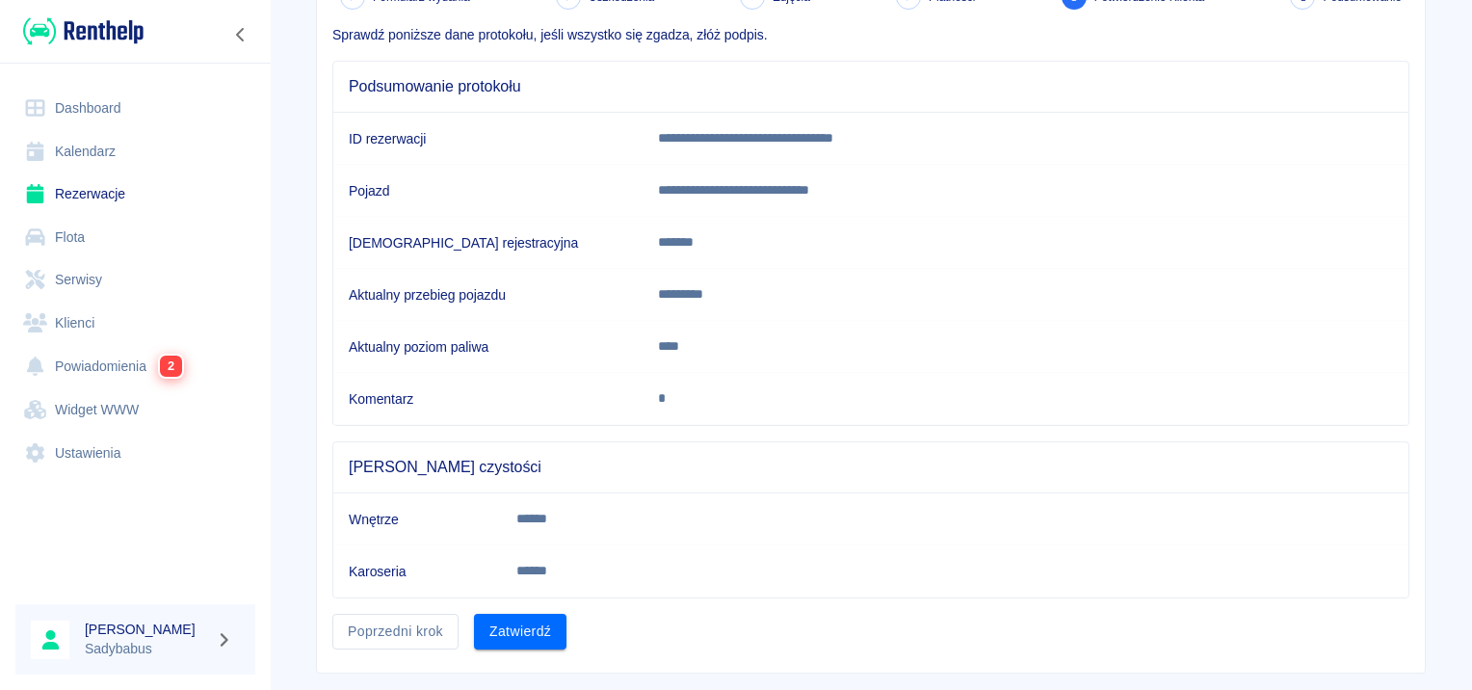
scroll to position [169, 0]
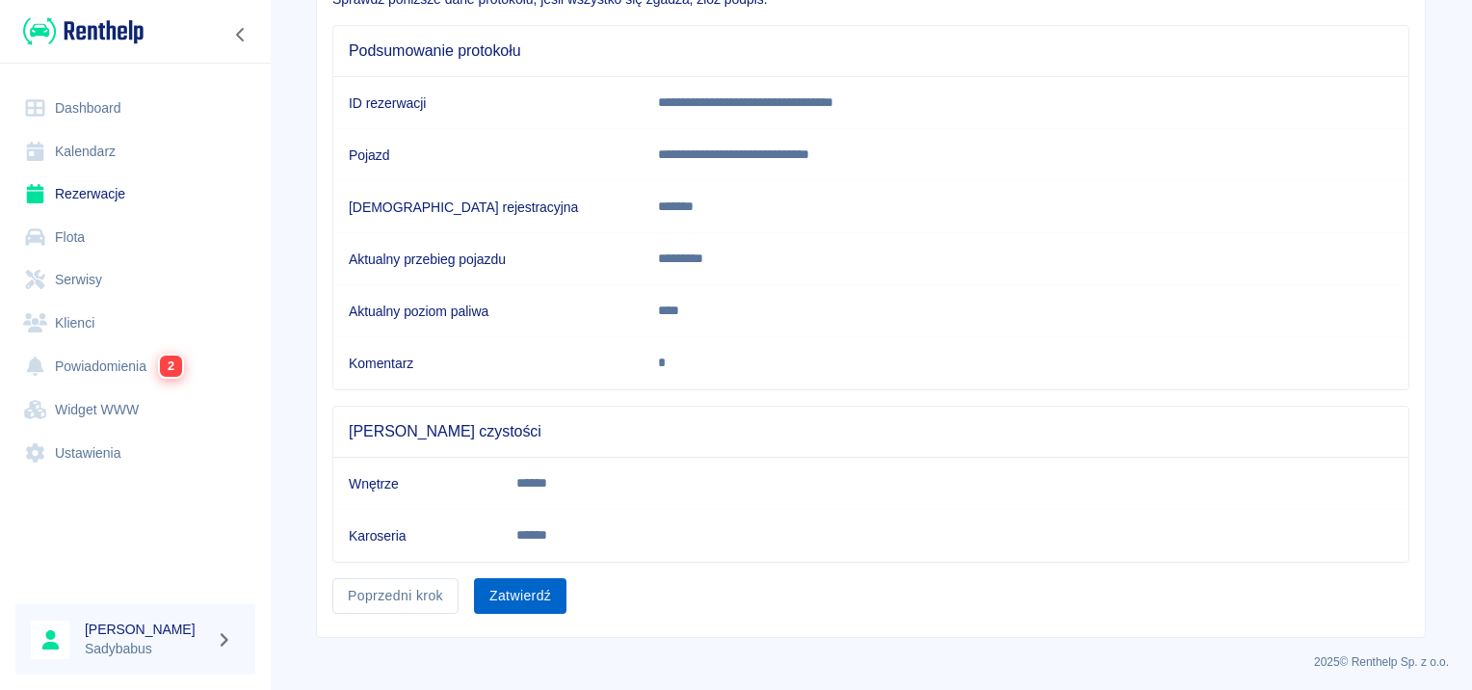
click at [509, 586] on button "Zatwierdź" at bounding box center [520, 596] width 93 height 36
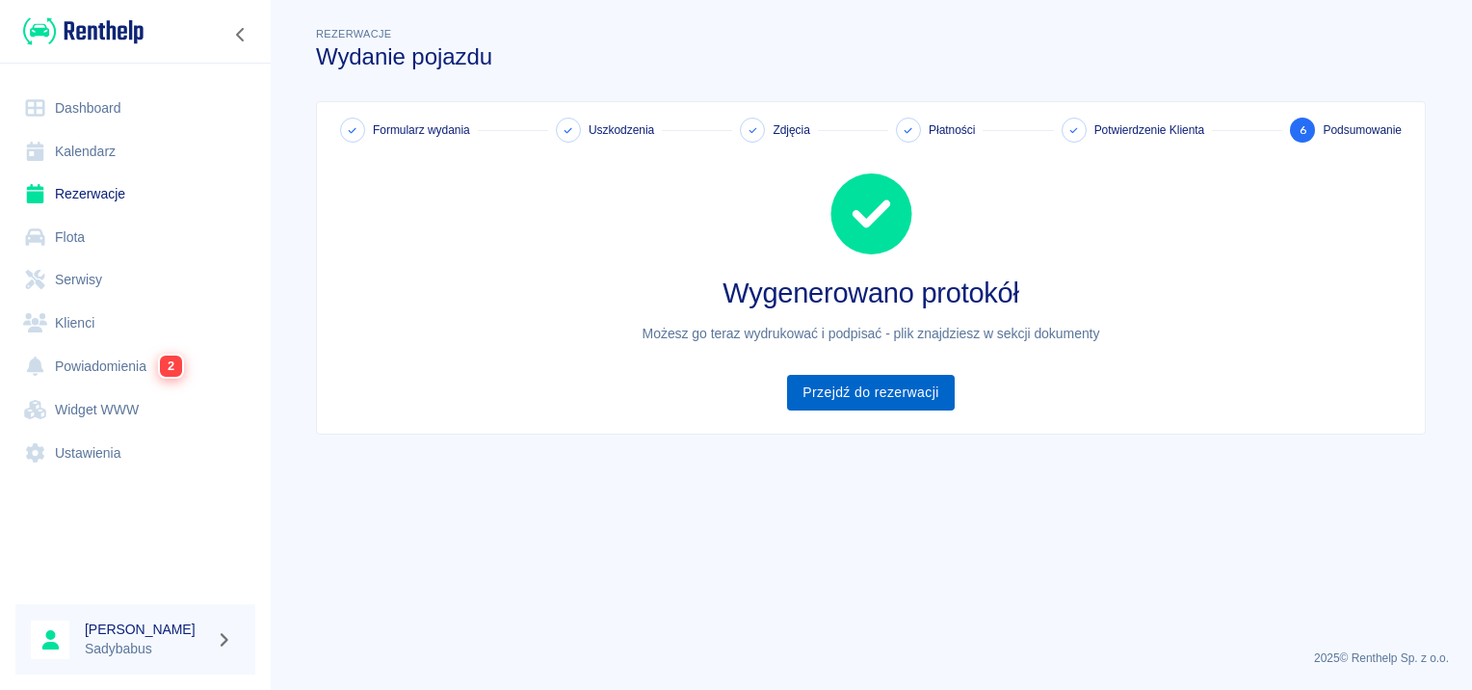
click at [901, 392] on link "Przejdź do rezerwacji" at bounding box center [870, 393] width 167 height 36
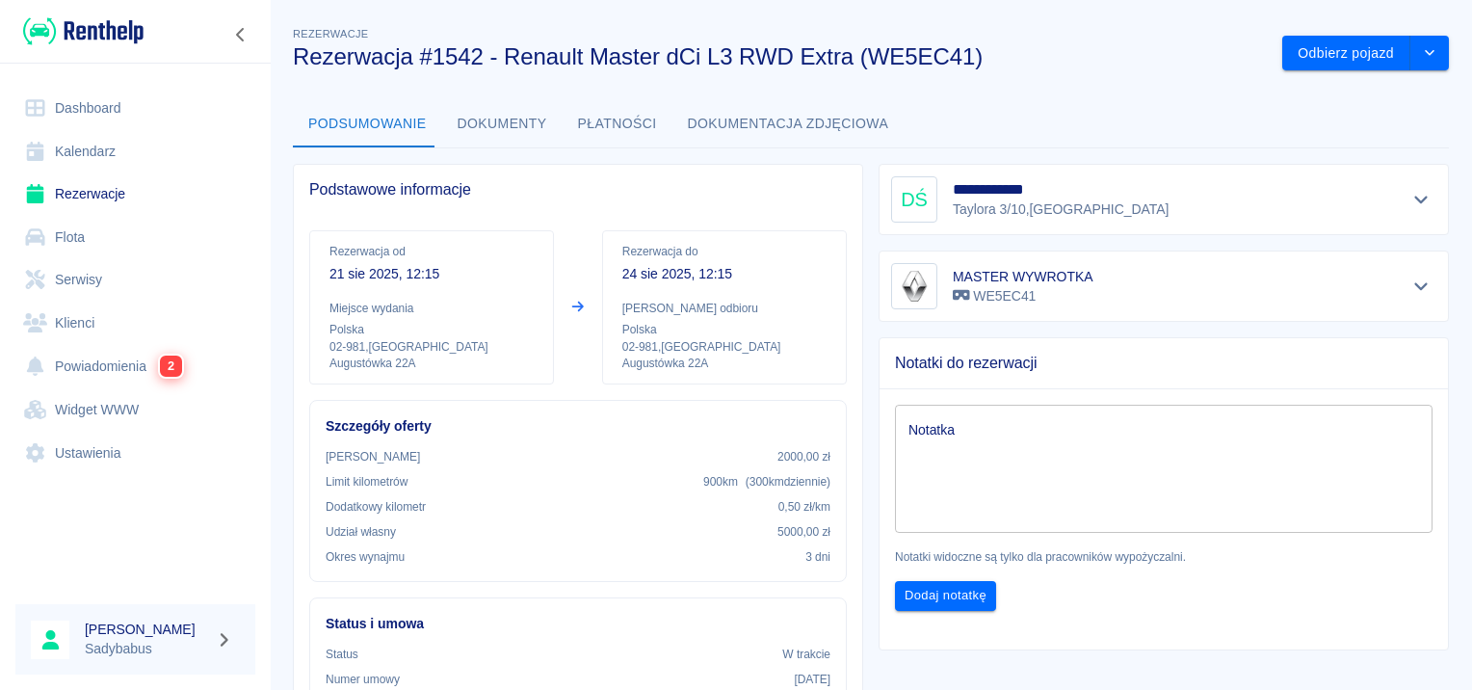
click at [484, 101] on button "Dokumenty" at bounding box center [502, 124] width 120 height 46
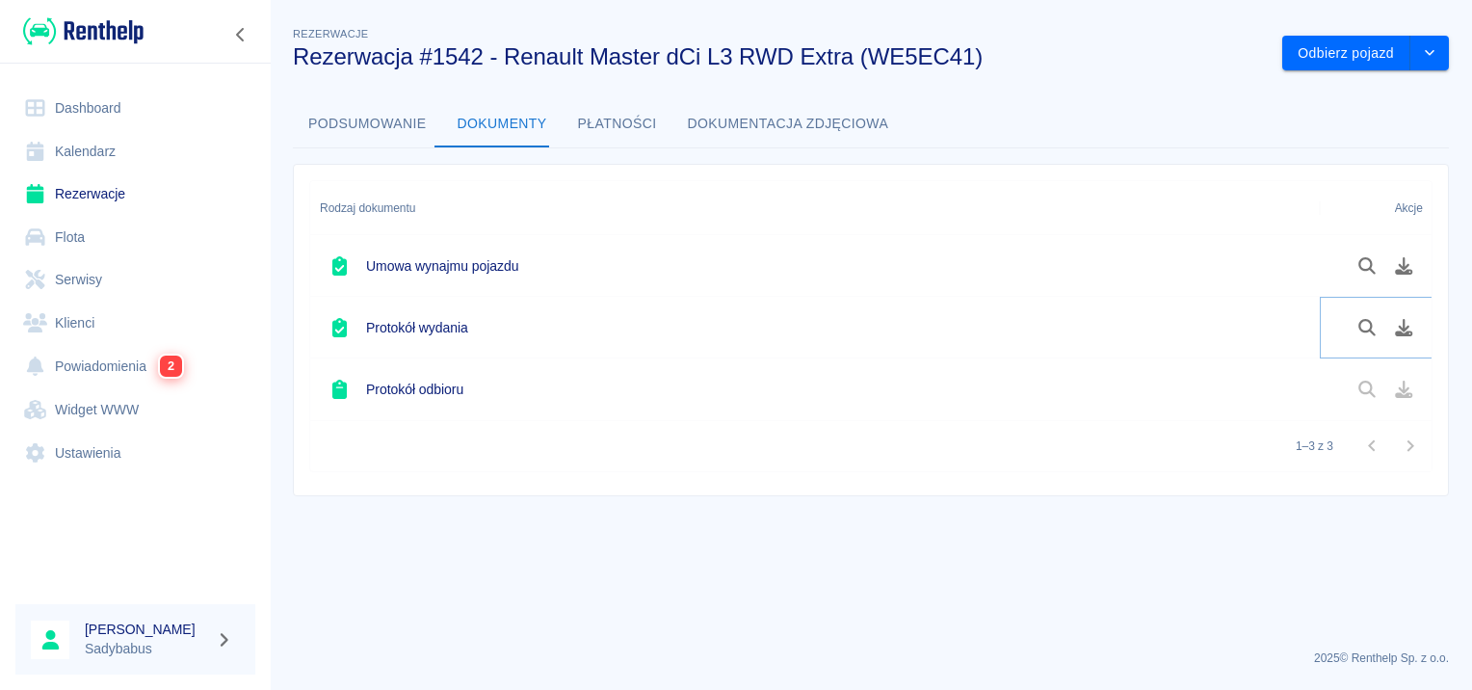
click at [1393, 327] on icon "Pobierz dokument" at bounding box center [1404, 327] width 22 height 17
drag, startPoint x: 677, startPoint y: 357, endPoint x: 575, endPoint y: 346, distance: 102.7
drag, startPoint x: 578, startPoint y: 347, endPoint x: 1084, endPoint y: 12, distance: 606.9
click at [1083, 12] on div "Rezerwacje Rezerwacja #1542 - Renault Master dCi L3 RWD Extra (WE5EC41)" at bounding box center [773, 39] width 990 height 63
